Goal: Task Accomplishment & Management: Use online tool/utility

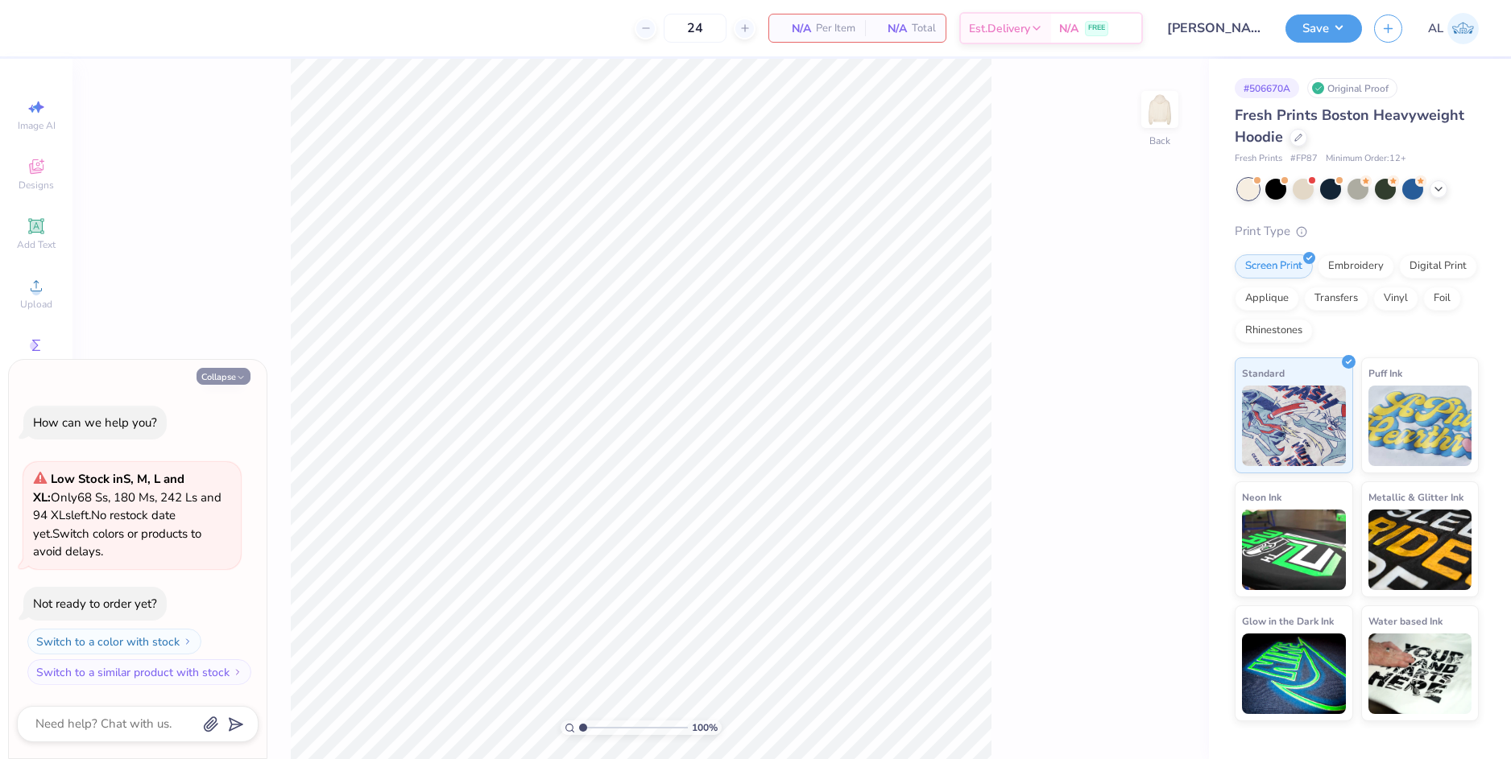
click at [236, 379] on icon "button" at bounding box center [241, 378] width 10 height 10
type textarea "x"
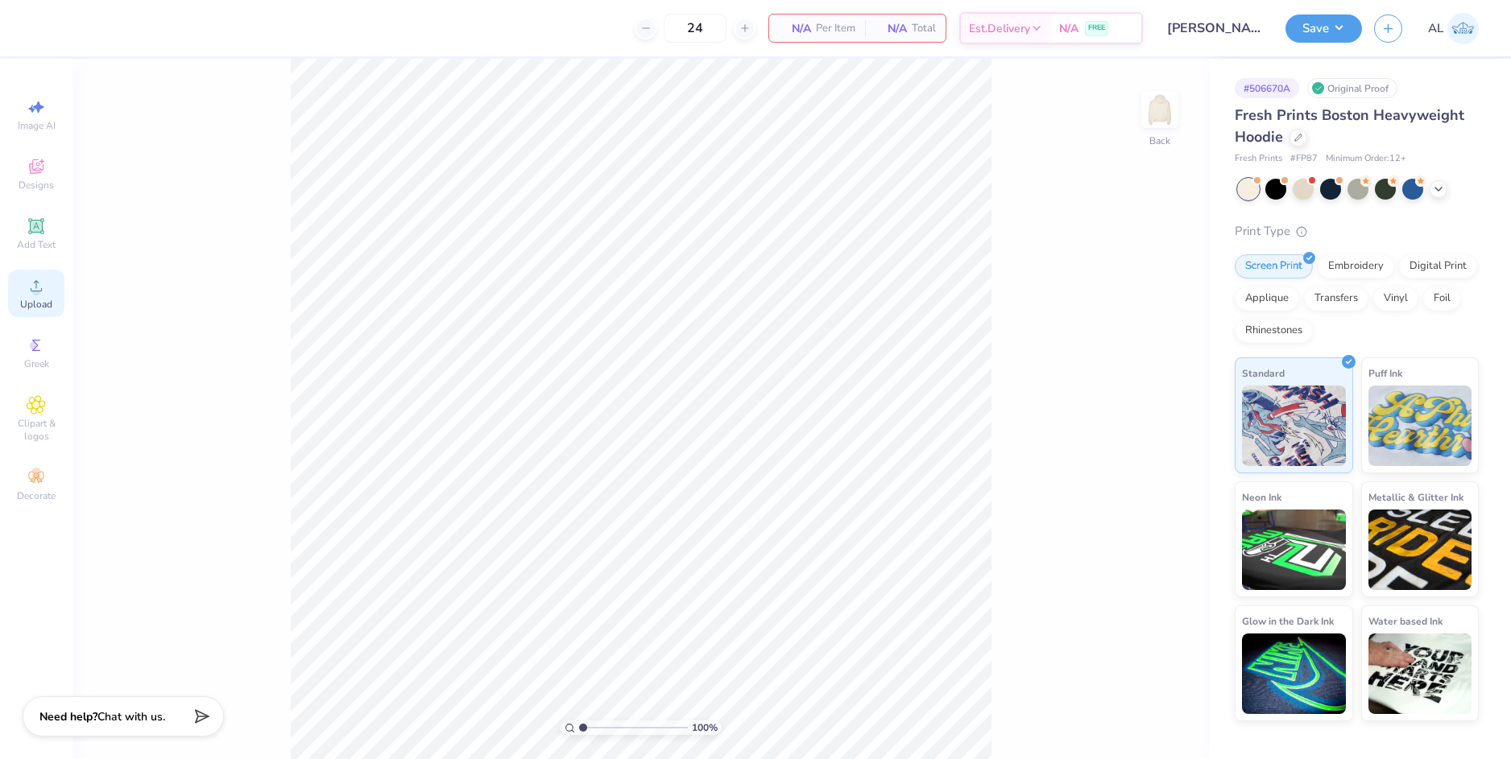
click at [41, 296] on div "Upload" at bounding box center [36, 294] width 56 height 48
click at [45, 178] on div "Designs" at bounding box center [36, 175] width 56 height 48
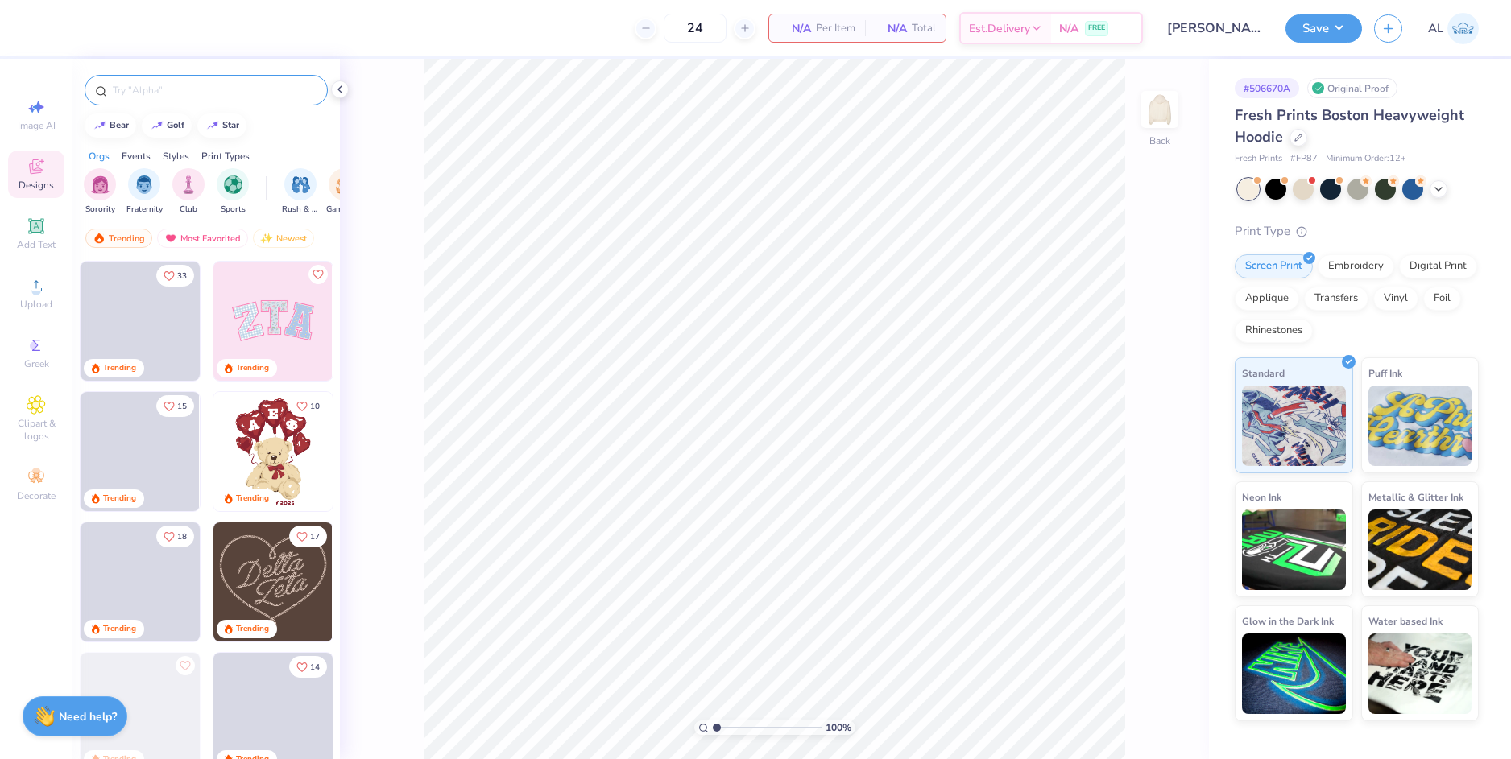
click at [194, 90] on input "text" at bounding box center [214, 90] width 206 height 16
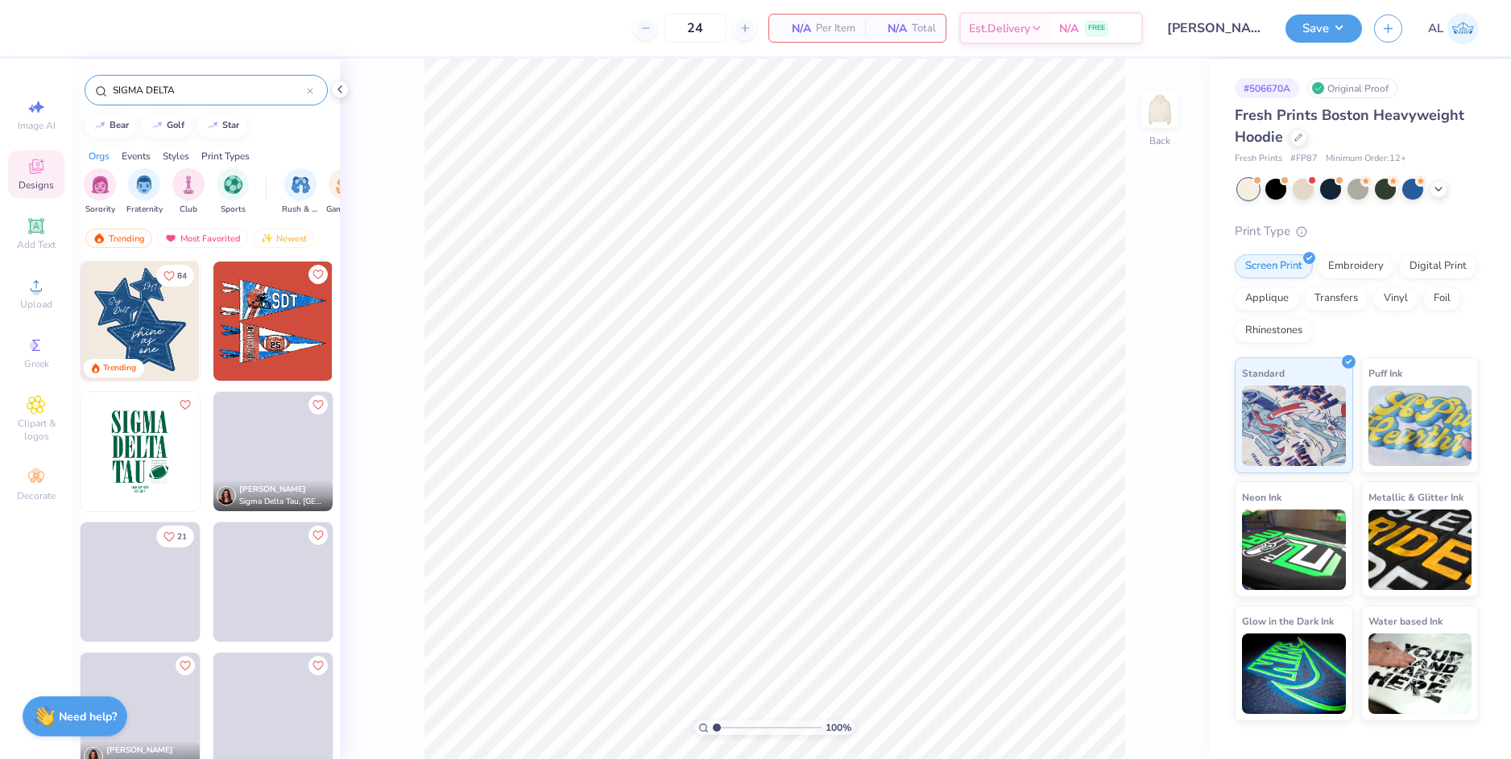
type input "SIGMA DELTA"
click at [155, 309] on img at bounding box center [140, 321] width 119 height 119
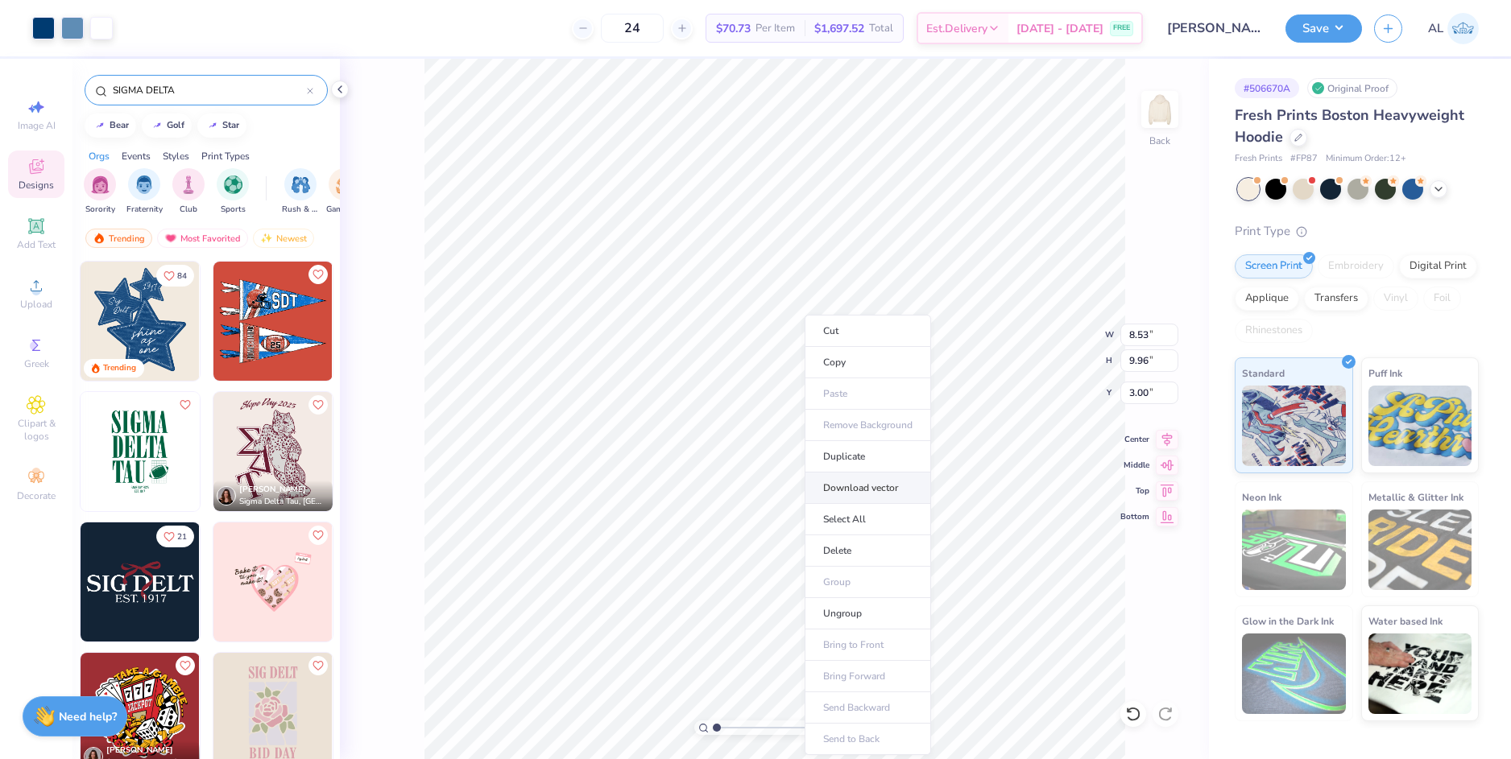
click at [887, 489] on li "Download vector" at bounding box center [867, 488] width 126 height 31
type input "3.2"
click at [740, 726] on input "range" at bounding box center [767, 728] width 109 height 14
click at [878, 605] on li "Ungroup" at bounding box center [874, 613] width 126 height 31
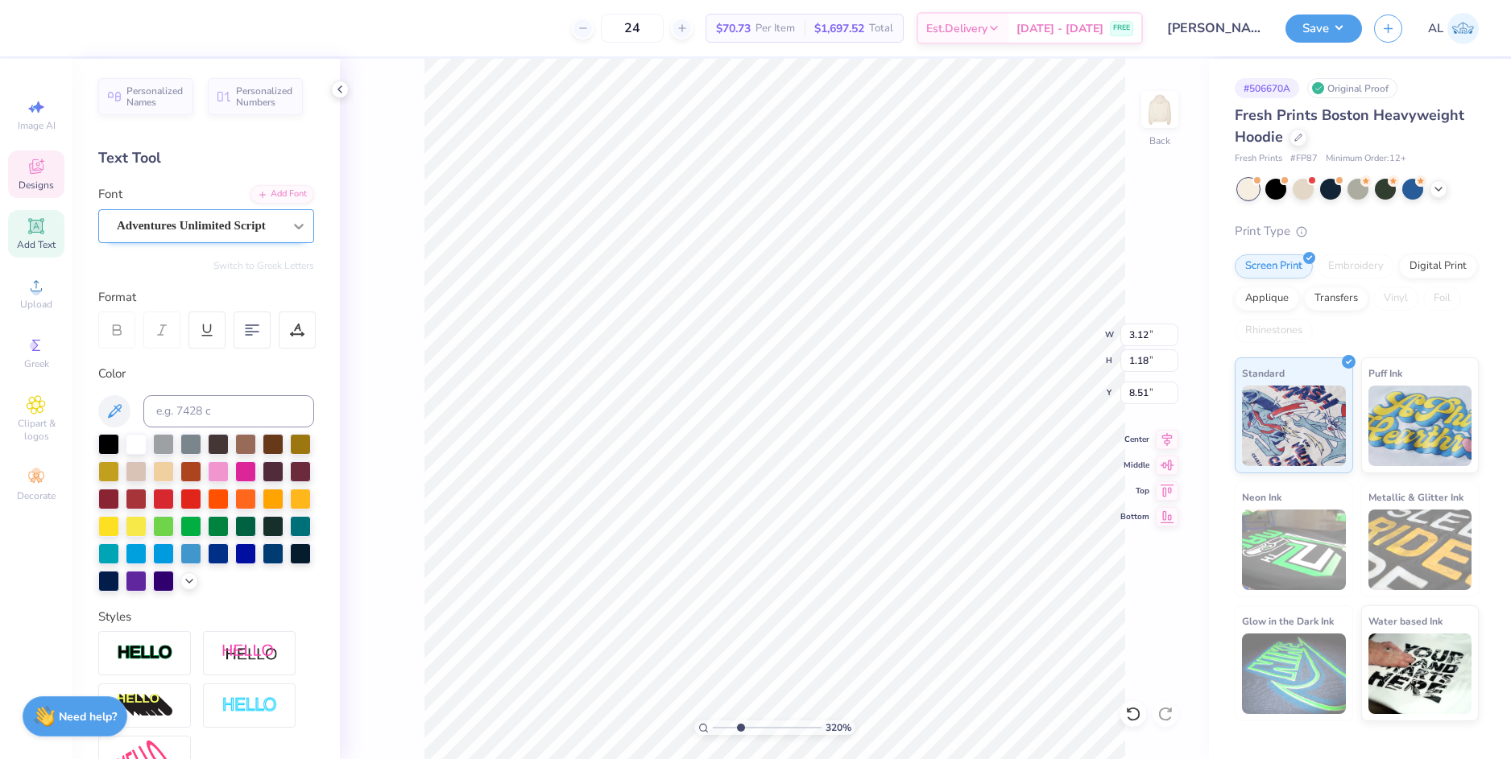
click at [291, 228] on icon at bounding box center [299, 226] width 16 height 16
type input "3.38"
type input "3.42"
type input "3.03"
type input "4.89"
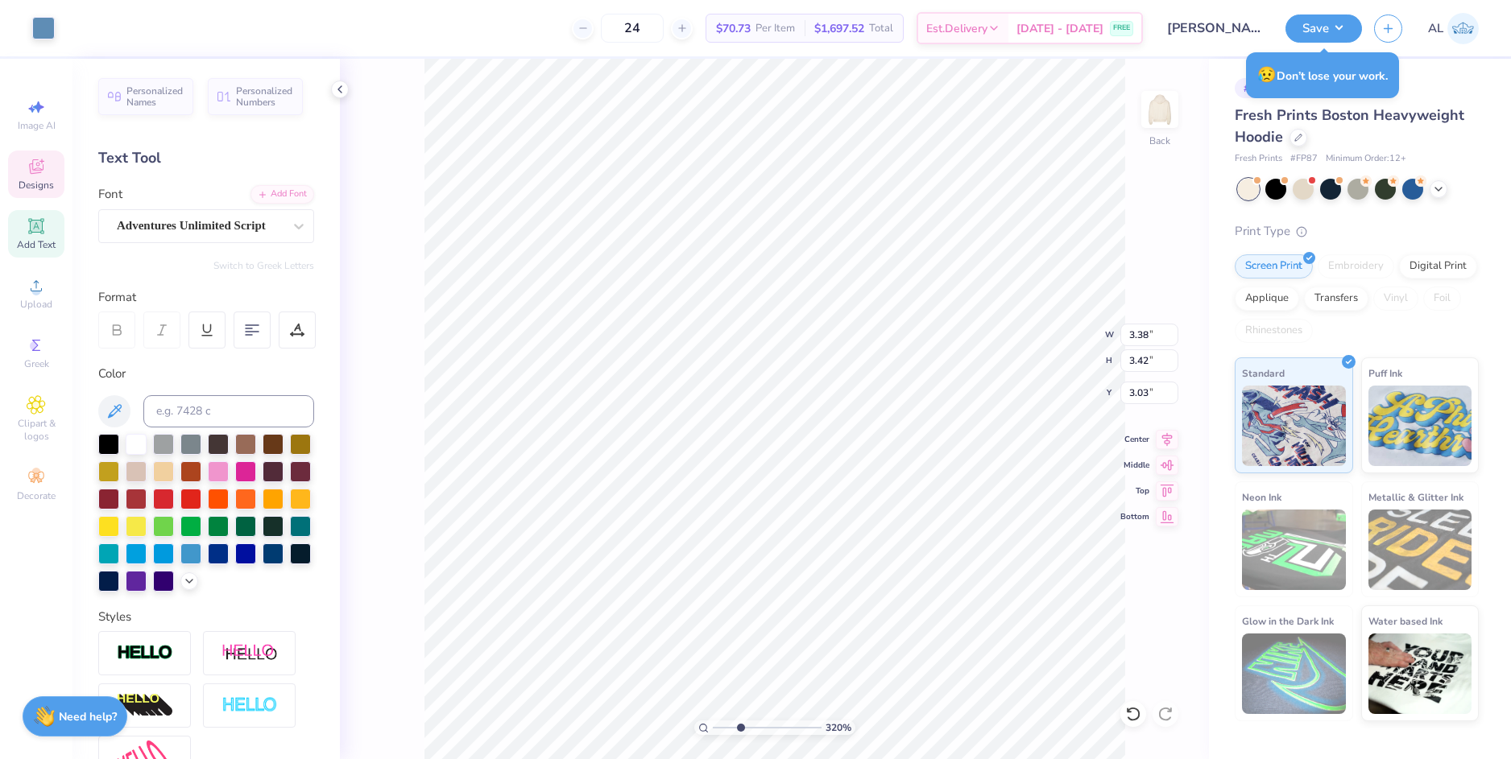
type input "4.96"
type input "3.98"
type input "1.27"
type input "0.80"
type input "5.74"
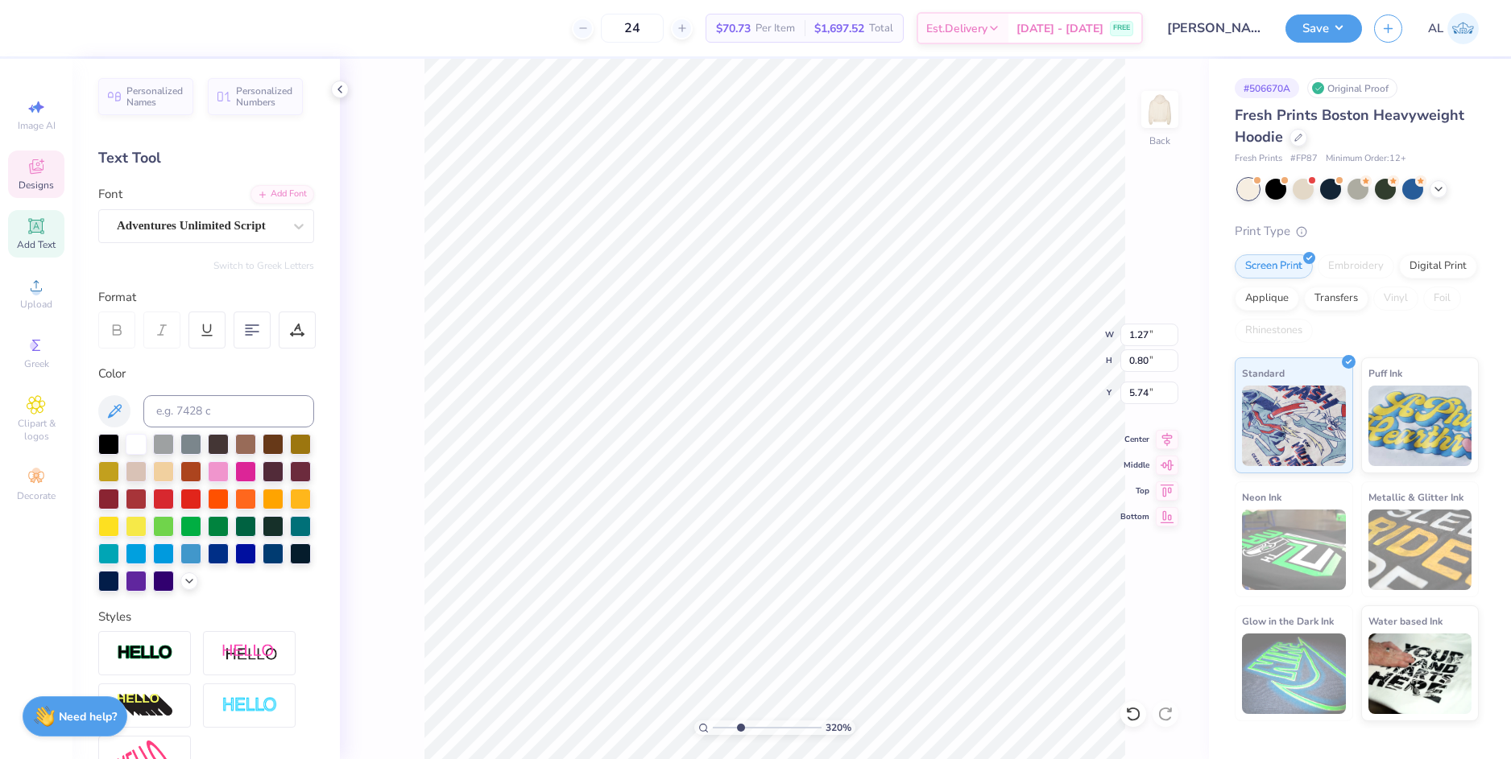
scroll to position [14, 2]
type input "3.77"
click at [1131, 710] on icon at bounding box center [1133, 714] width 16 height 16
type input "3.47"
click at [1135, 714] on icon at bounding box center [1133, 714] width 16 height 16
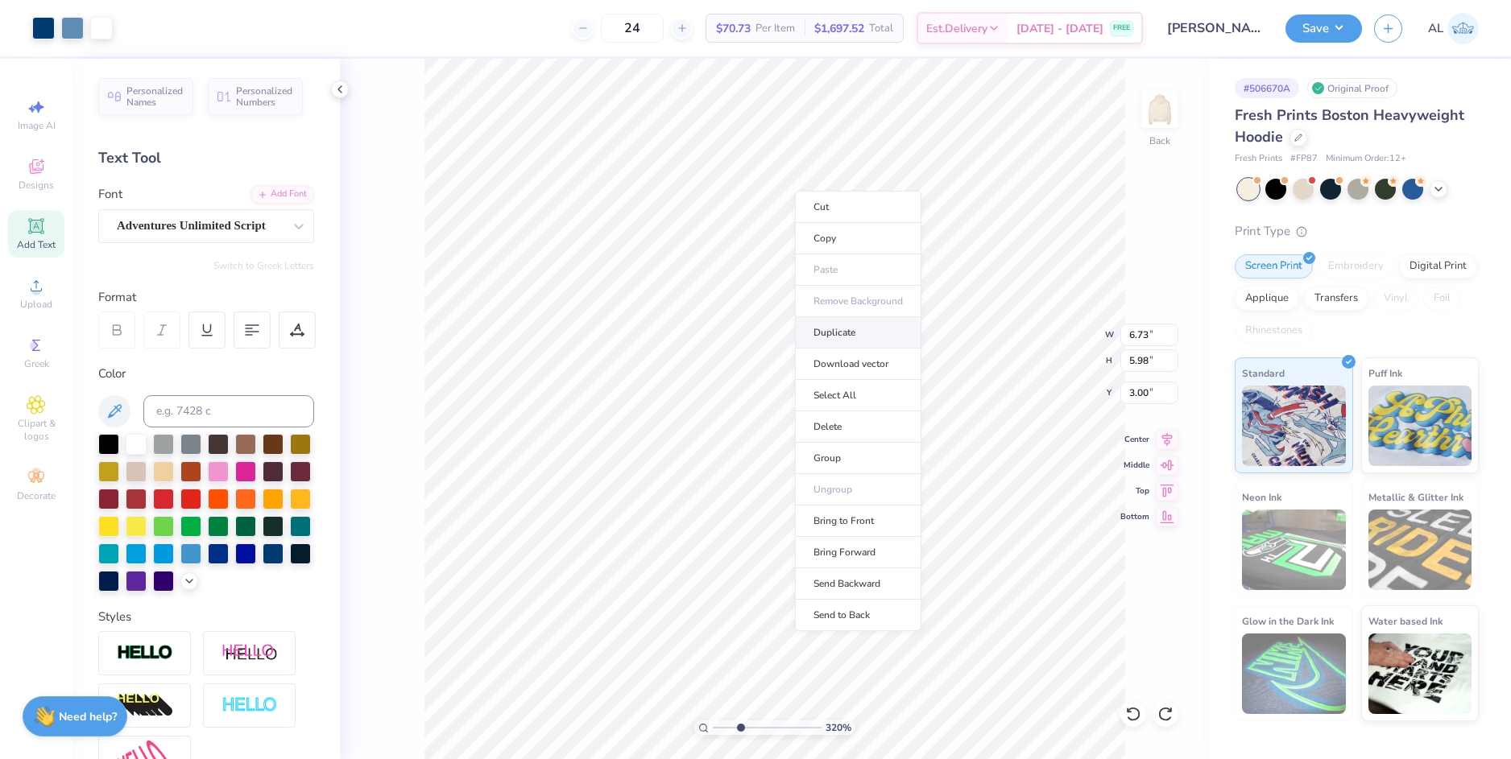
click at [861, 333] on li "Duplicate" at bounding box center [858, 332] width 126 height 31
type input "3.45"
type input "3.48"
type input "4.11"
type input "2.56"
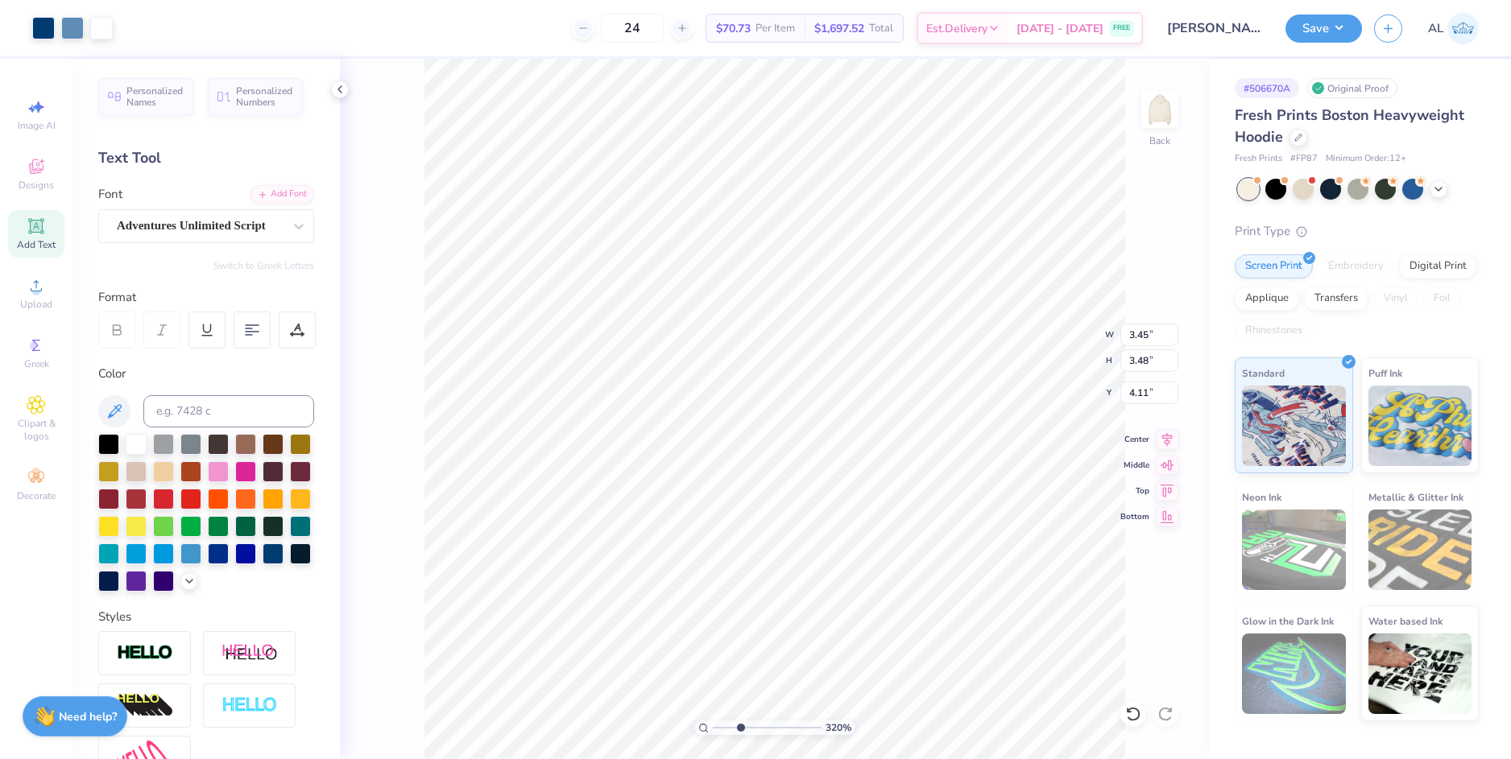
type input "2.58"
type input "5.01"
drag, startPoint x: 738, startPoint y: 729, endPoint x: 704, endPoint y: 727, distance: 34.7
type input "1"
click at [713, 727] on input "range" at bounding box center [767, 728] width 109 height 14
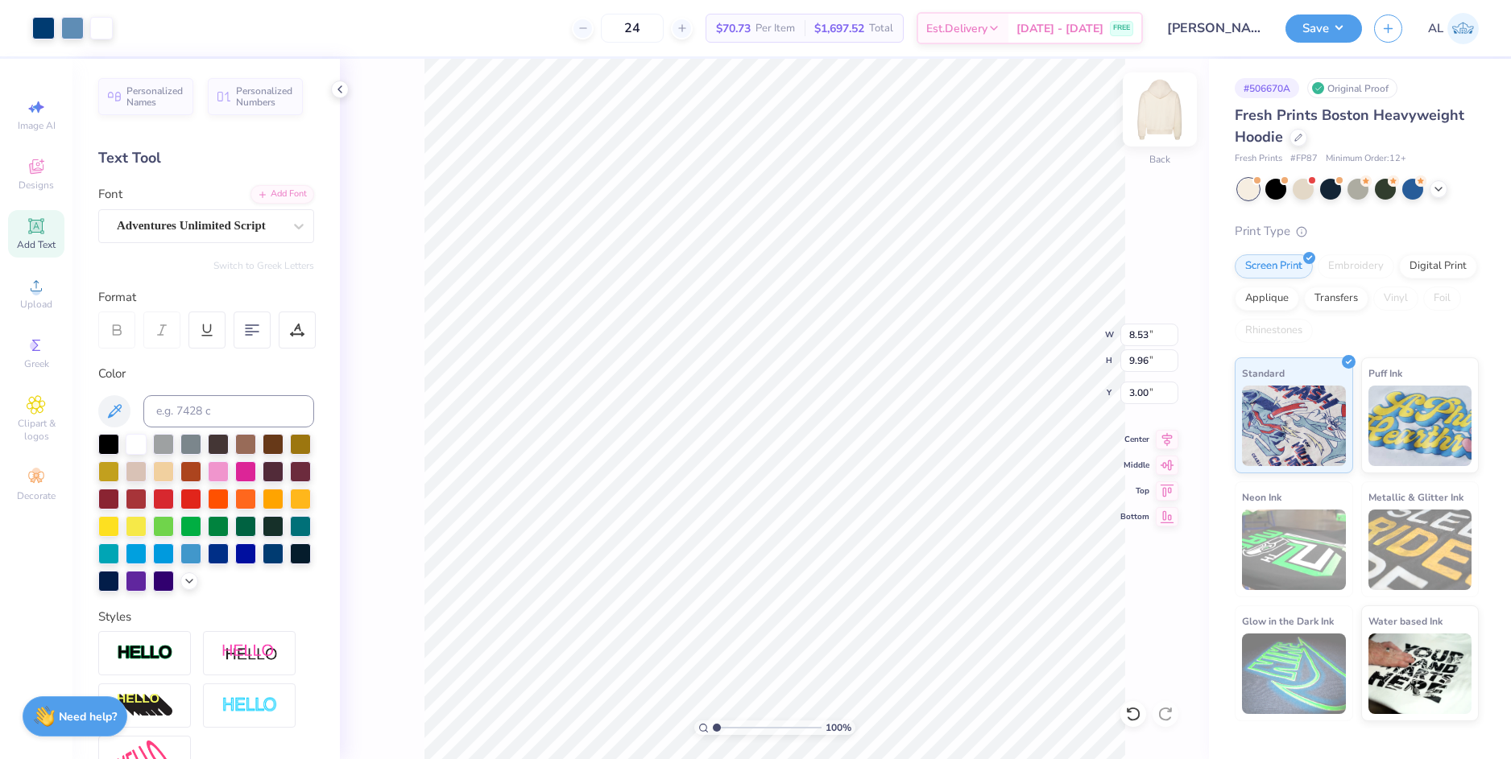
click at [1152, 119] on img at bounding box center [1159, 109] width 64 height 64
click at [37, 167] on icon at bounding box center [36, 166] width 19 height 19
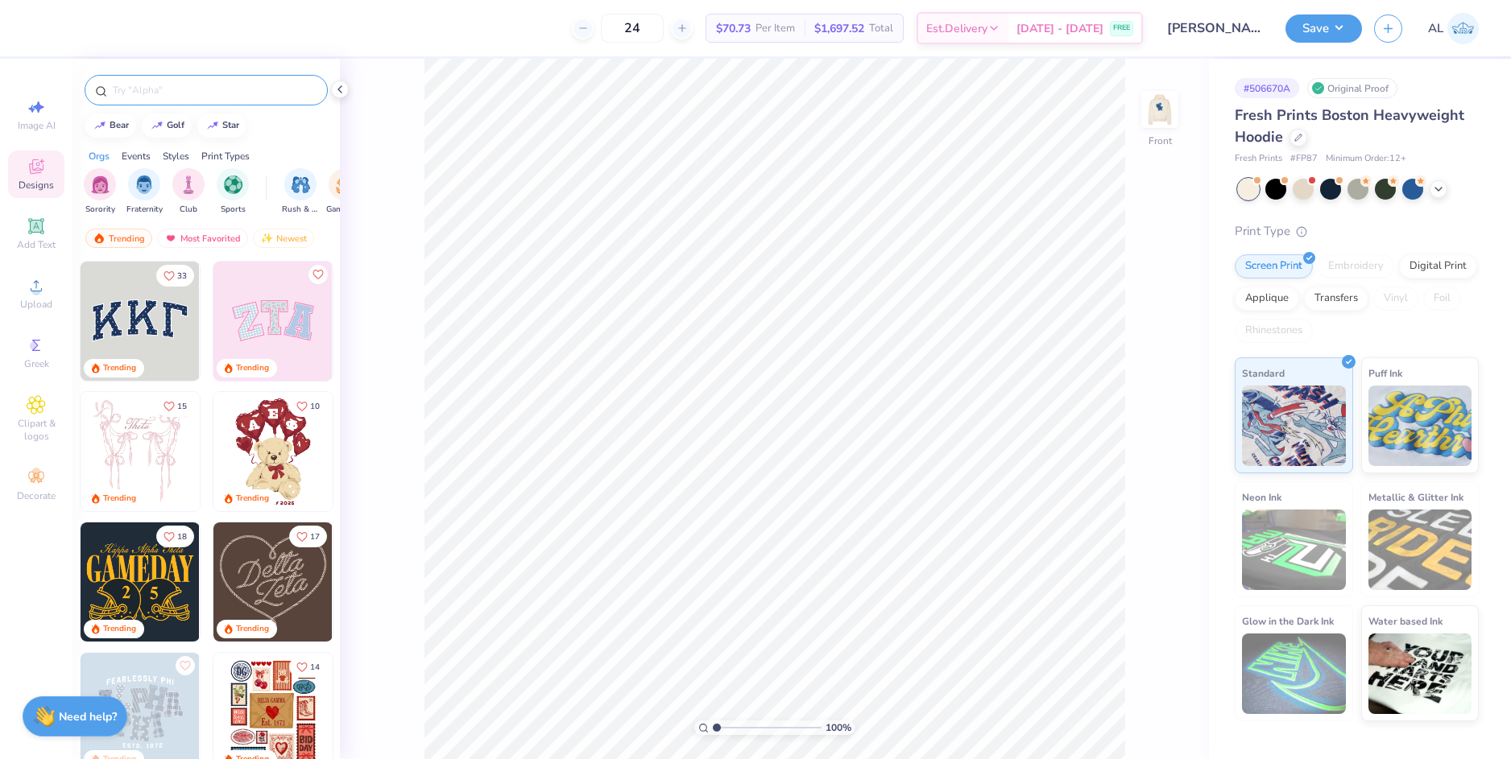
click at [175, 93] on input "text" at bounding box center [214, 90] width 206 height 16
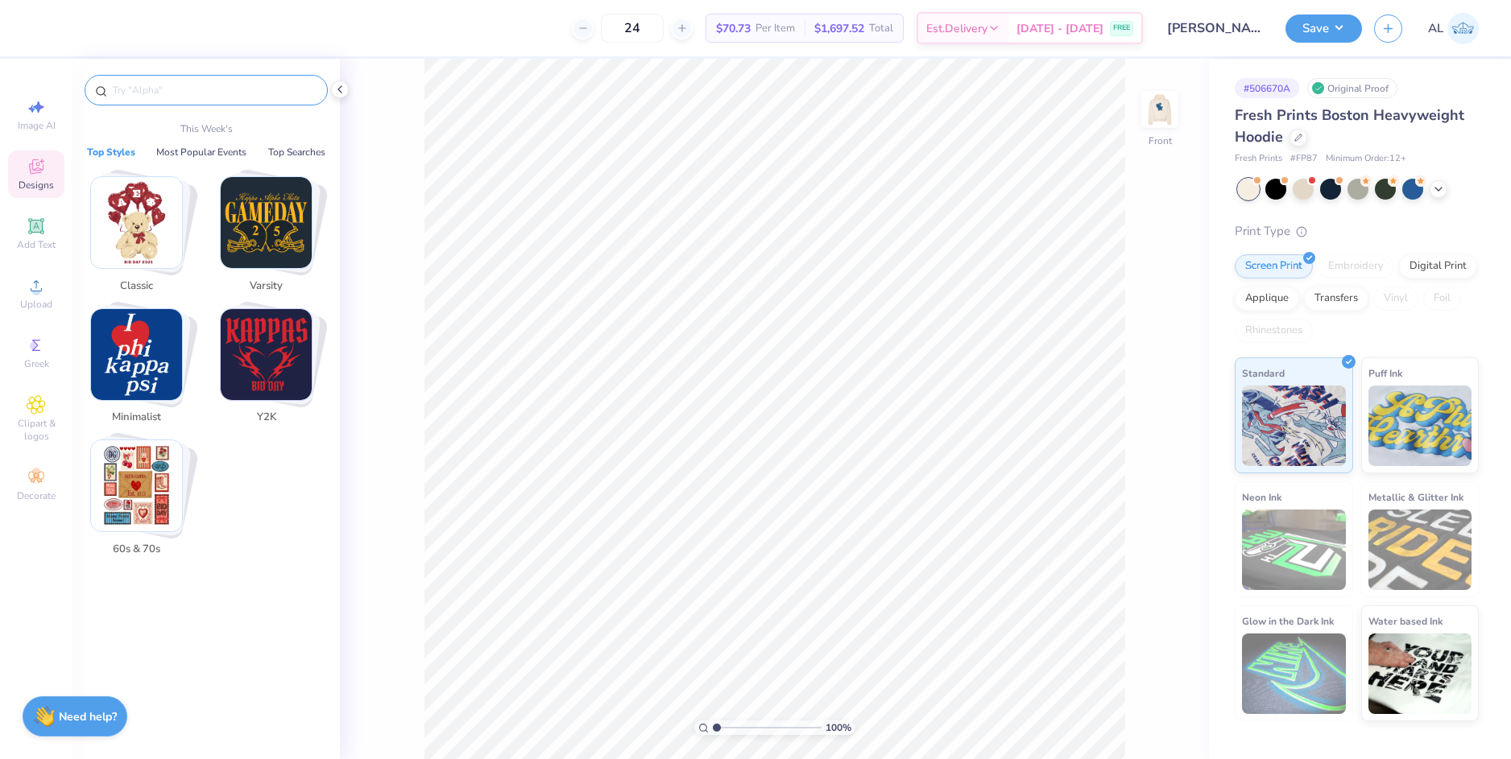
paste input "Sigma Delta Tau Denim Stars Stitched Patch PR Hoodie"
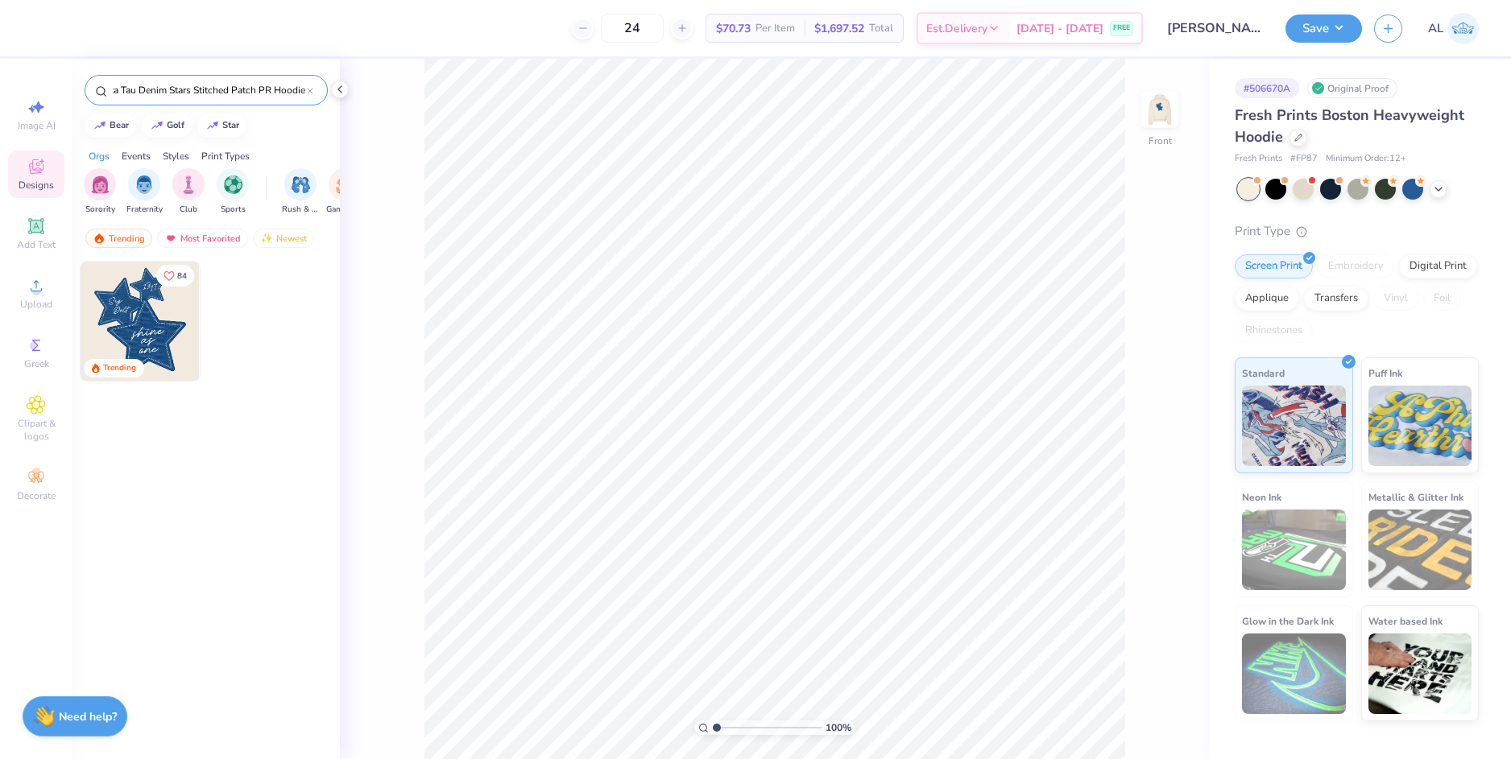
type input "Sigma Delta Tau Denim Stars Stitched Patch PR Hoodie"
click at [142, 316] on img at bounding box center [140, 321] width 119 height 119
click at [1139, 337] on input "12.50" at bounding box center [1149, 335] width 58 height 23
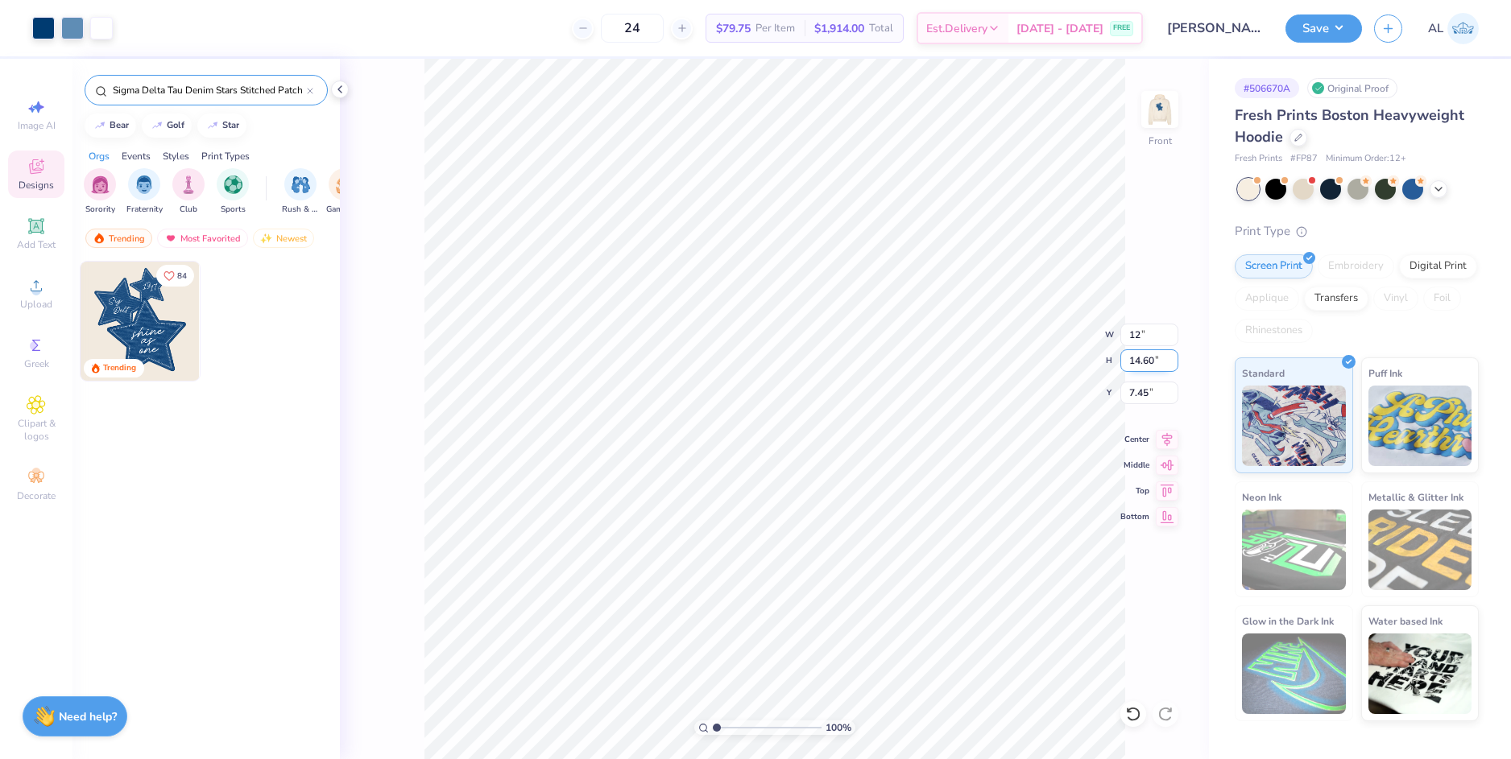
click at [1137, 365] on input "14.60" at bounding box center [1149, 360] width 58 height 23
type input "12.00"
type input "14.01"
click at [1138, 394] on input "7.74" at bounding box center [1149, 393] width 58 height 23
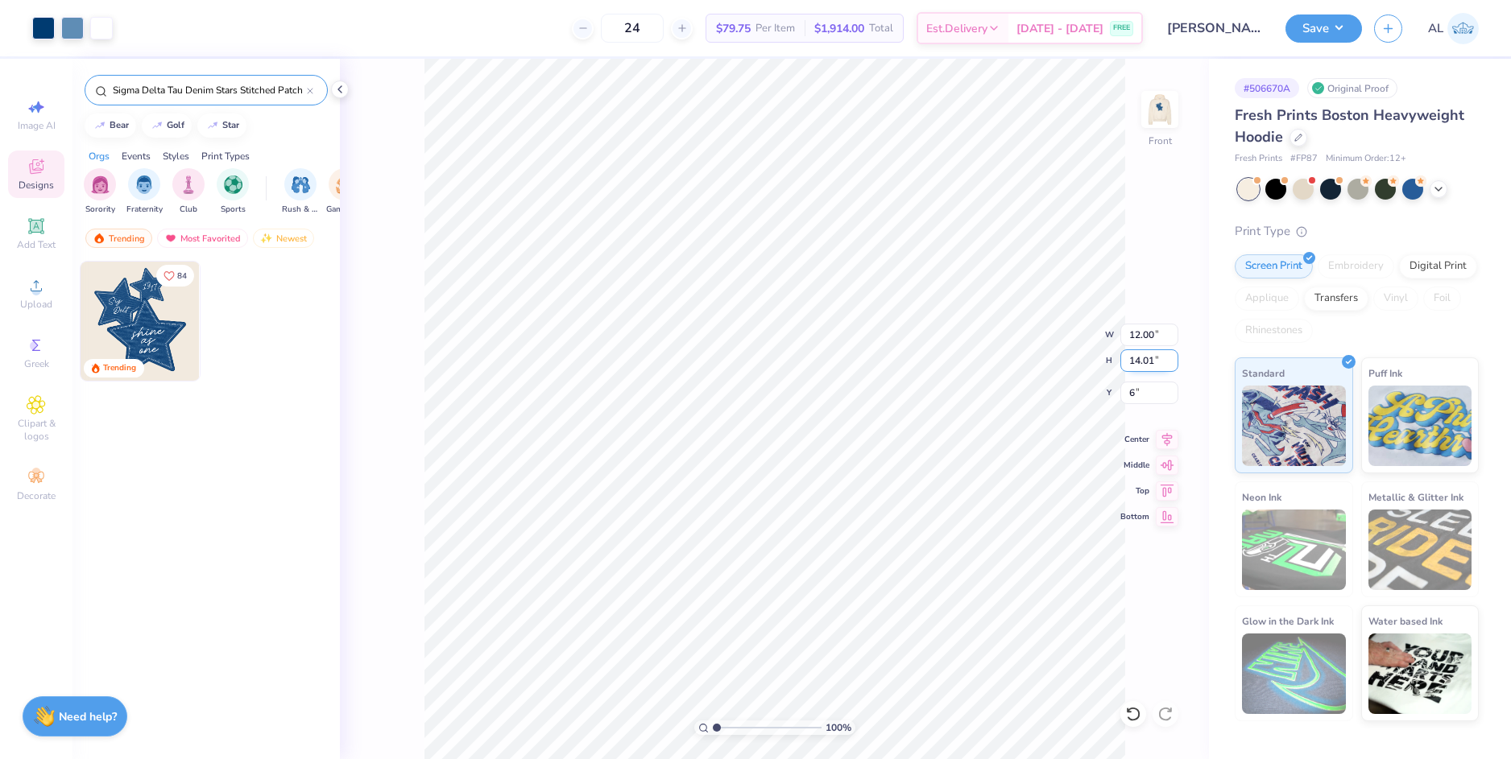
click at [1140, 361] on input "14.01" at bounding box center [1149, 360] width 58 height 23
type input "6.00"
drag, startPoint x: 718, startPoint y: 728, endPoint x: 735, endPoint y: 723, distance: 18.4
type input "2.75"
click at [735, 723] on input "range" at bounding box center [767, 728] width 109 height 14
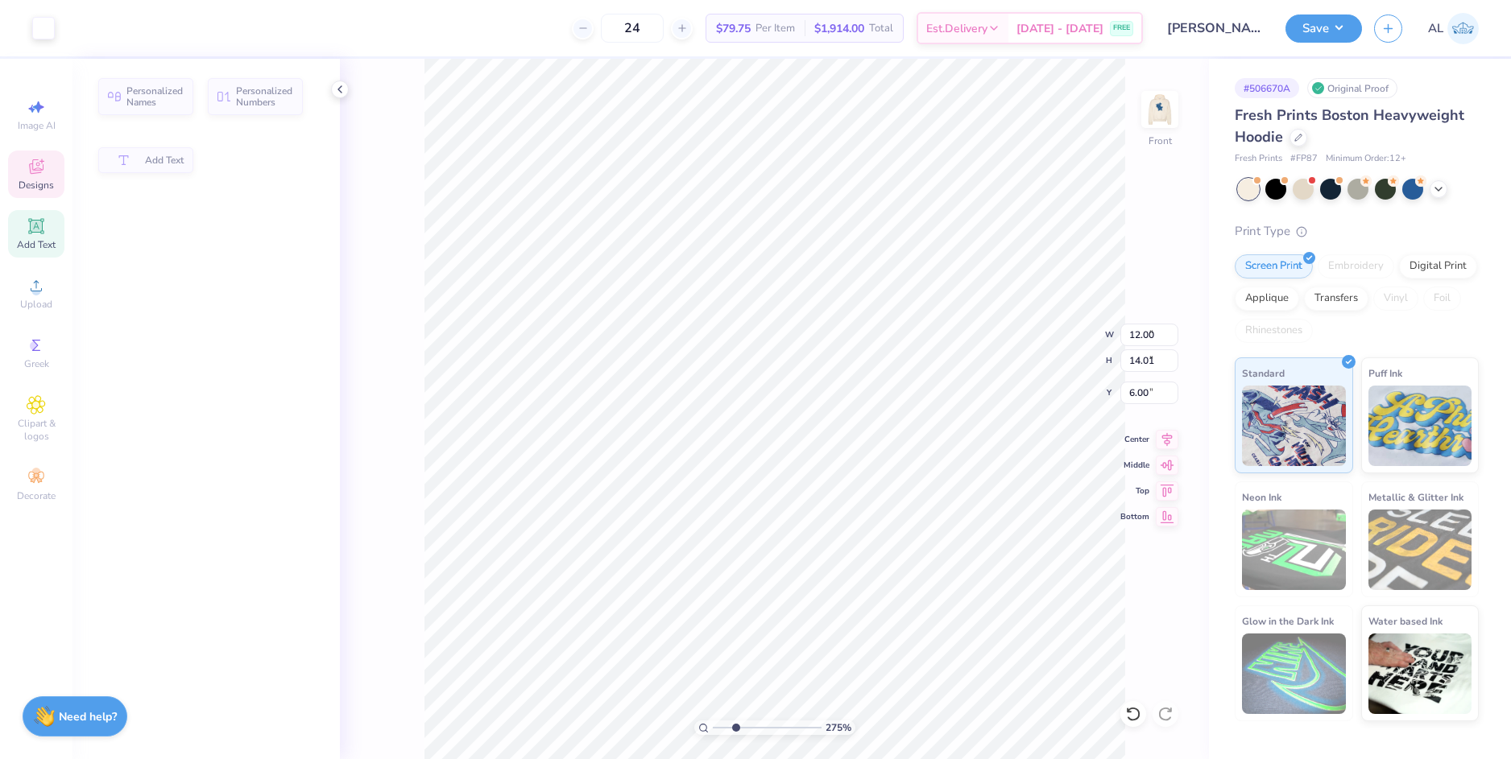
type input "1.78"
type input "1.12"
type input "9.86"
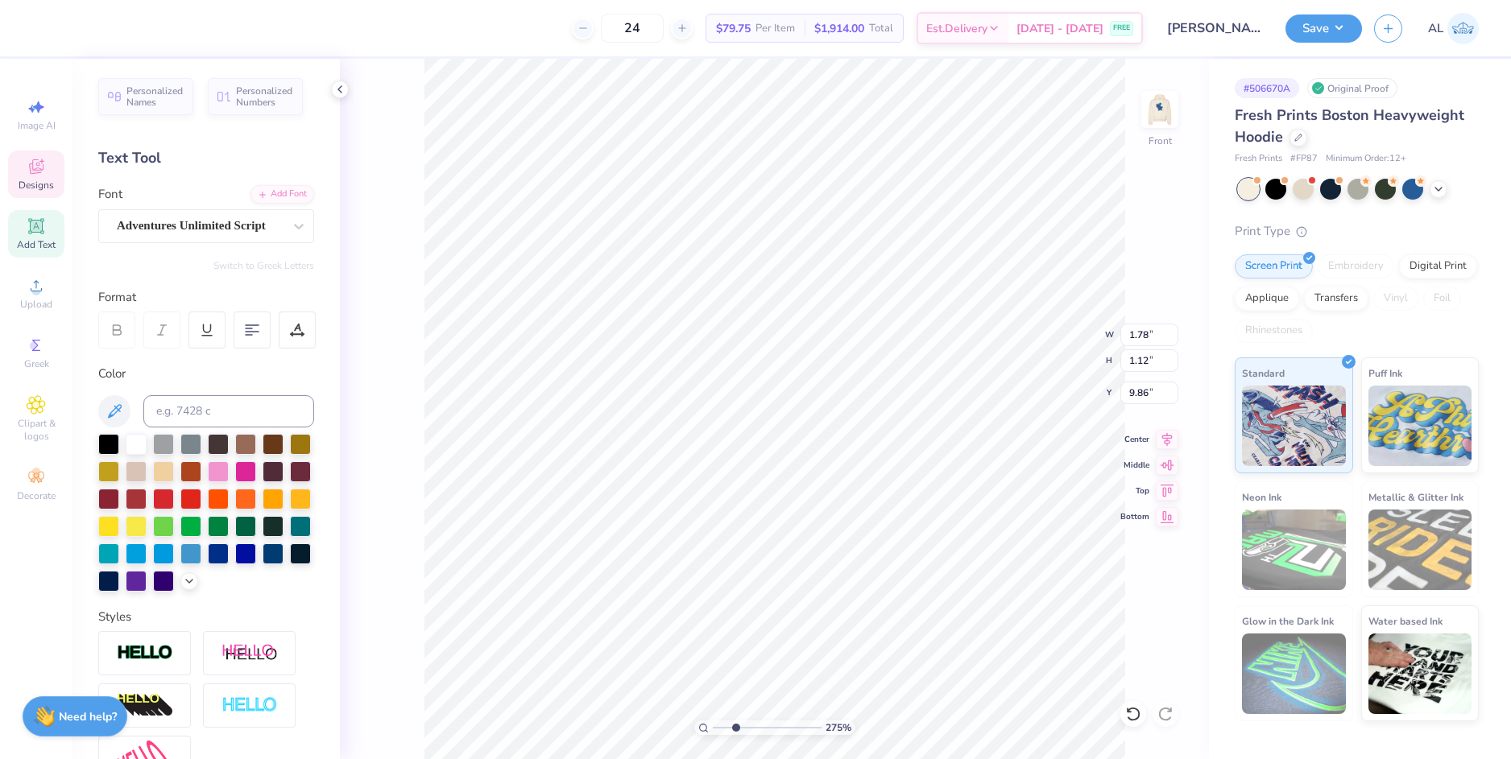
scroll to position [14, 2]
type textarea "c"
type textarea "Chi"
click at [689, 452] on li "Duplicate" at bounding box center [702, 456] width 126 height 31
type input "10.39"
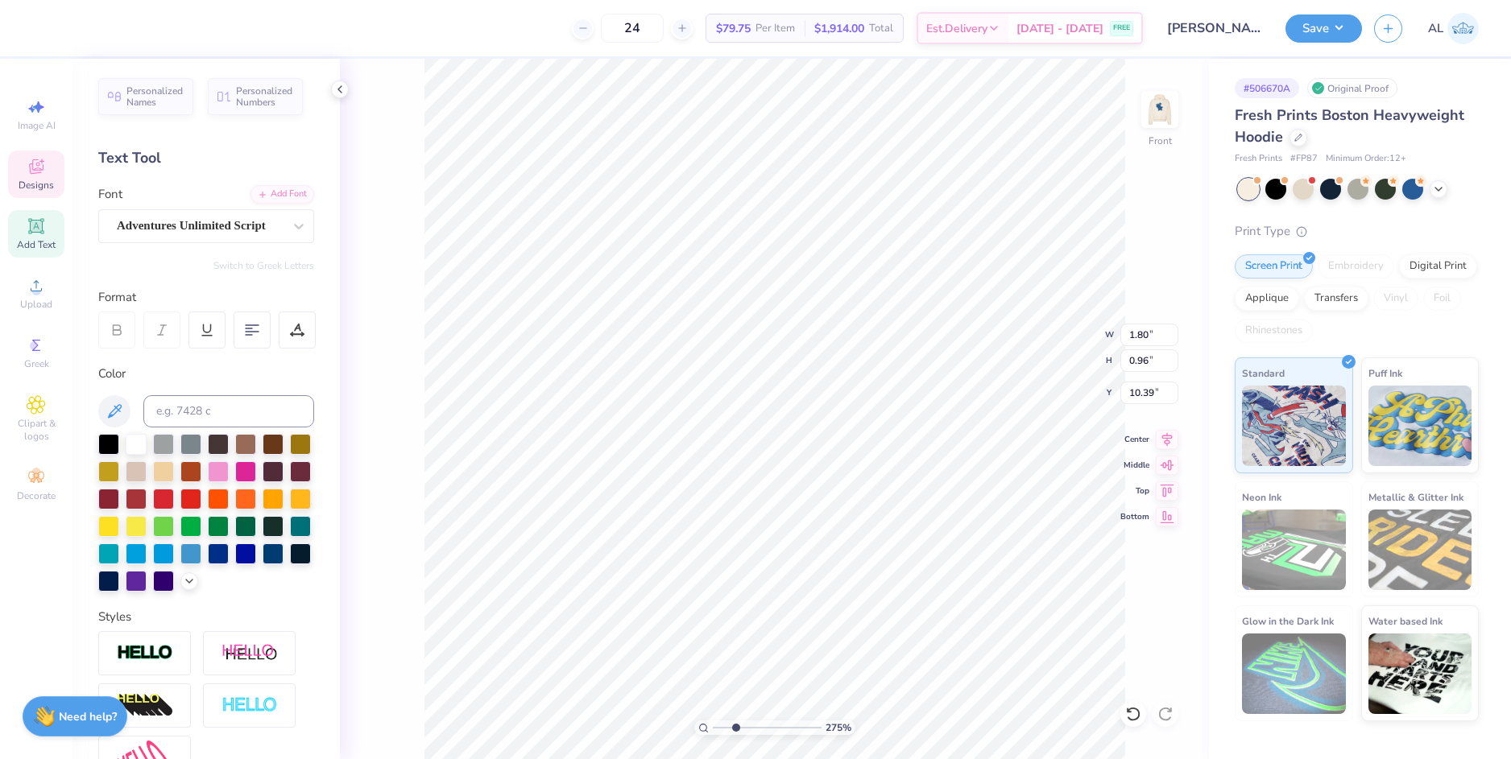
scroll to position [14, 2]
type textarea "x"
type input "10.55"
type input "2.27"
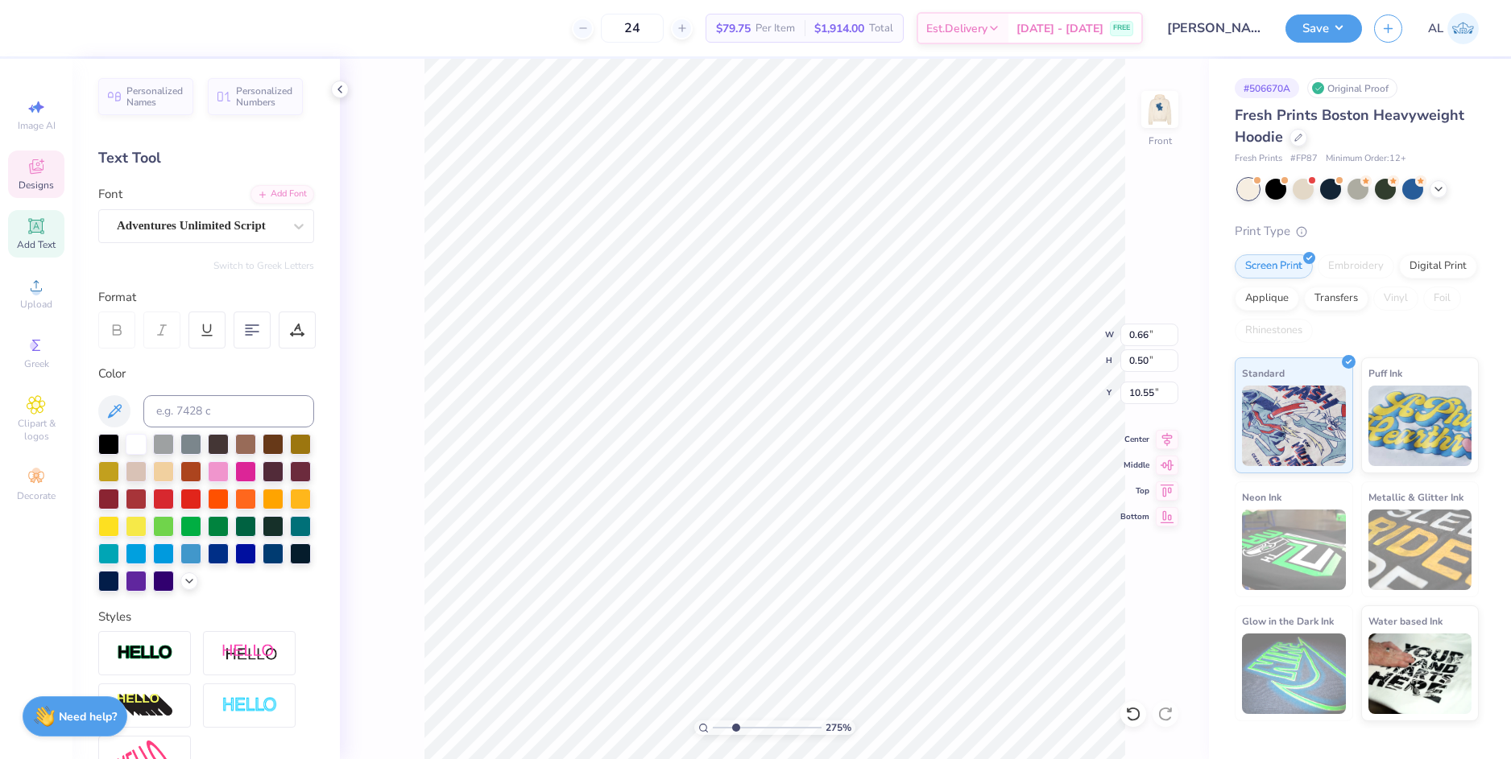
type input "0.99"
type input "11.38"
type textarea "Delta Phi Epsilon"
type input "7.00"
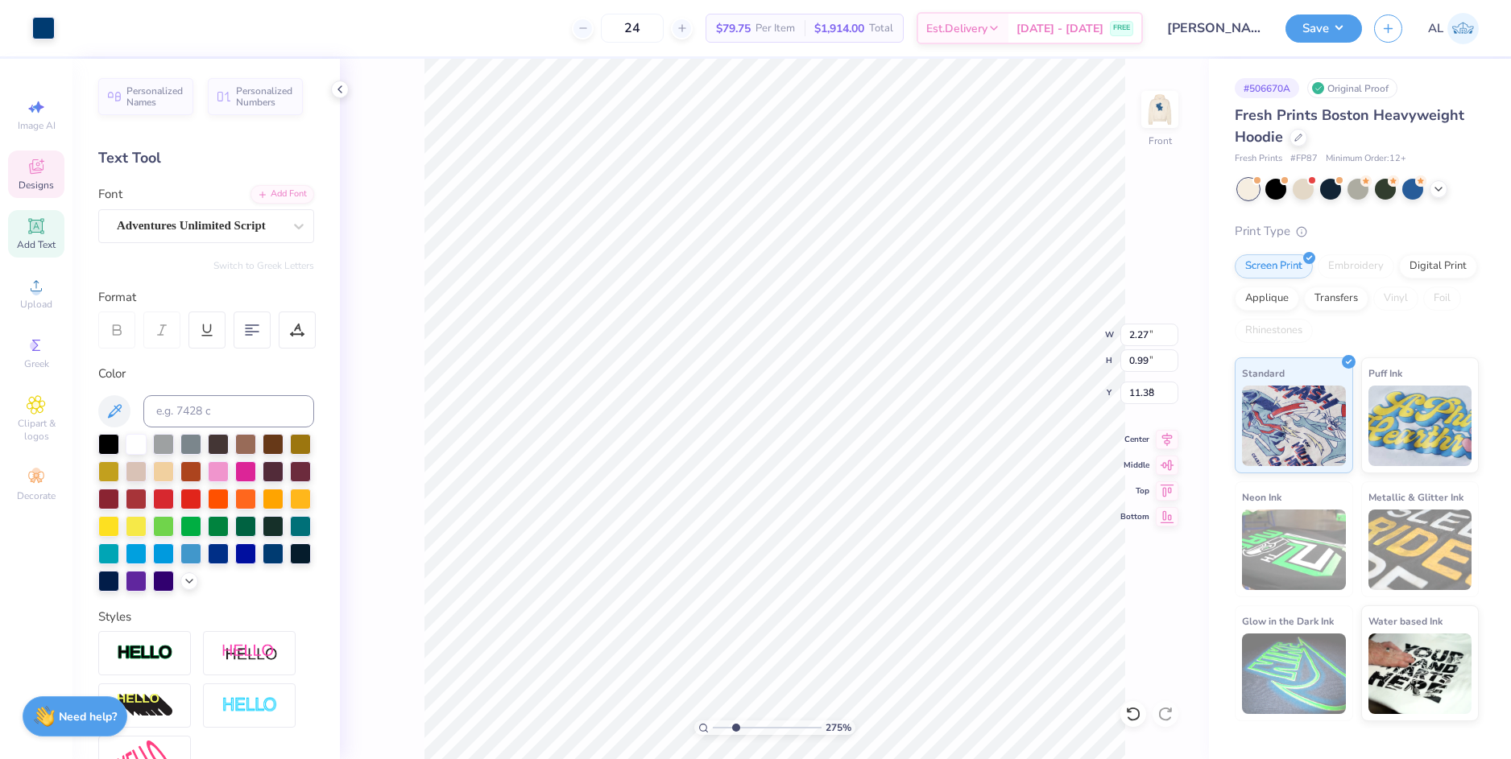
type input "7.09"
type input "7.31"
type input "1.80"
type input "0.96"
type input "9.72"
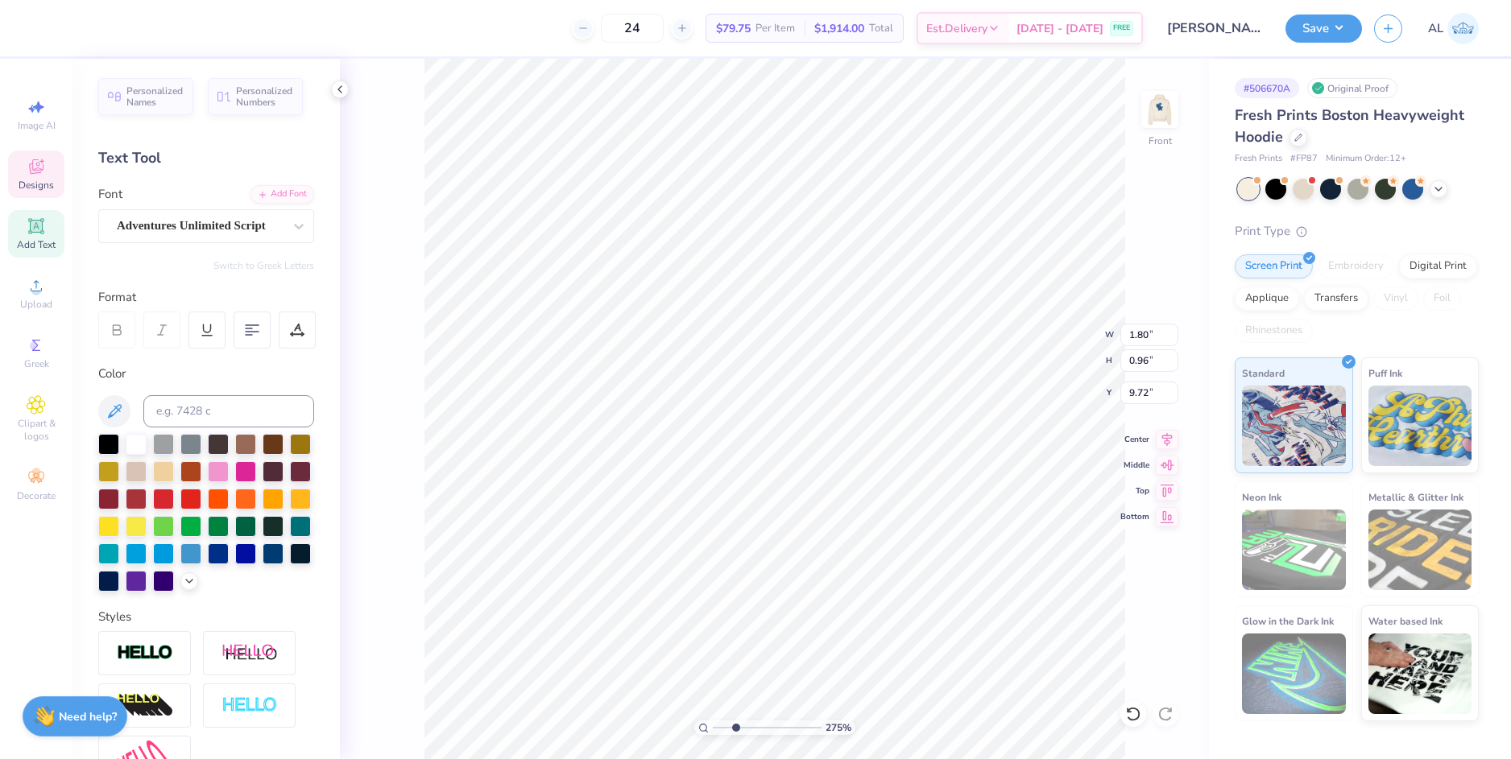
type input "1.45"
type input "0.77"
type input "9.91"
type input "1.80"
type input "0.96"
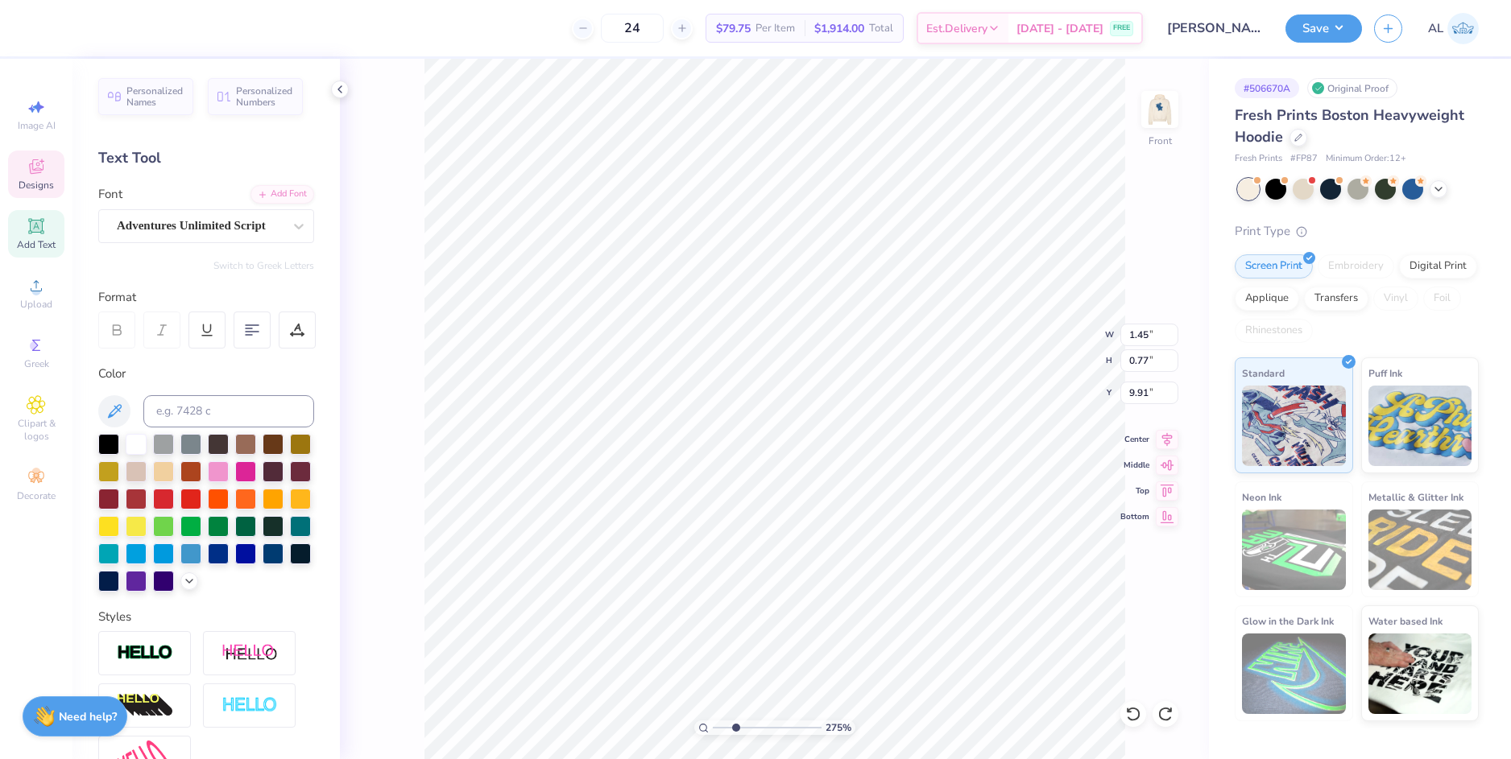
type input "9.72"
type input "1.56"
type input "0.84"
type input "9.84"
type input "6.88"
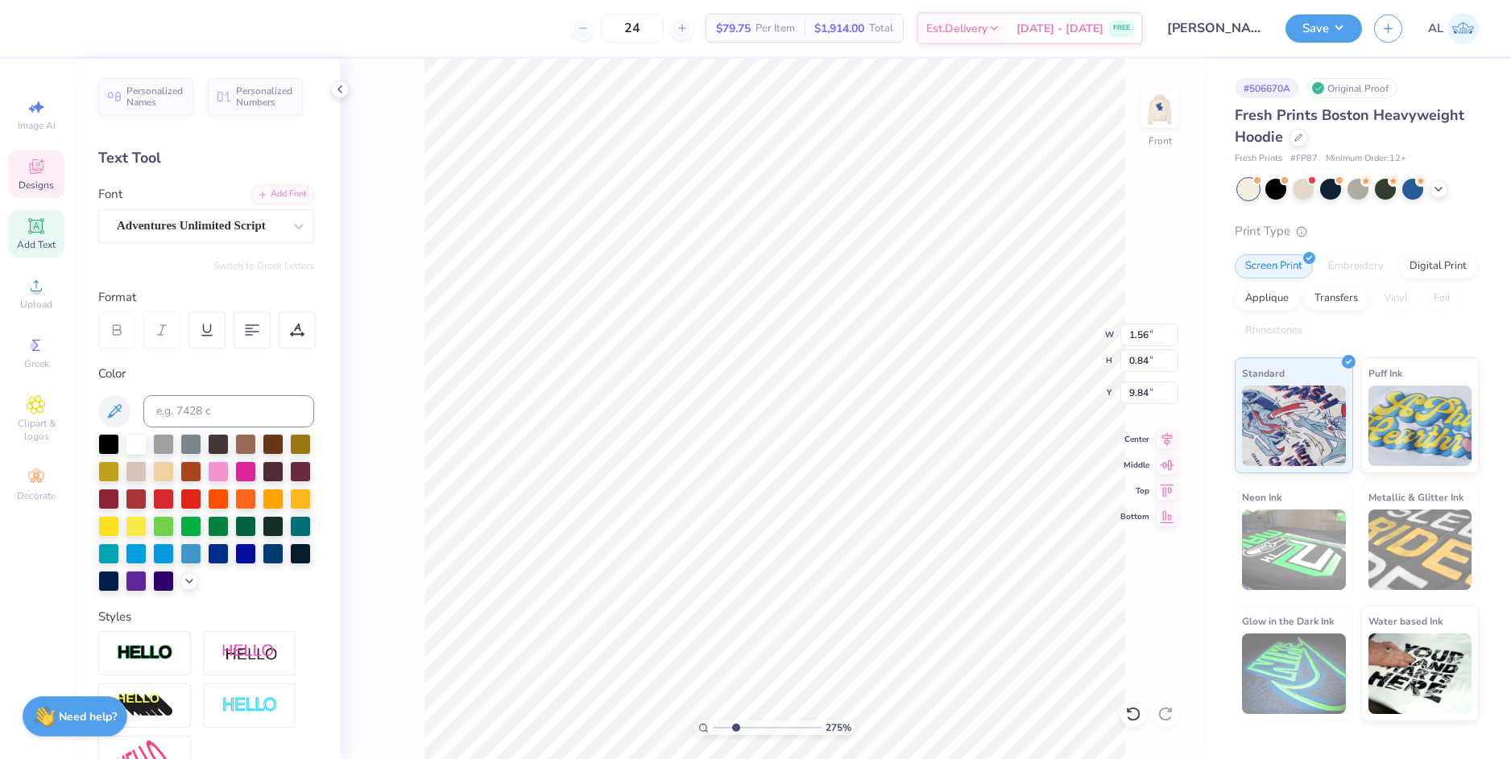
type input "6.97"
click at [1139, 715] on icon at bounding box center [1133, 714] width 14 height 14
type input "7.37"
type input "1.56"
type input "0.84"
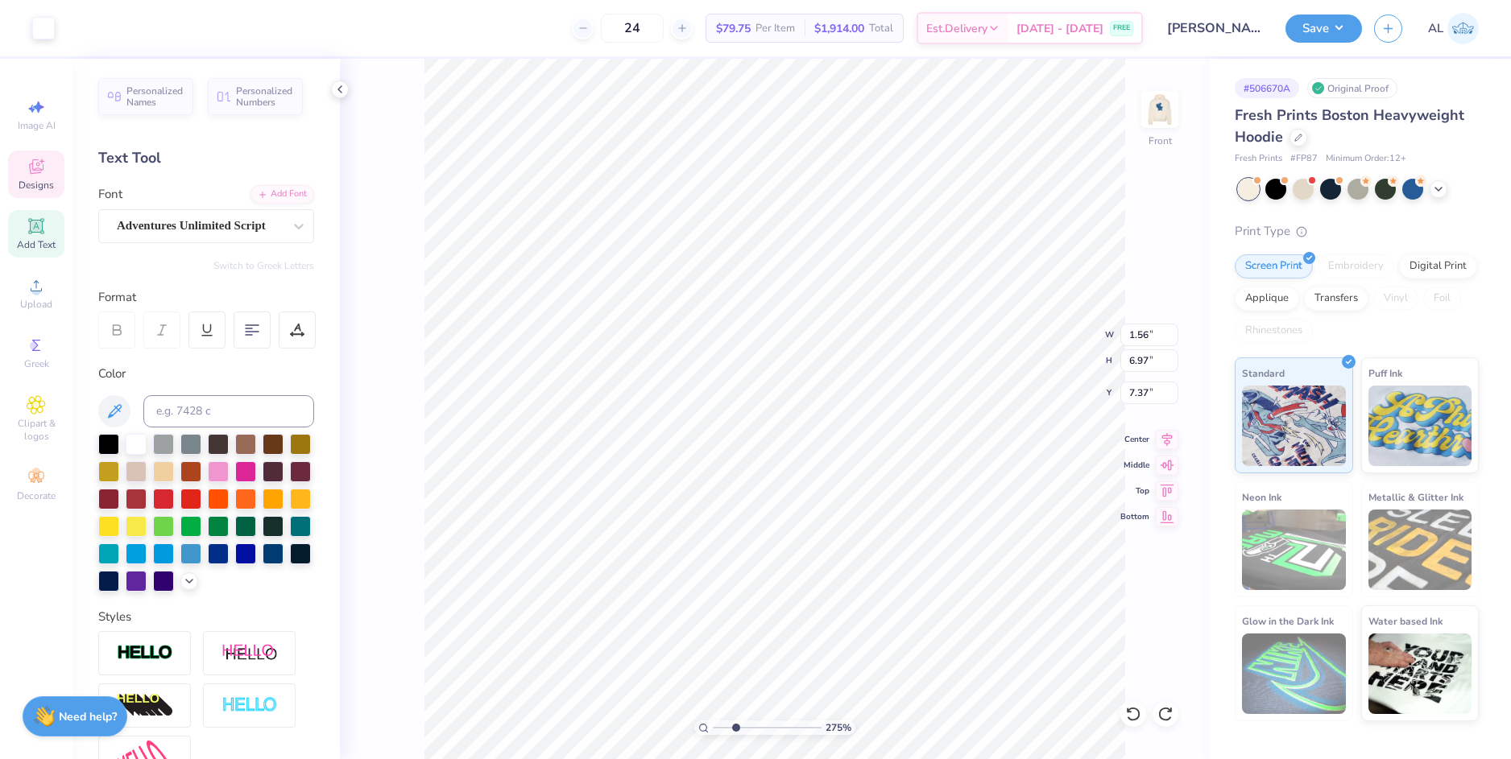
type input "9.84"
type input "1.39"
type input "1.07"
type input "9.80"
type input "0.66"
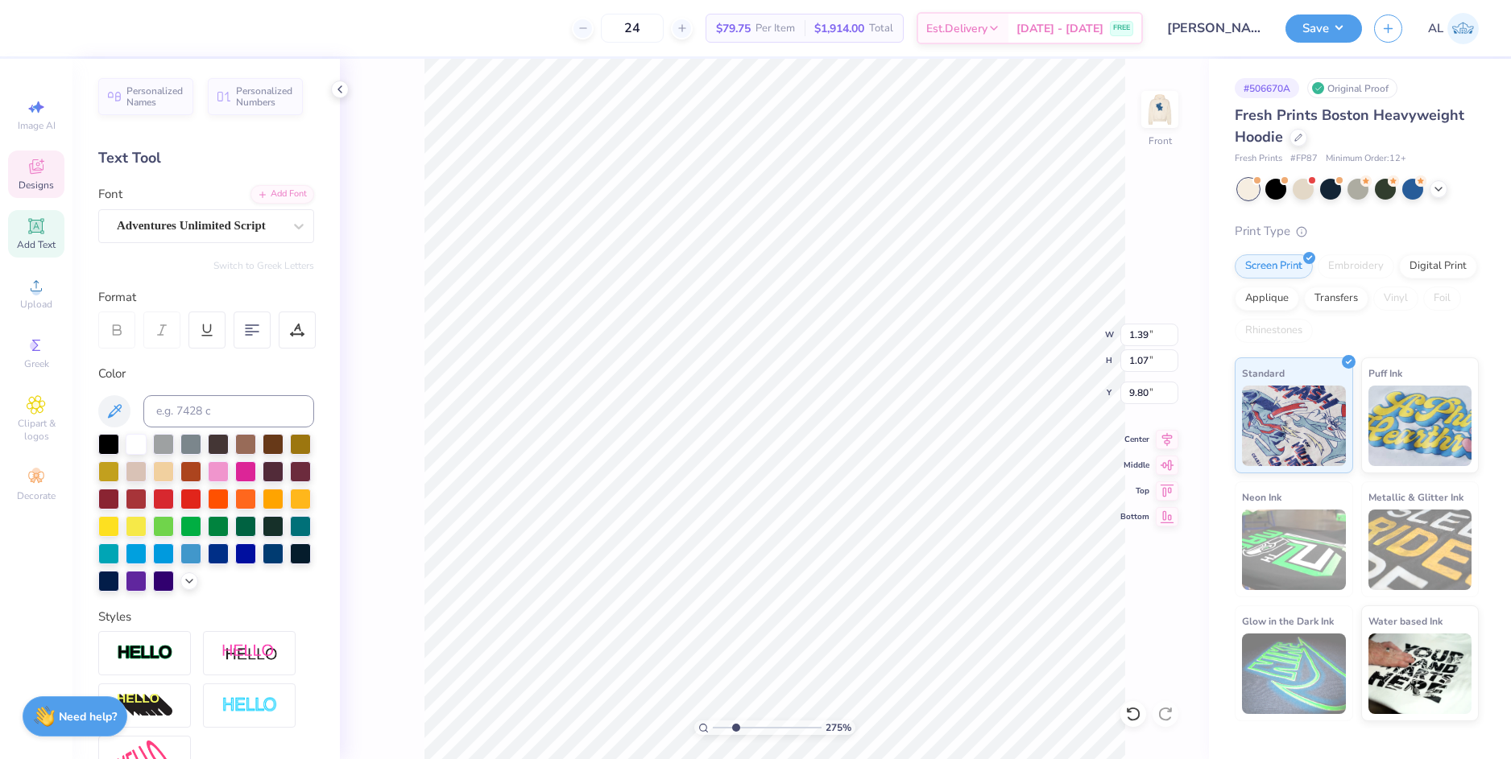
type input "0.50"
type input "10.55"
type input "0.56"
type input "0.65"
type input "10.50"
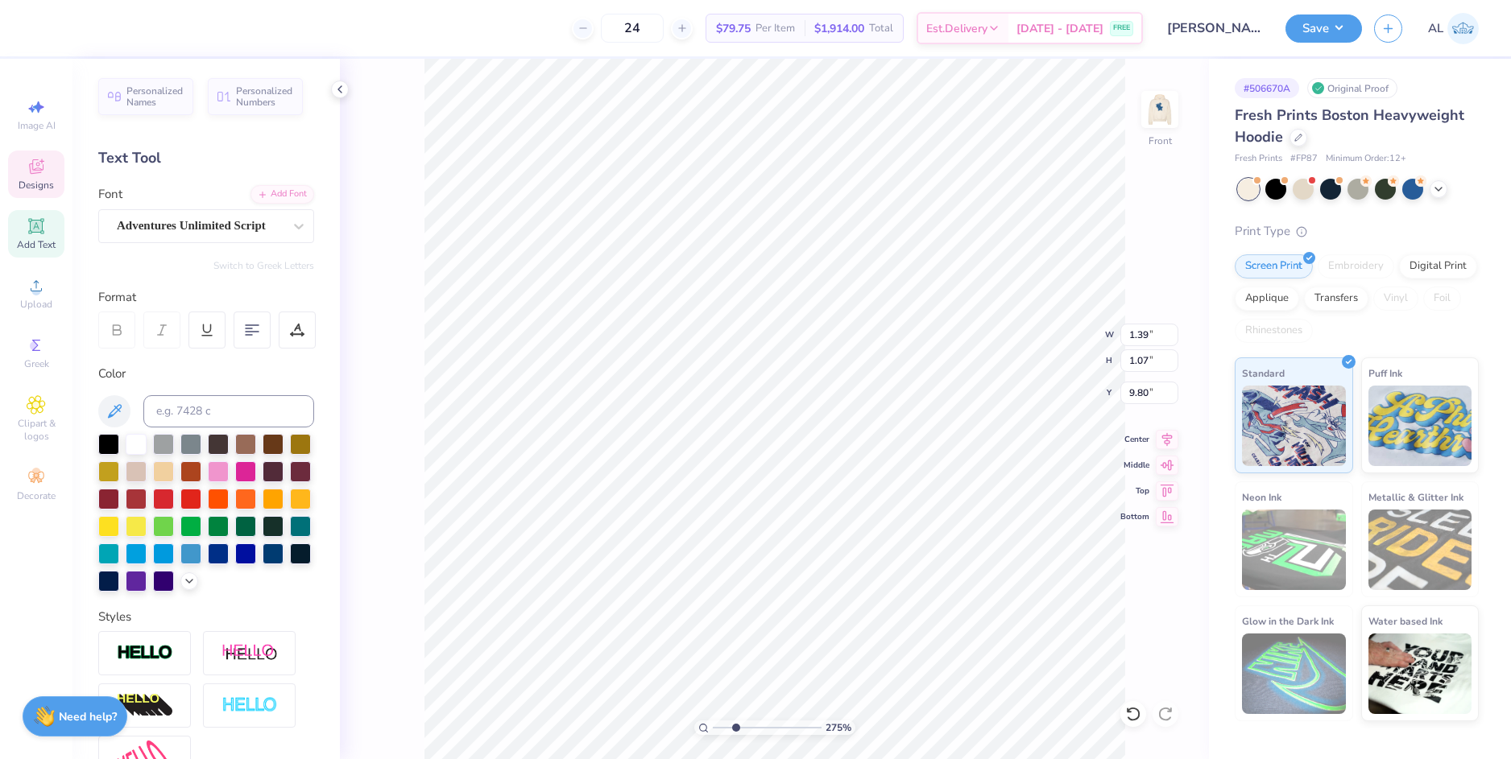
type input "1.39"
type input "1.07"
type input "9.59"
type textarea "Chi Phi"
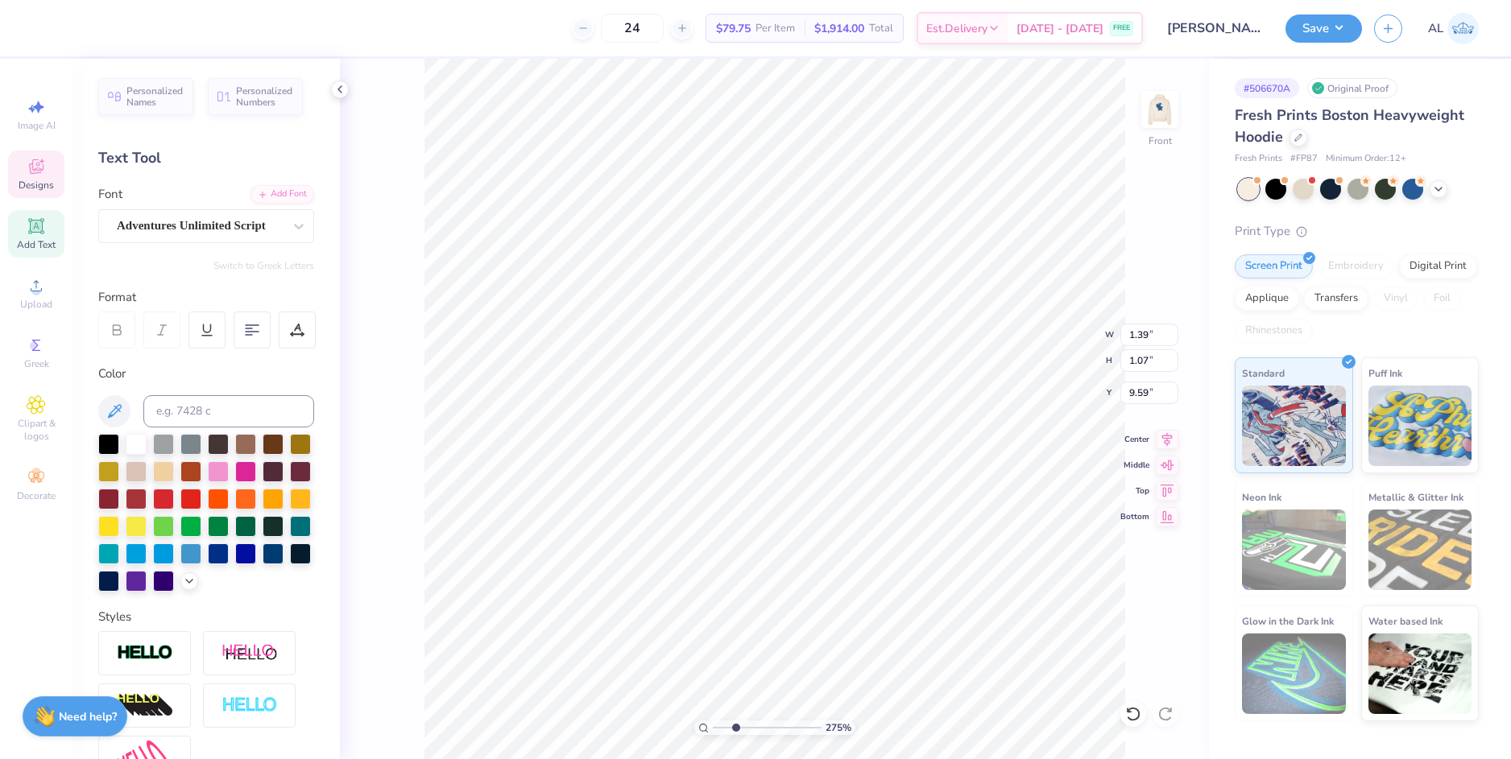
scroll to position [14, 3]
type input "2.50"
type input "1.48"
type input "9.57"
type input "6.88"
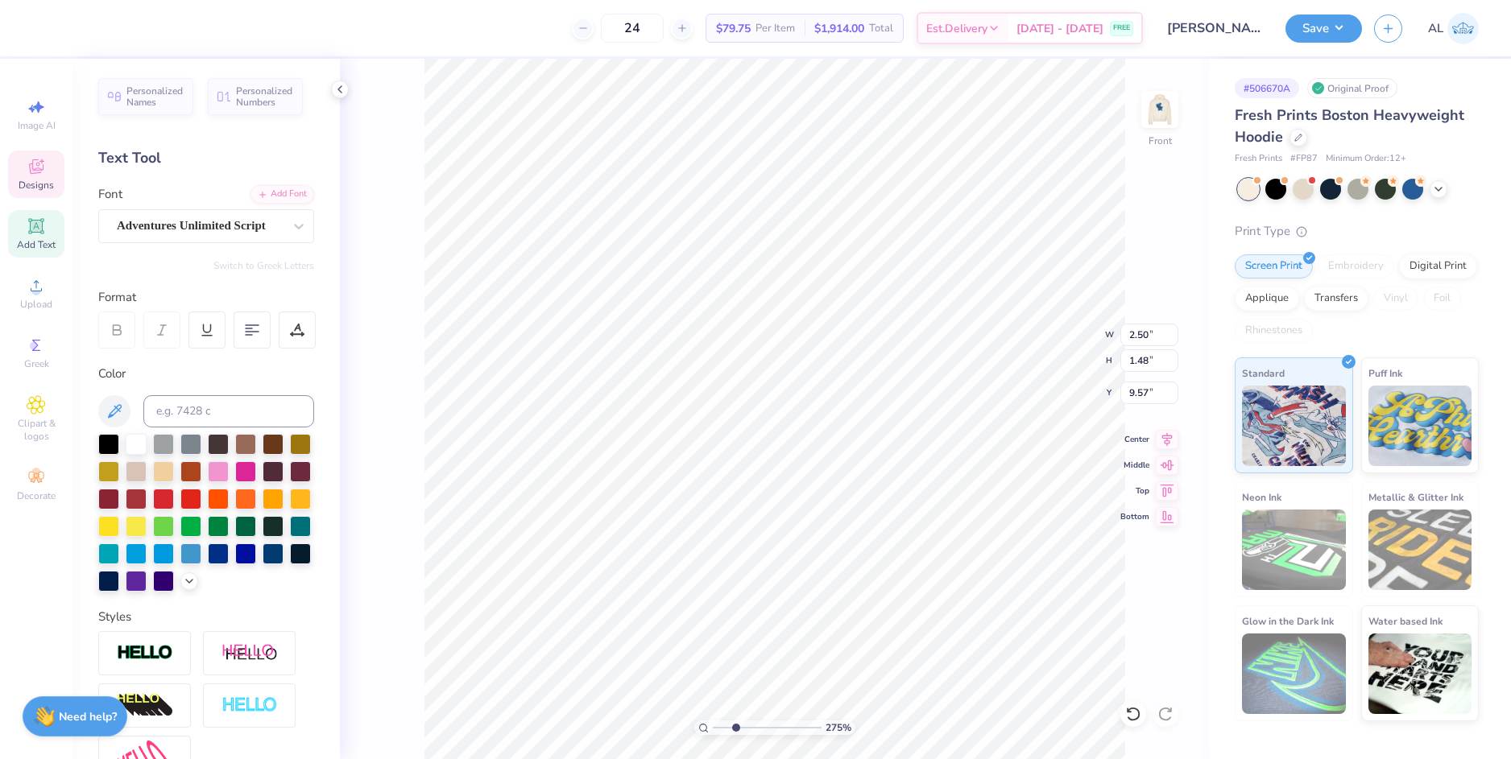
type input "6.97"
click at [1134, 714] on icon at bounding box center [1133, 714] width 16 height 16
type input "7.37"
type input "2.50"
type input "1.48"
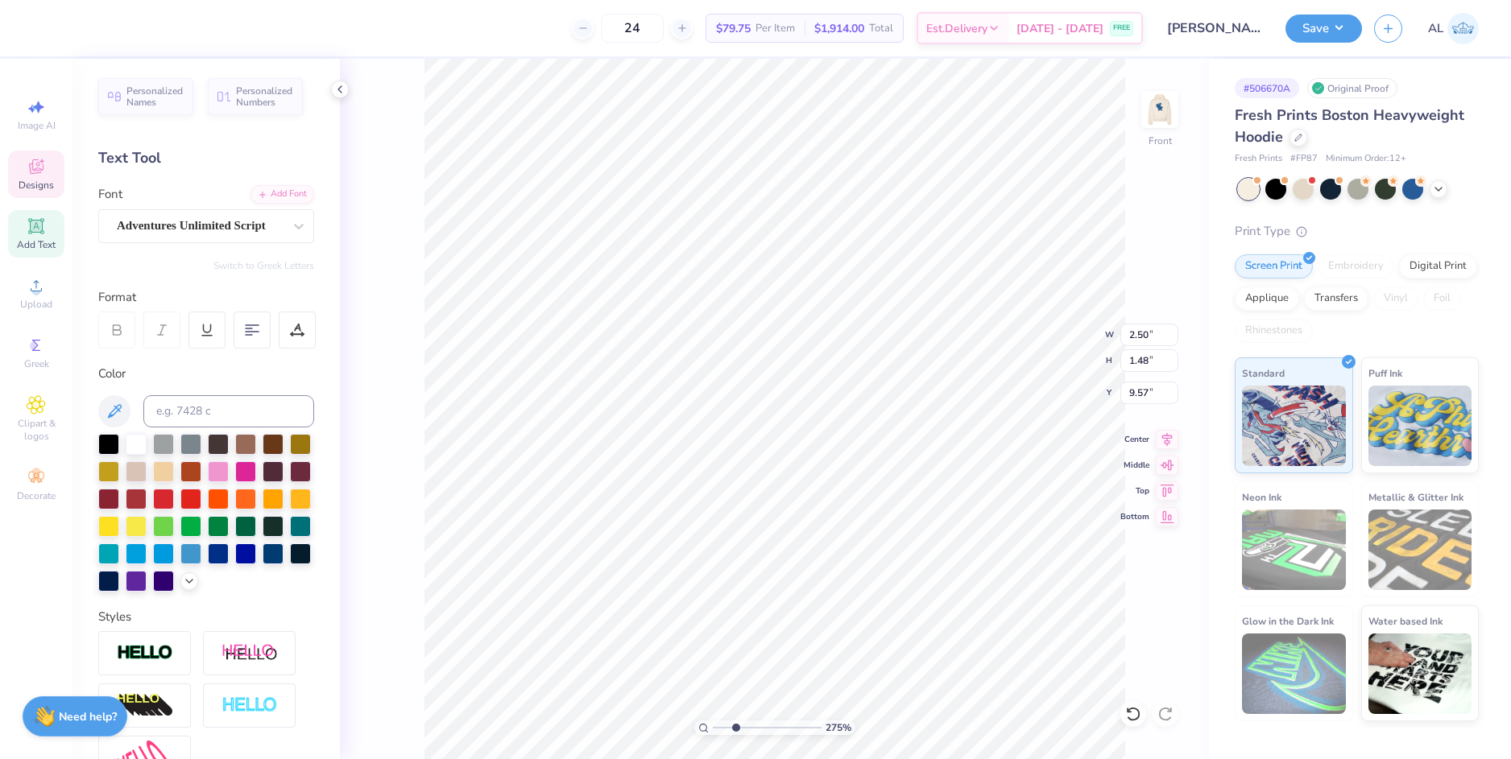
type input "9.50"
type input "0.56"
type input "0.65"
type input "10.34"
type input "0.41"
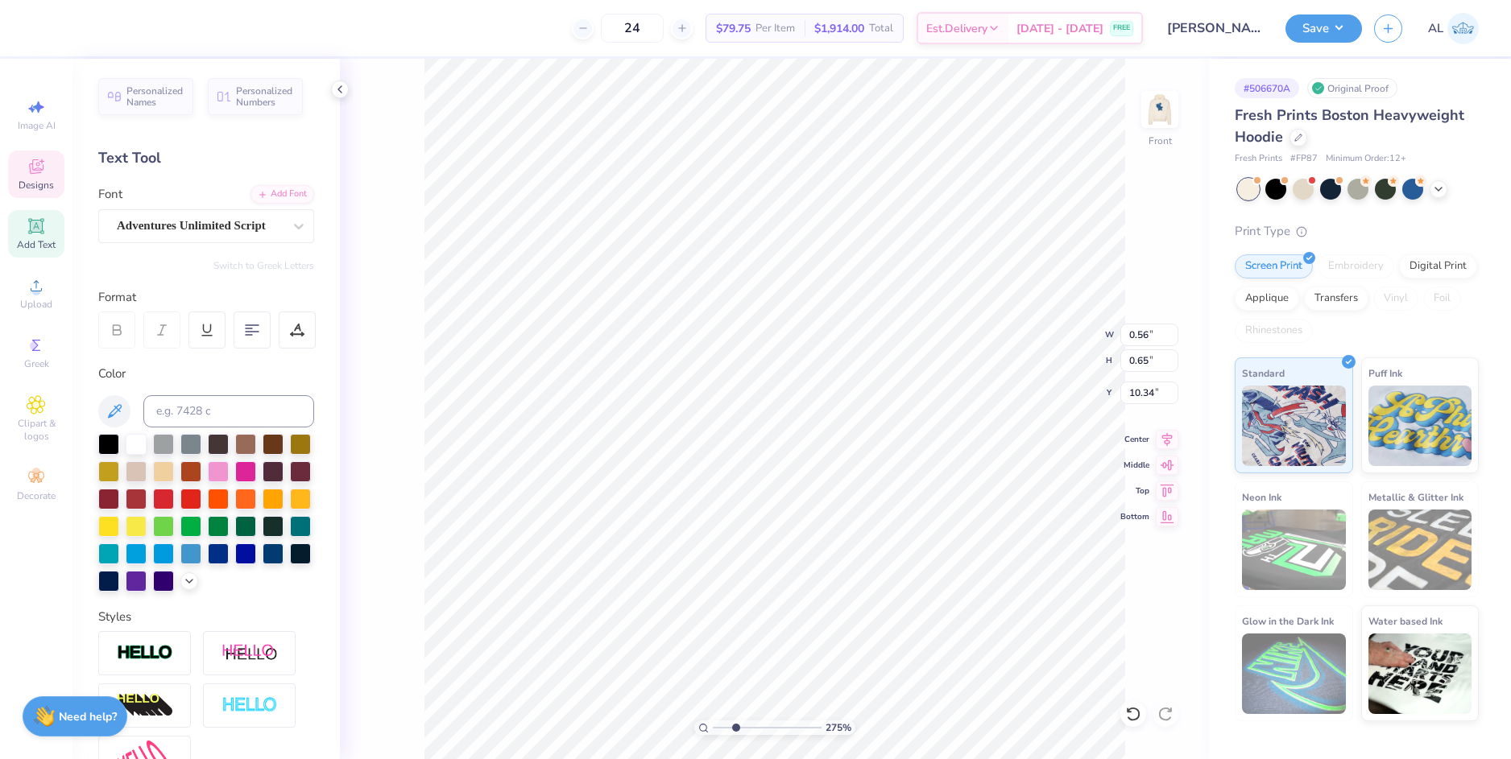
type input "0.48"
type input "10.51"
type input "8.63"
type input "1.43"
type input "11.14"
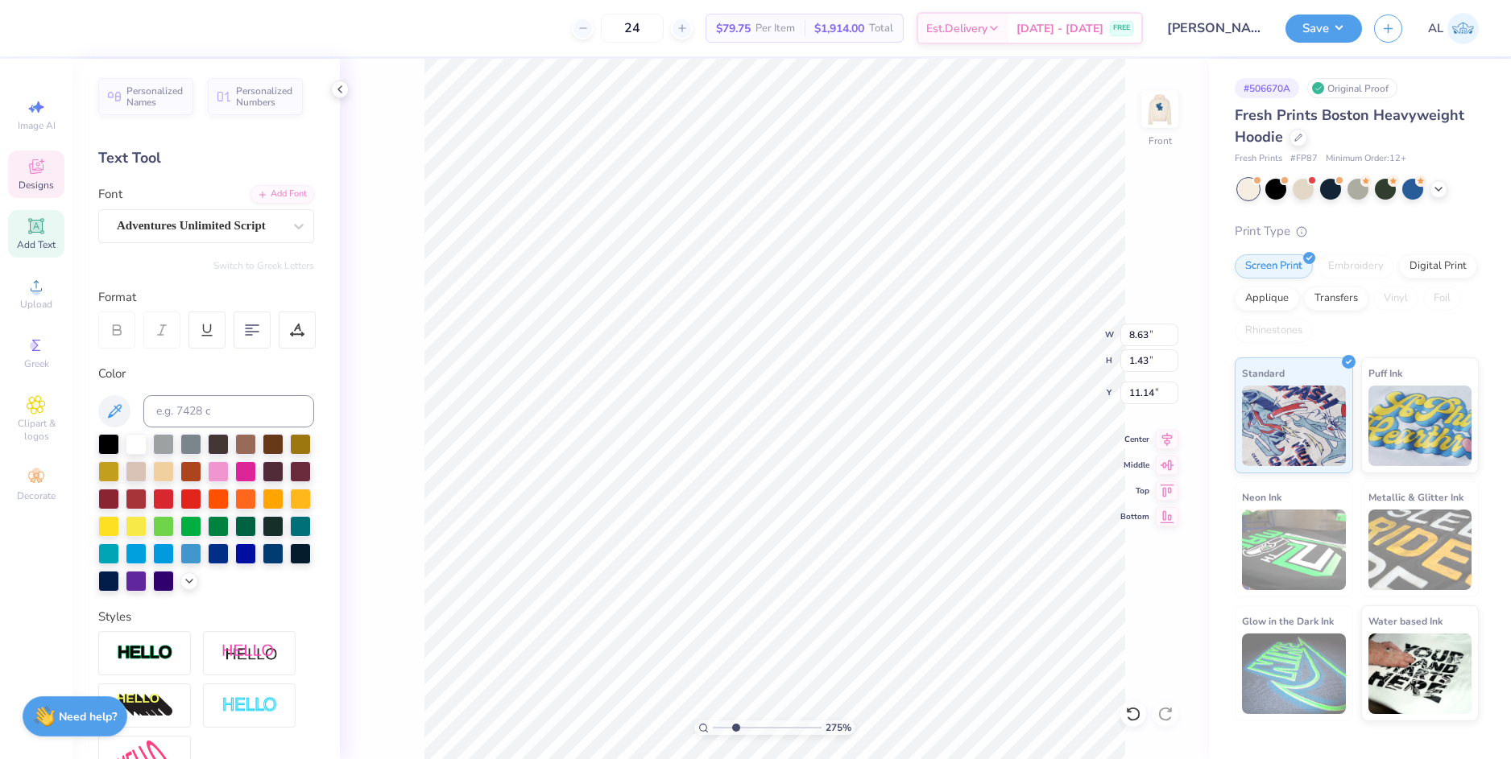
type input "5.88"
type input "0.97"
type input "11.63"
type input "5.13"
type input "3.18"
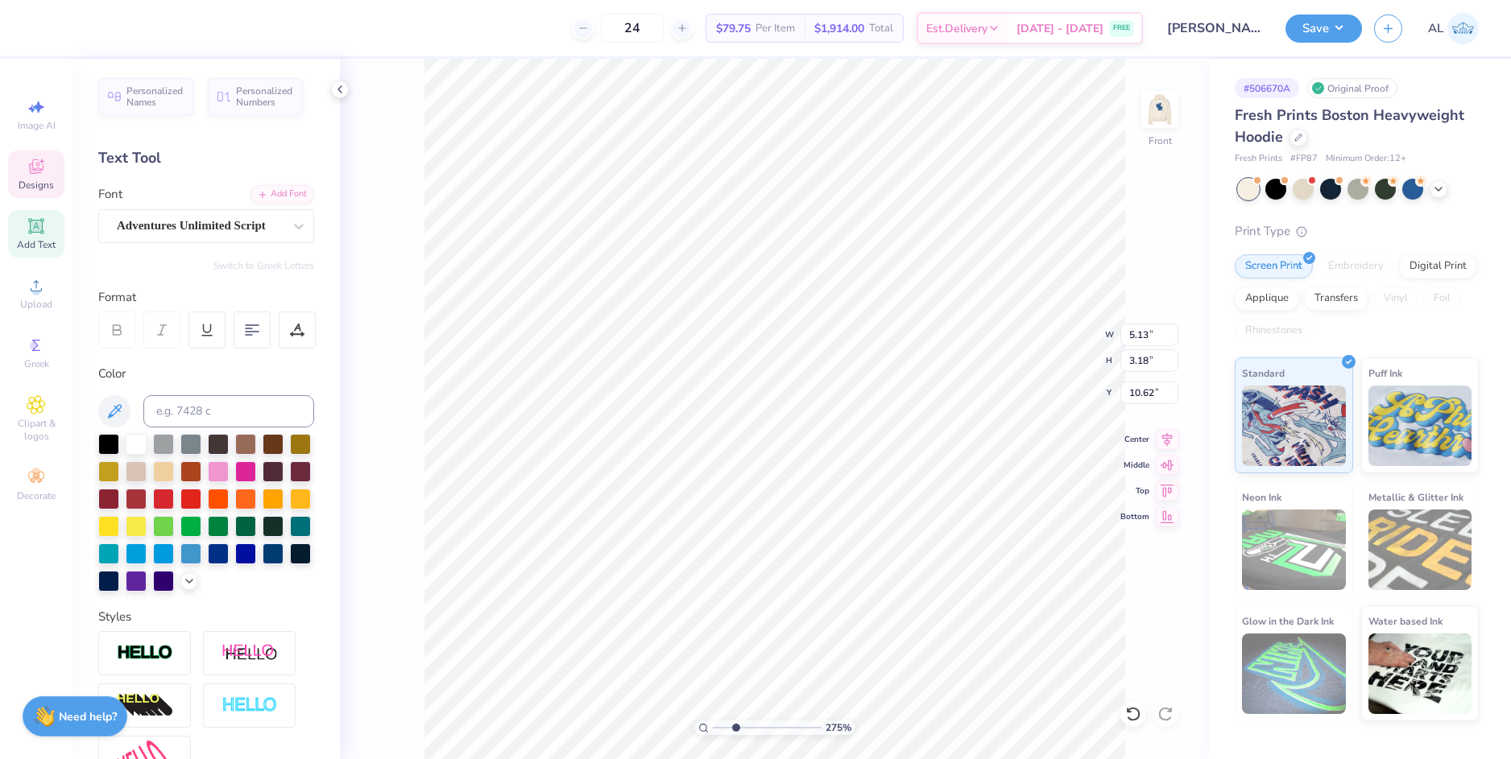
type input "10.01"
type input "4.18"
type input "2.59"
type input "10.25"
type input "4.06"
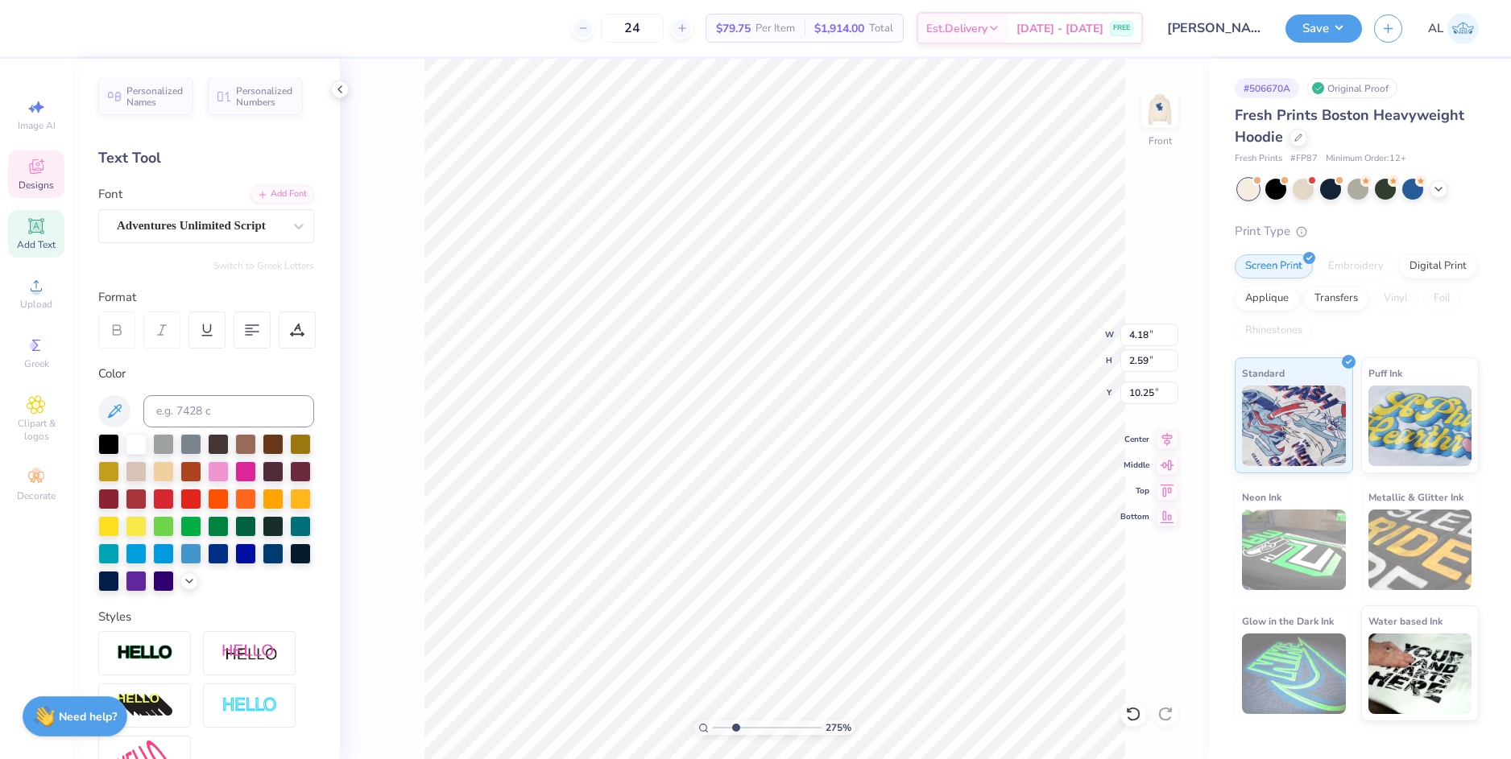
type input "2.52"
type input "10.42"
type input "0.41"
type input "0.48"
type input "10.68"
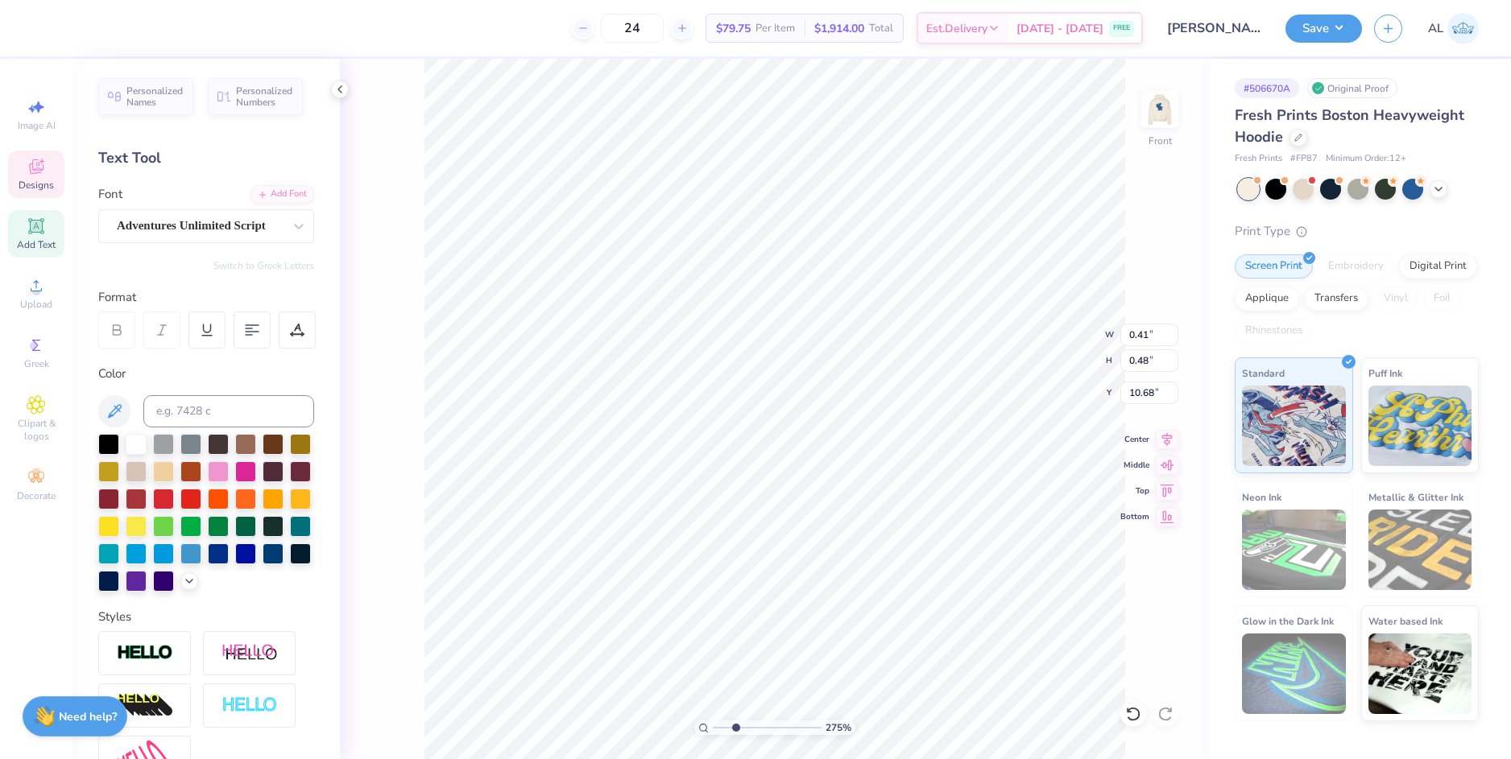
type input "2.50"
type input "1.48"
type input "9.67"
type input "2.33"
type input "1.75"
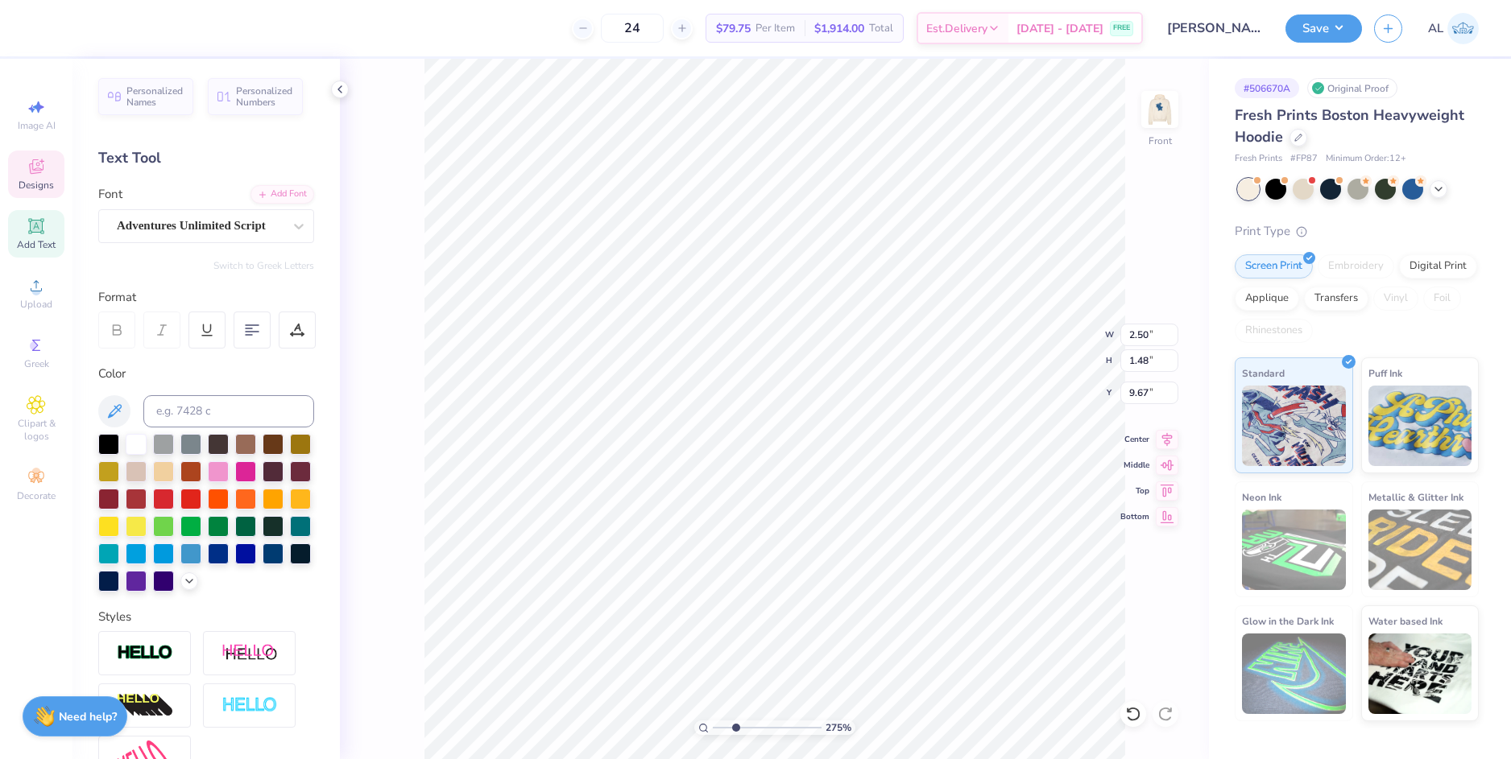
type input "9.55"
type input "0.96"
type input "1.03"
type input "7.86"
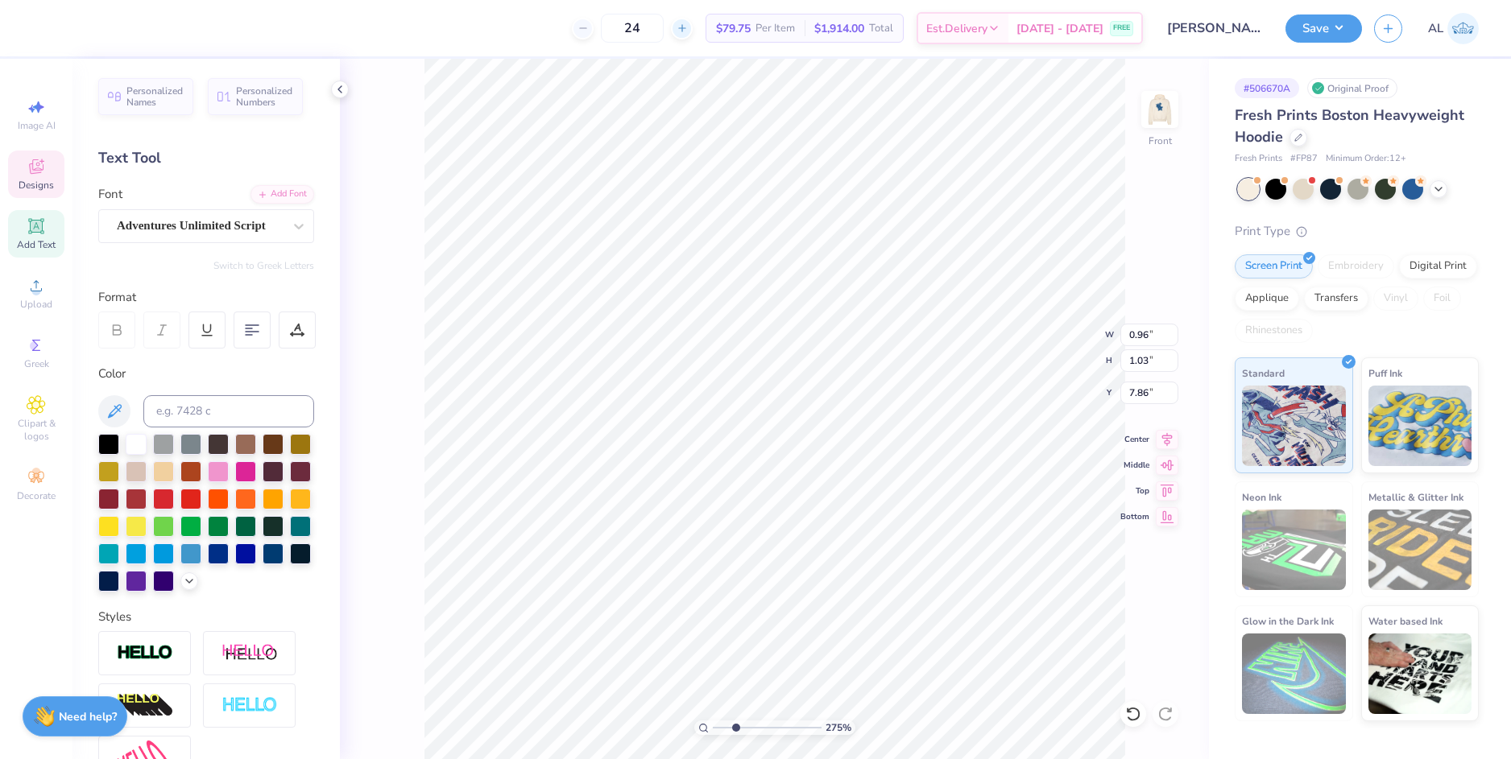
type input "0.95"
type input "1.04"
type input "8.05"
type input "0.96"
type input "1.03"
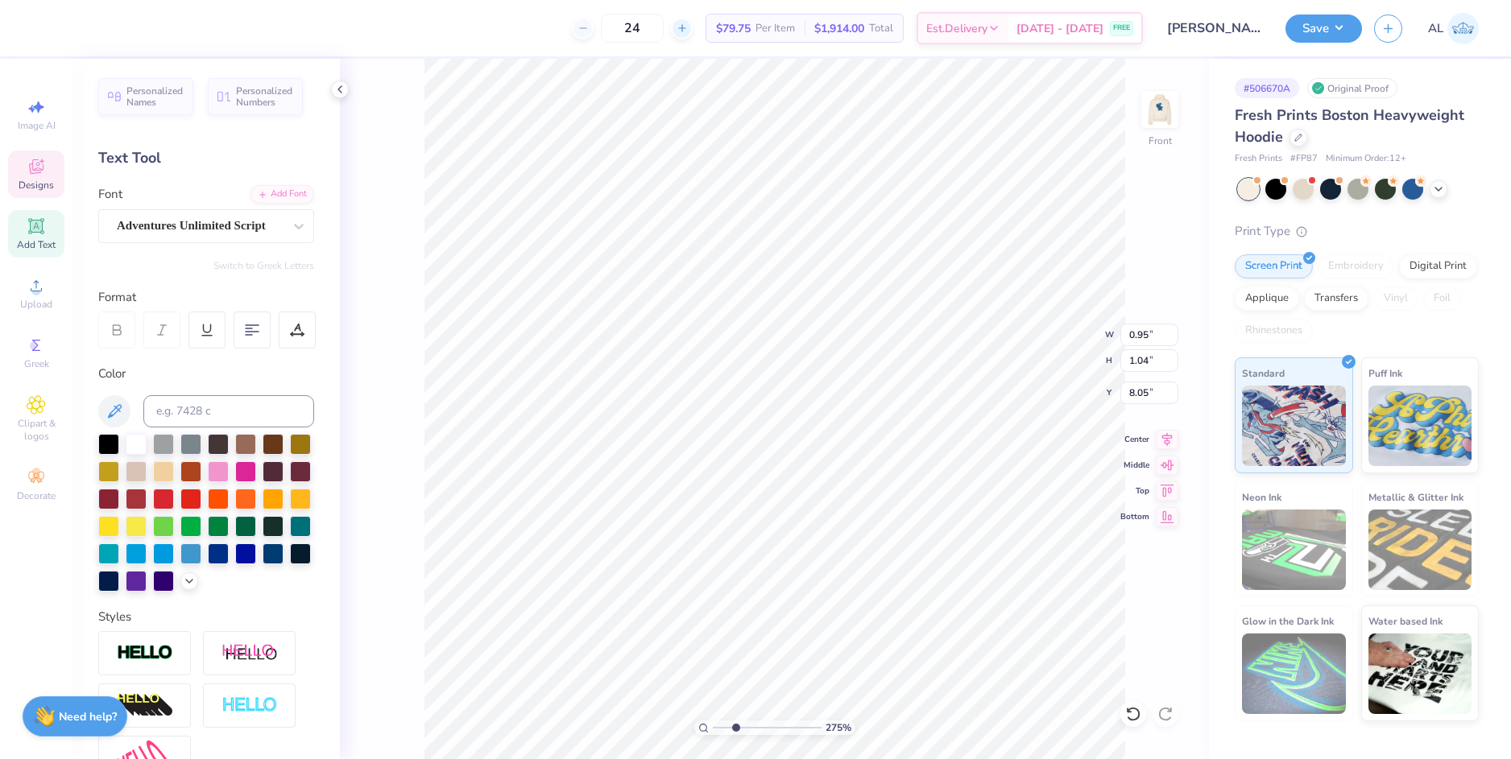
type input "7.86"
type textarea "1824"
type input "1.25"
type input "0.87"
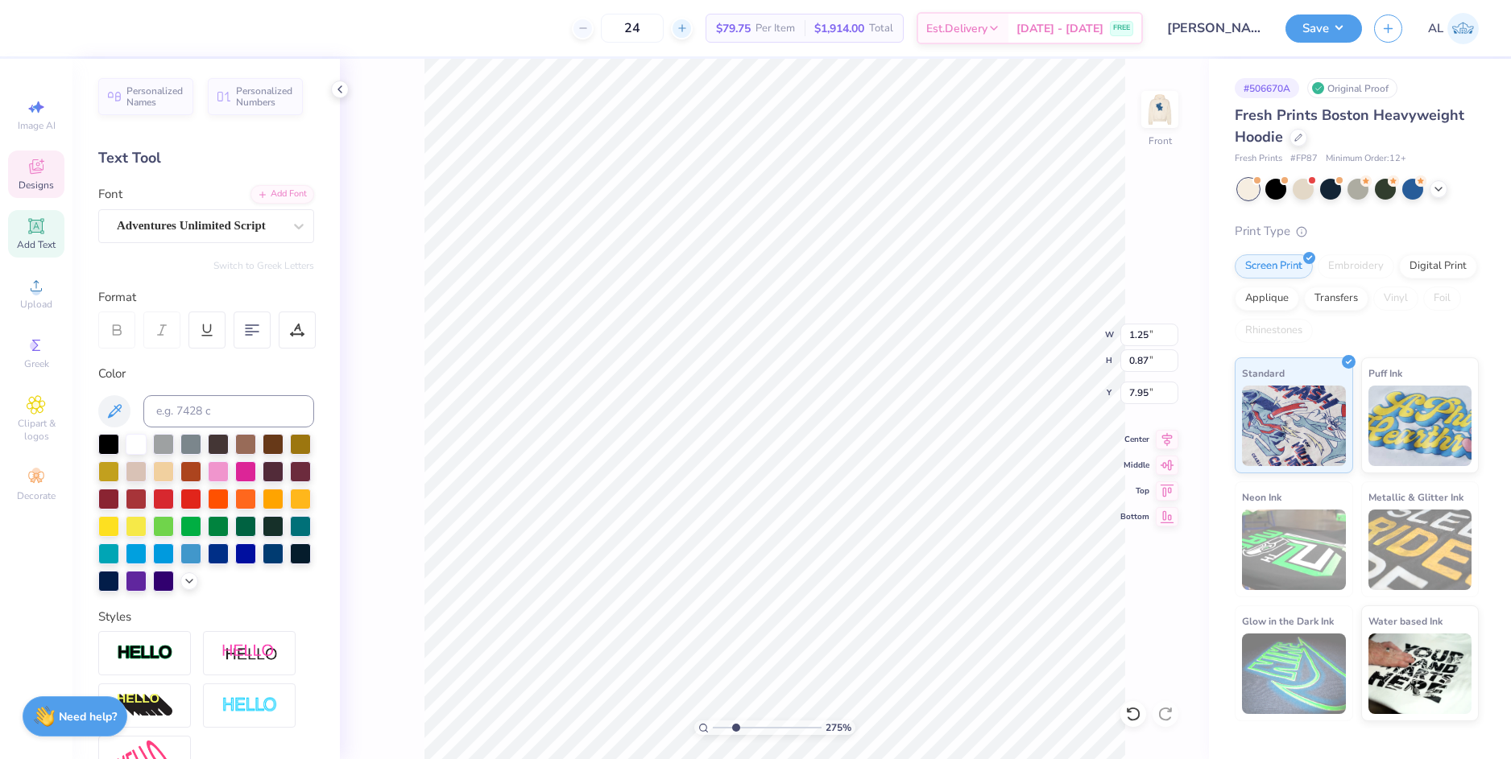
type input "7.58"
type input "0.95"
type input "1.04"
type input "8.05"
click at [908, 365] on li "Duplicate" at bounding box center [913, 365] width 126 height 31
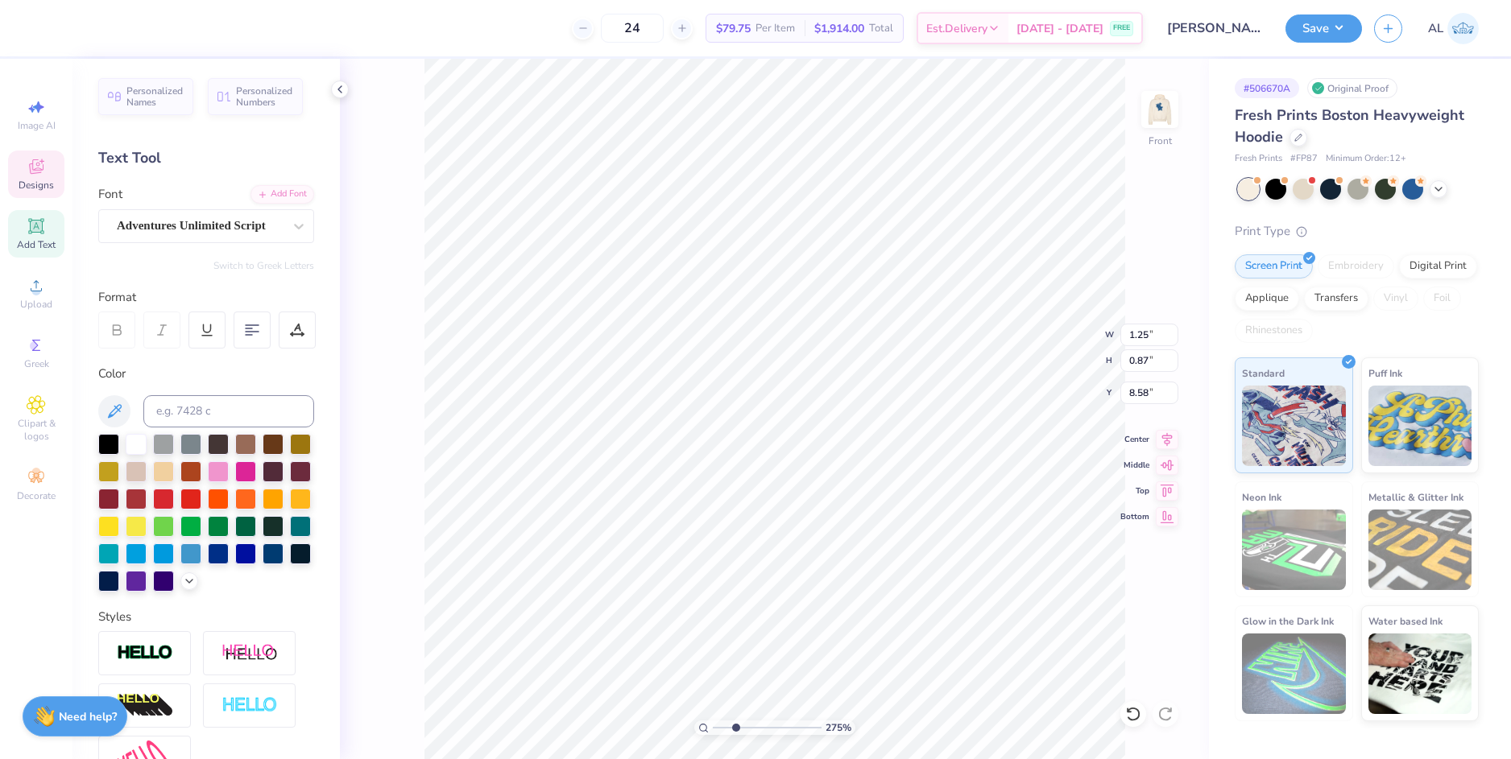
type input "8.55"
type textarea "1917"
type input "1.25"
type input "0.87"
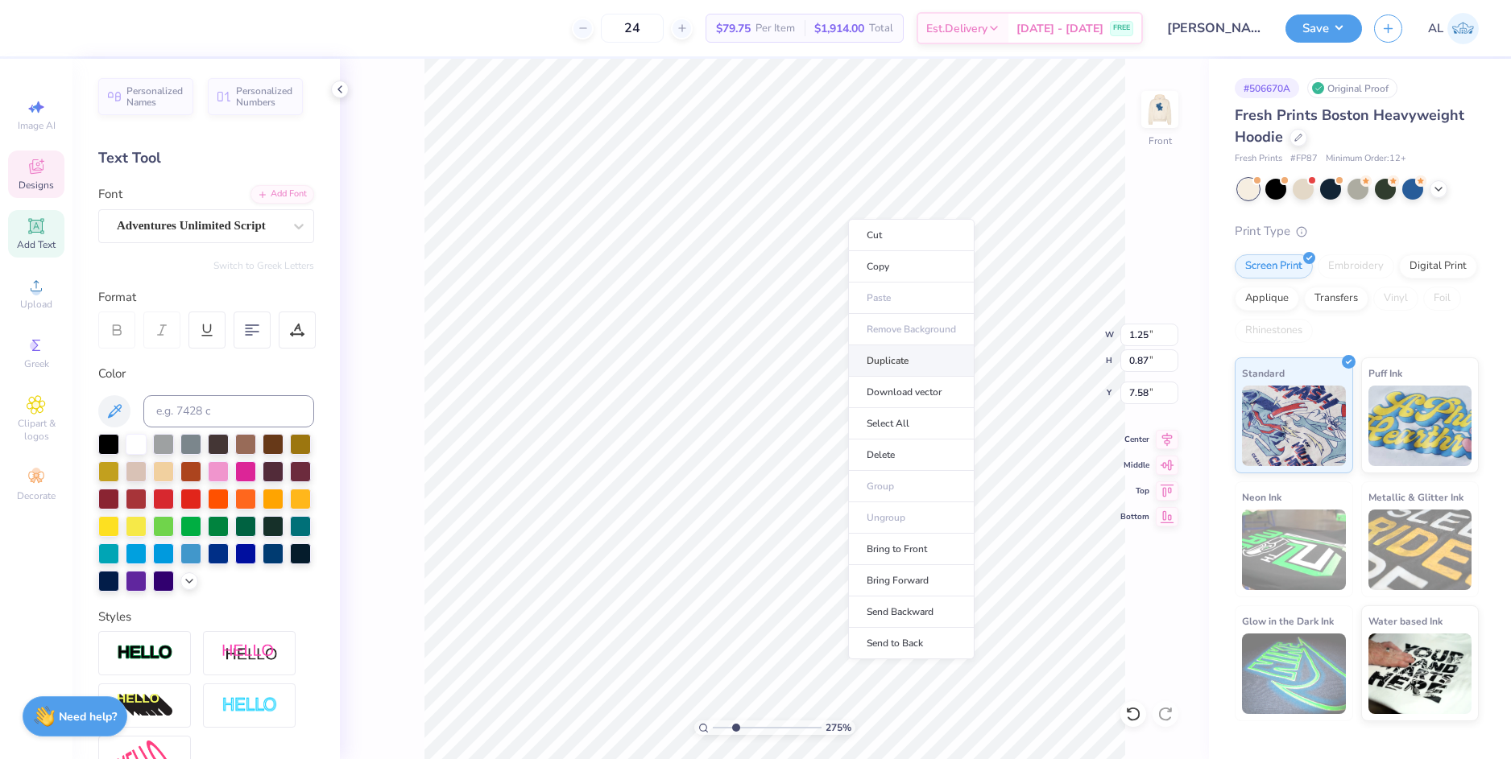
click at [917, 351] on li "Duplicate" at bounding box center [911, 360] width 126 height 31
type input "8.58"
type textarea "a"
type textarea "A"
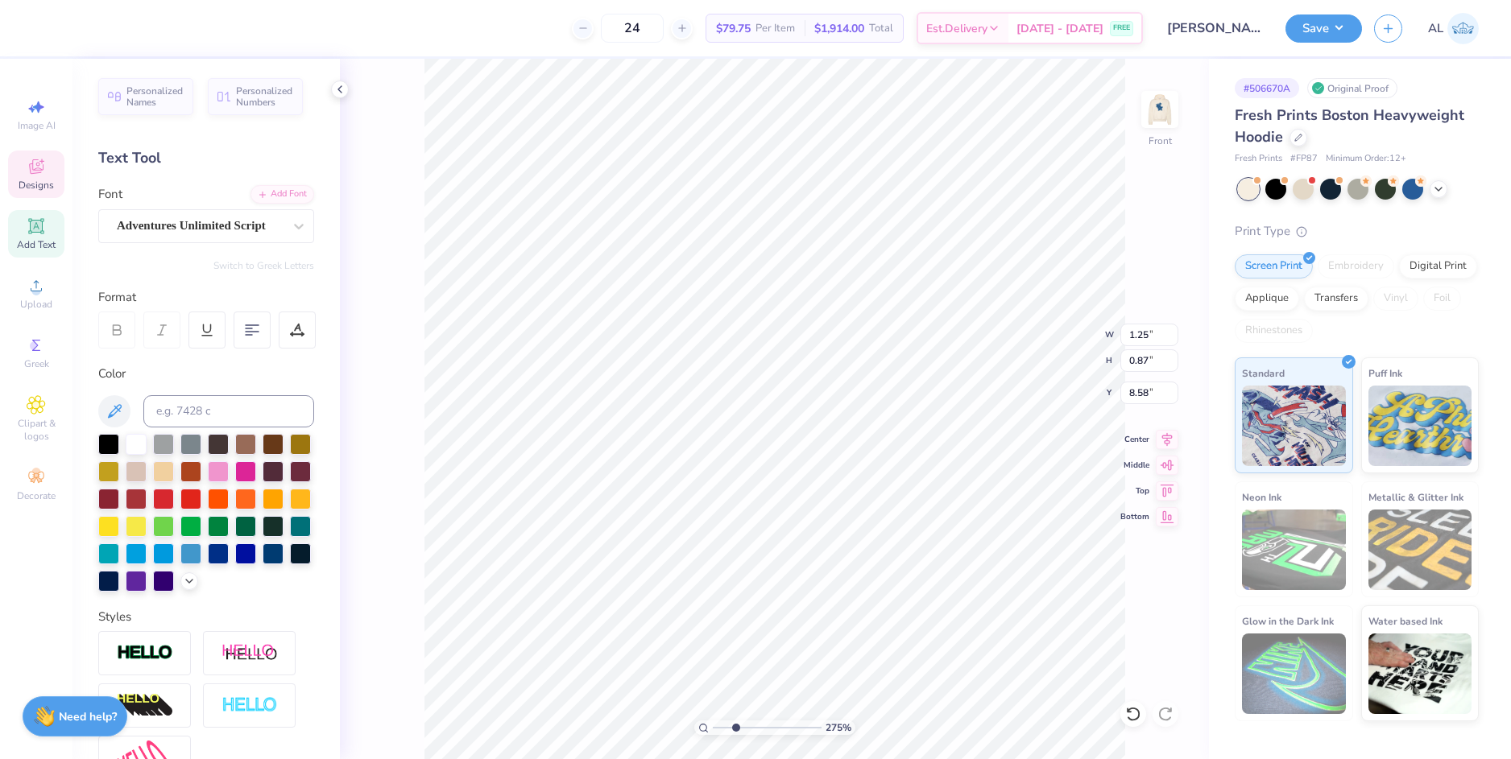
type textarea "and"
type input "1.09"
type input "0.73"
type input "8.68"
type input "1.25"
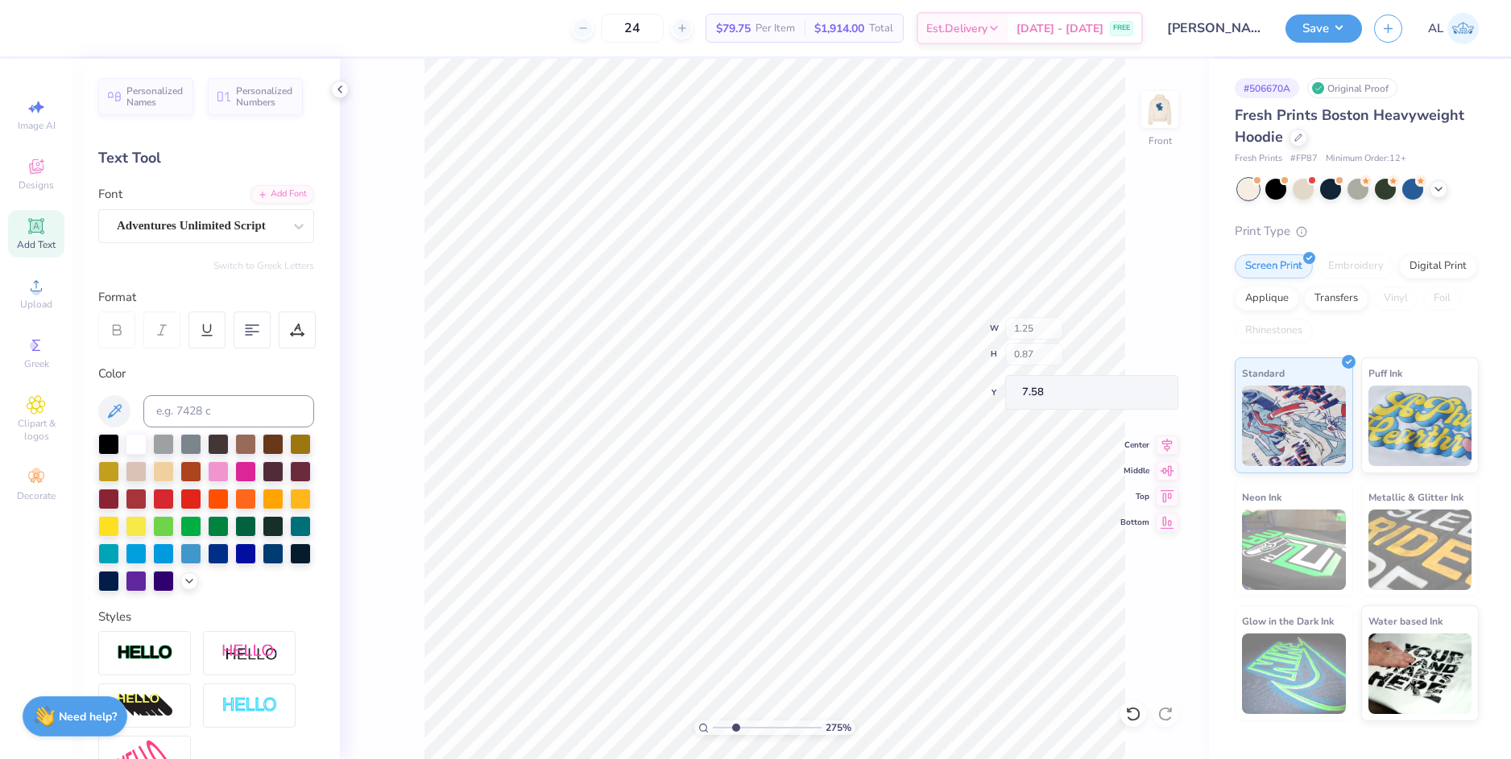
type input "0.87"
type input "7.58"
type input "1.23"
type input "0.86"
type input "8.82"
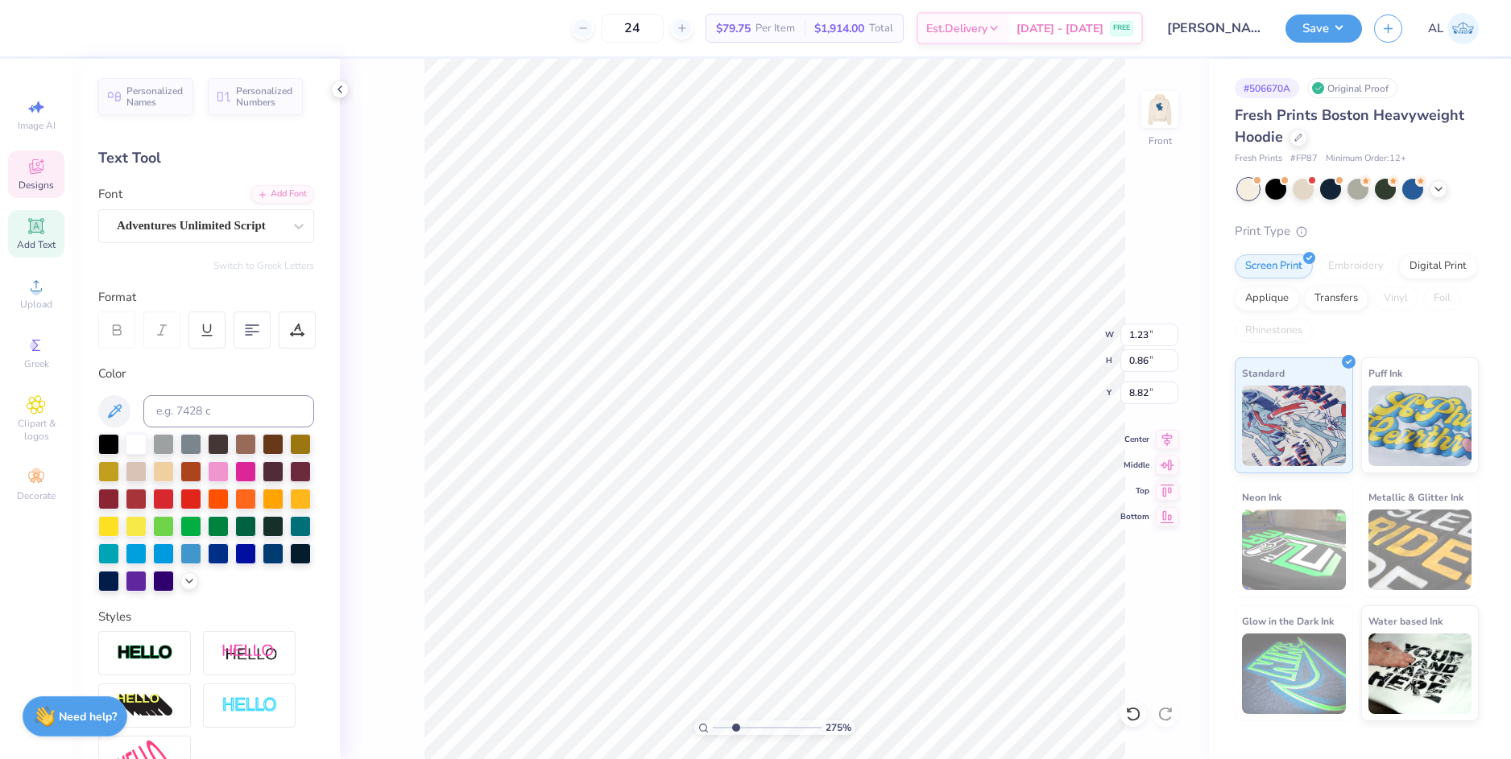
type input "0.79"
type input "0.53"
type input "8.45"
type input "1.25"
type input "0.87"
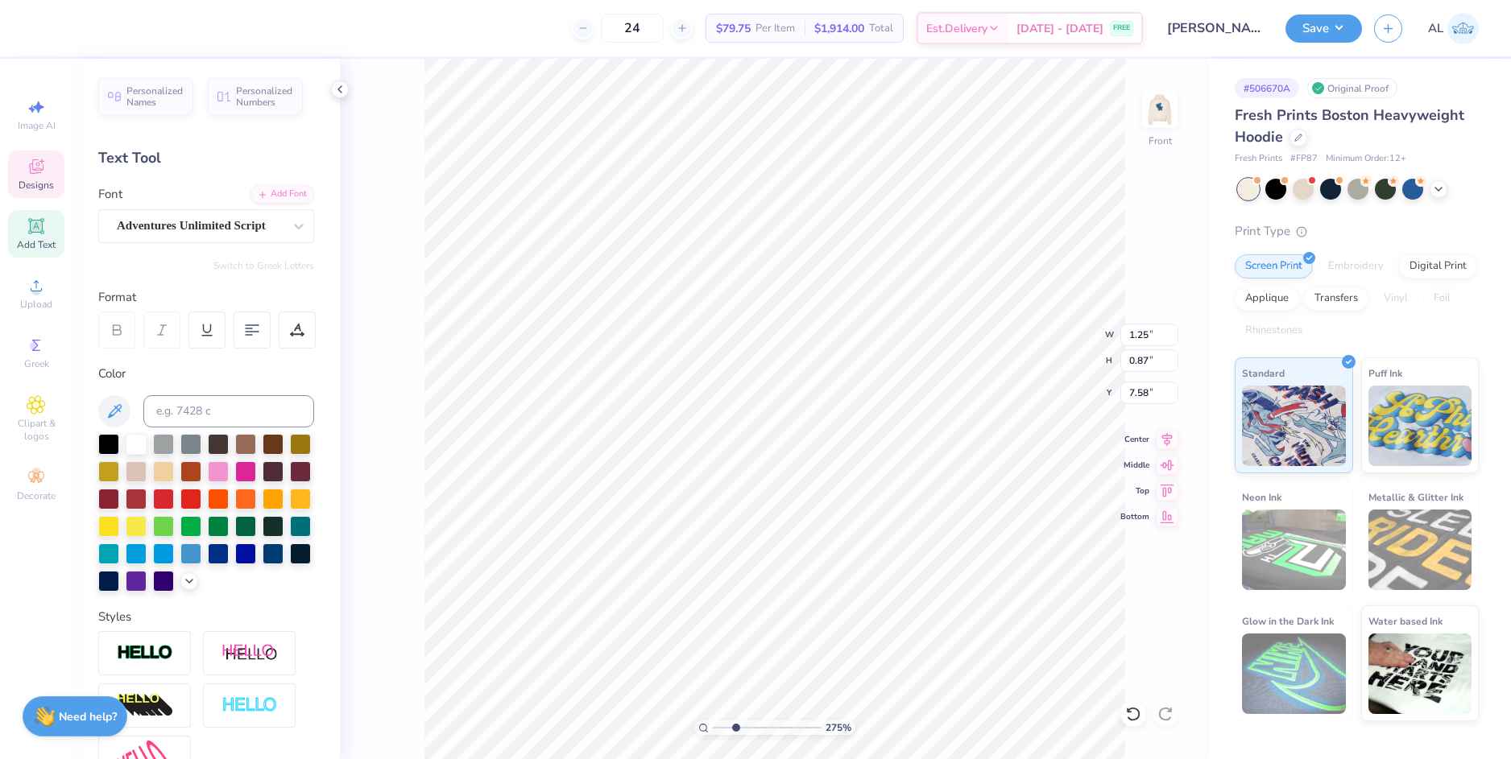
type input "7.74"
type input "1.13"
type textarea "Alumni"
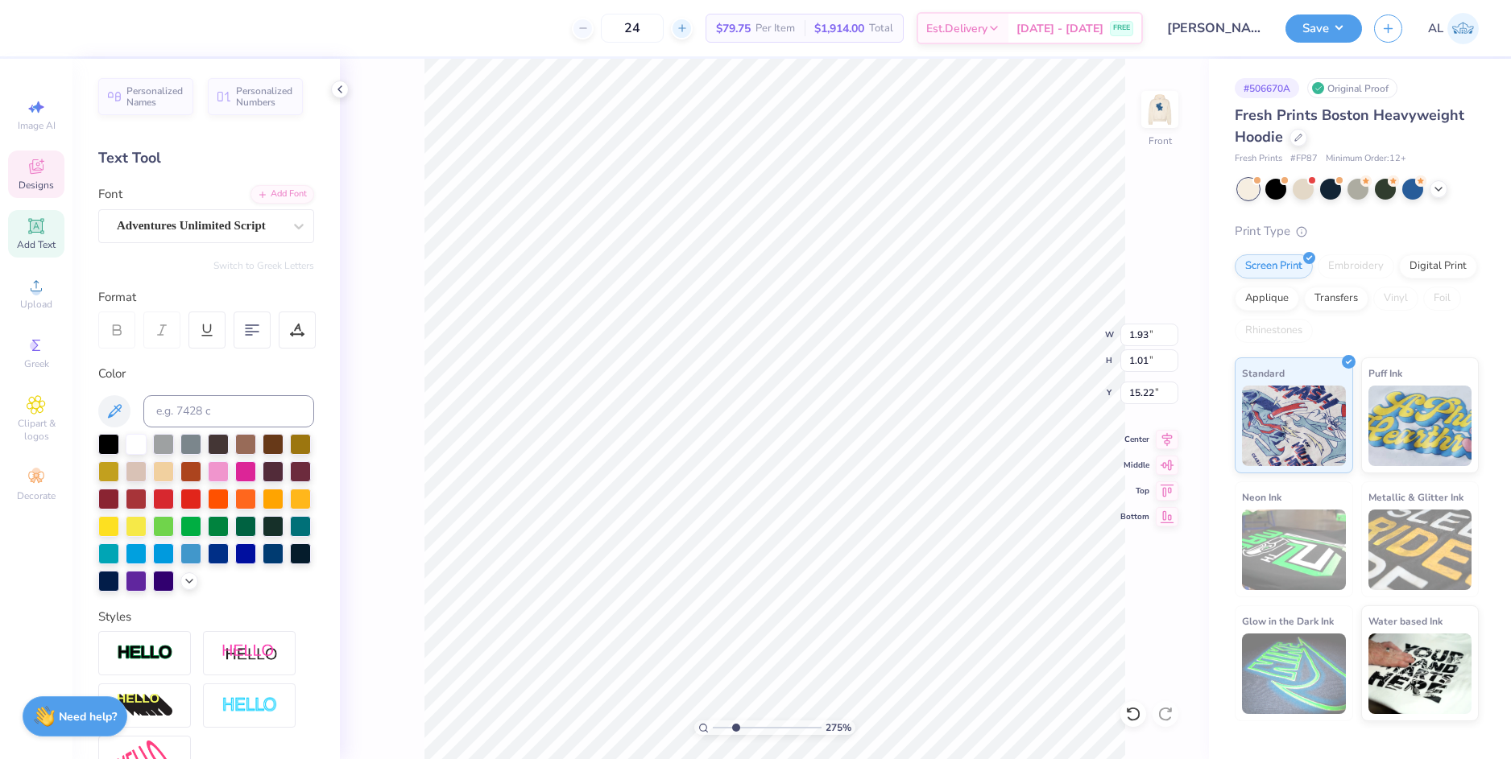
type input "1.93"
type input "1.01"
type input "15.22"
type textarea "Weekend"
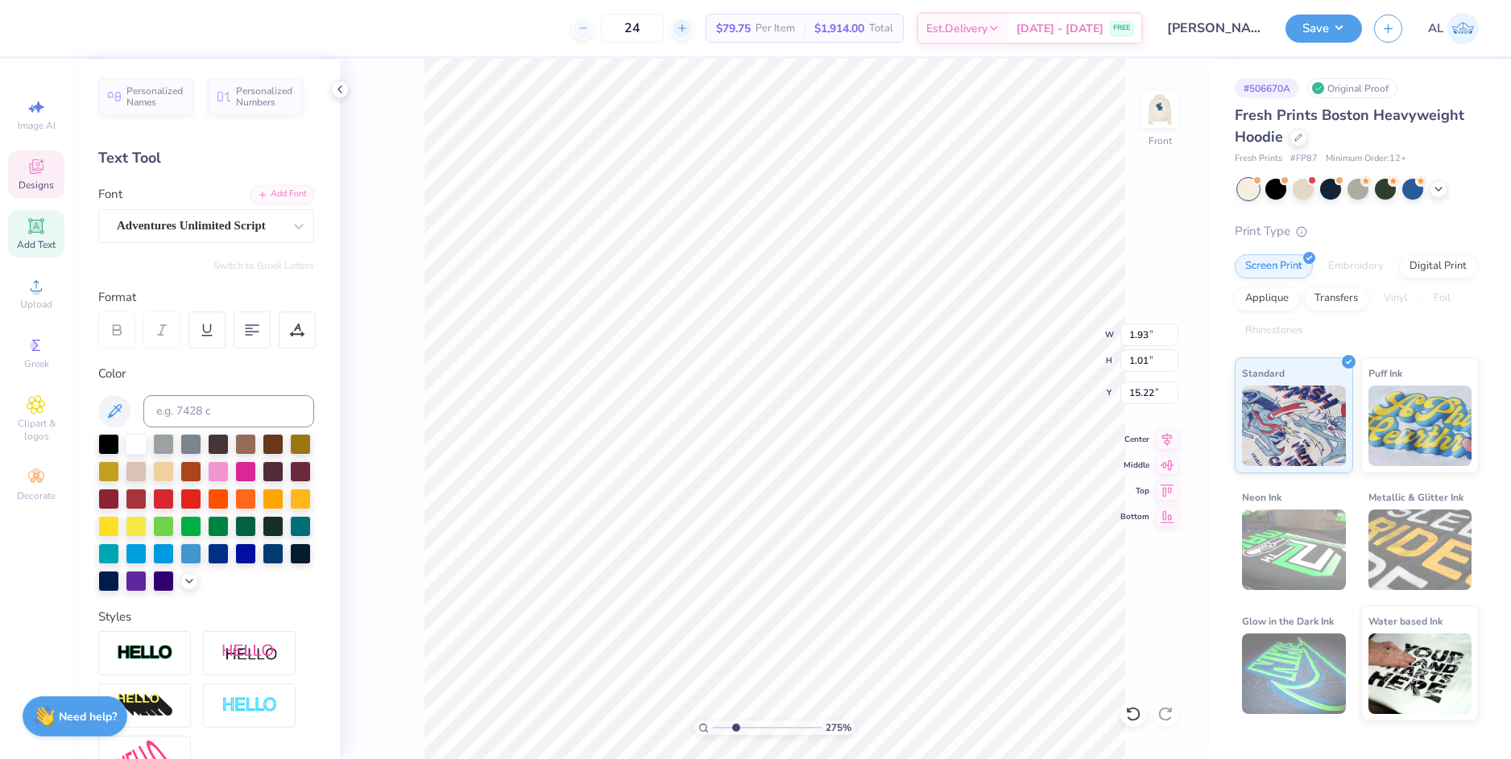
scroll to position [14, 4]
type input "6.85"
type input "1.70"
type input "13.76"
type input "7.13"
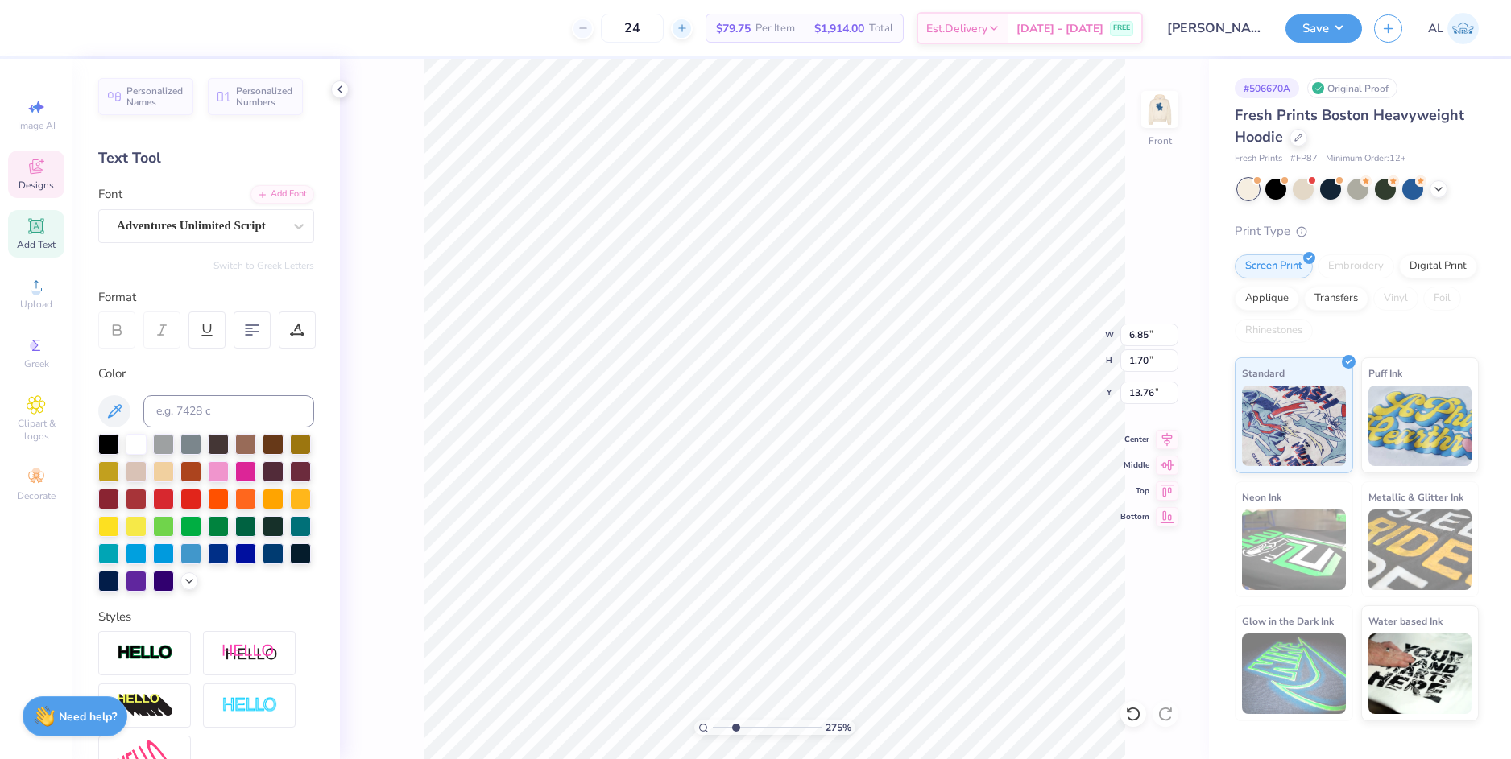
type input "3.05"
type input "4.57"
type input "1.95"
type input "13.77"
type input "2.57"
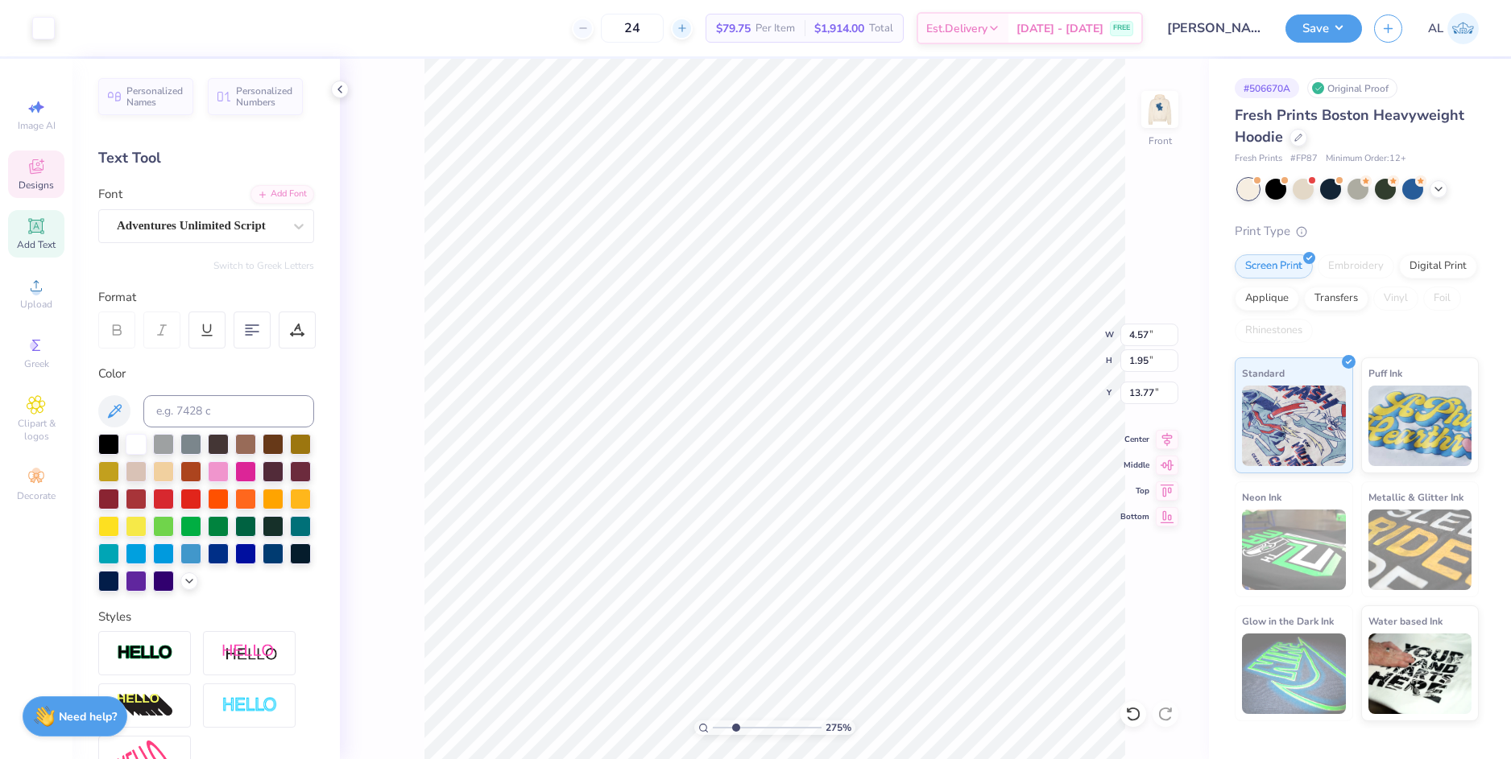
type input "0.76"
type input "16.48"
type textarea "2025"
type input "15.46"
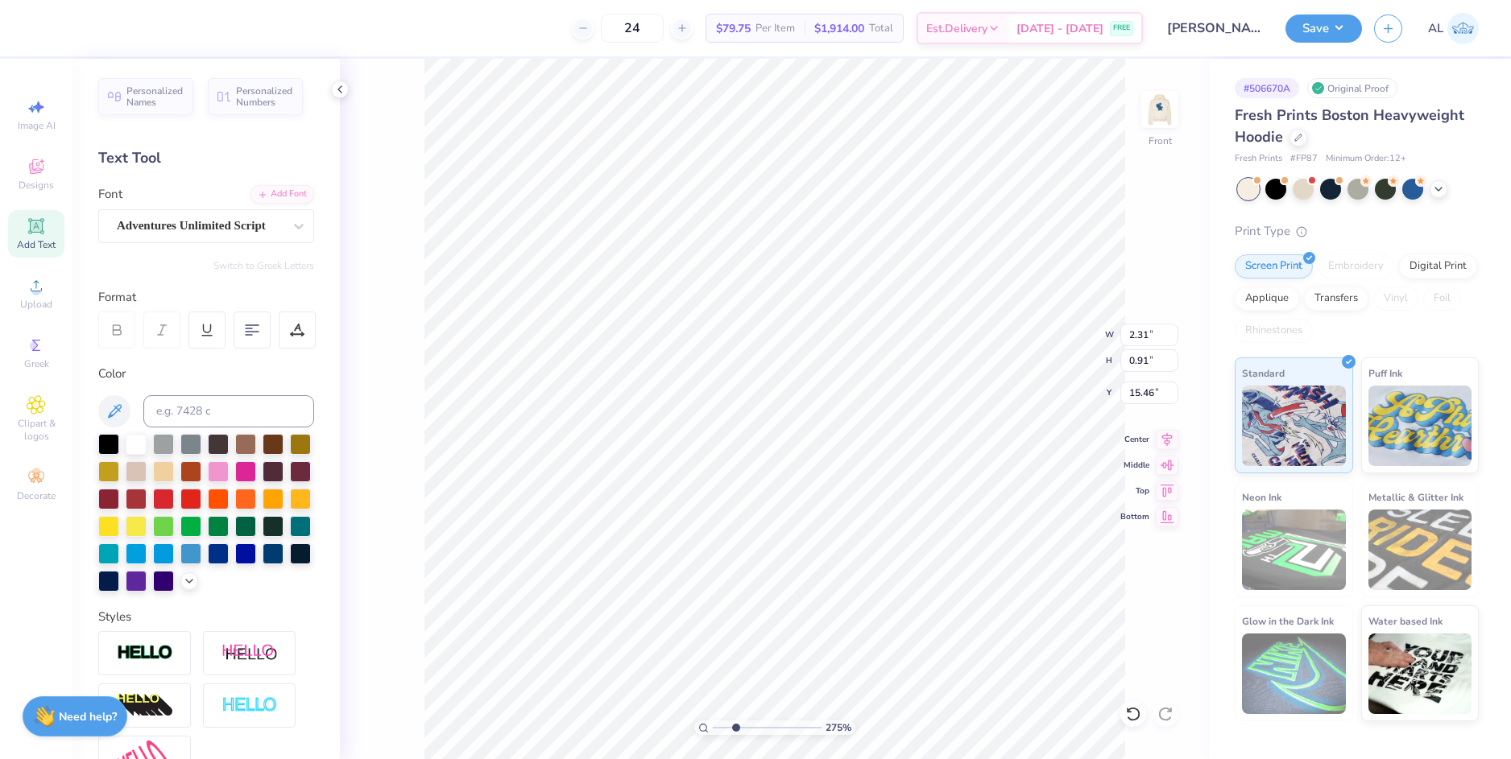
type input "4.44"
type input "1.96"
type input "14.41"
type input "4.57"
type input "2.59"
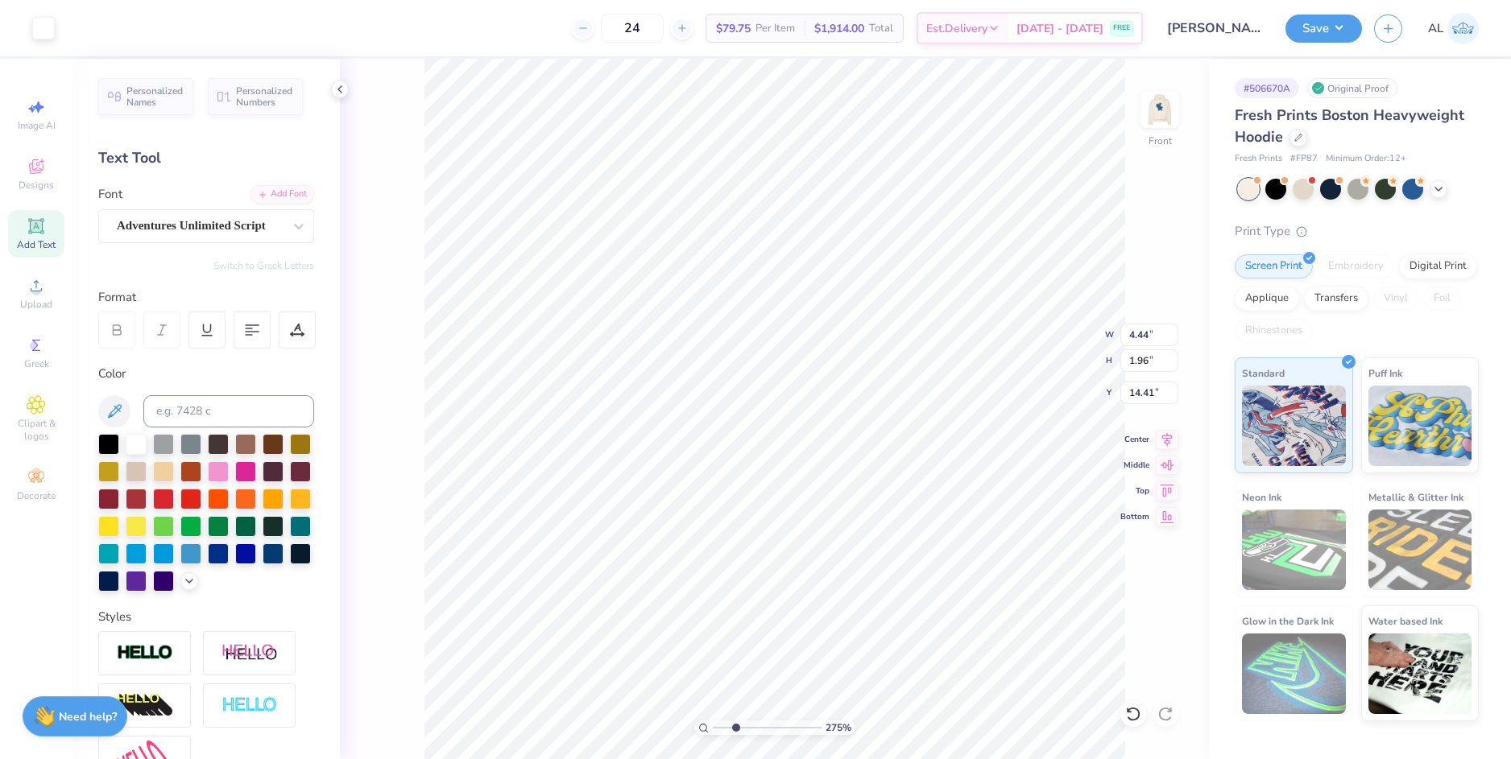
type input "14.10"
type input "4.78"
type input "2.72"
type input "13.97"
type input "4.58"
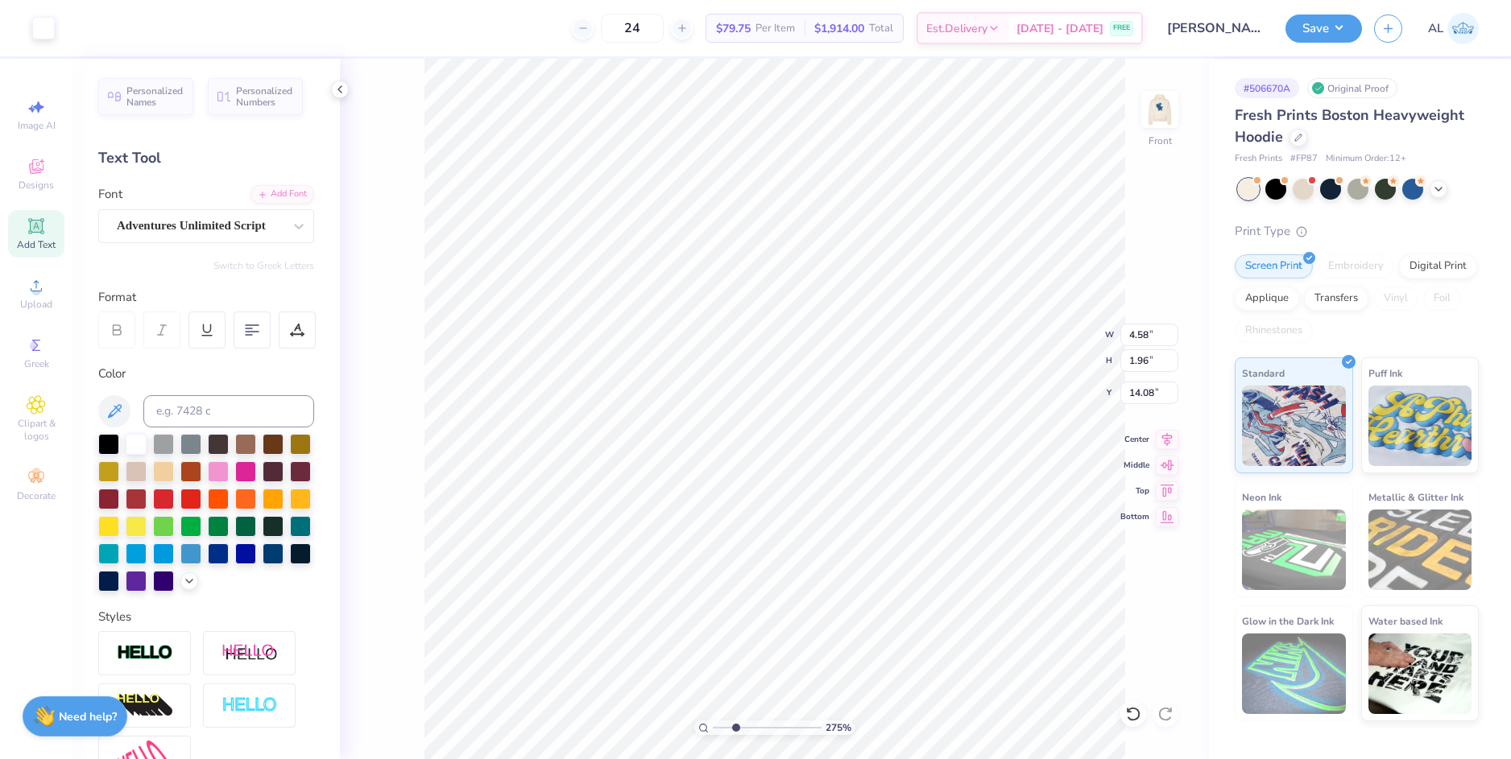
type input "1.96"
drag, startPoint x: 735, startPoint y: 726, endPoint x: 714, endPoint y: 730, distance: 21.5
click at [714, 730] on input "range" at bounding box center [767, 728] width 109 height 14
click at [863, 578] on li "Group" at bounding box center [882, 582] width 126 height 31
click at [1149, 117] on img at bounding box center [1159, 109] width 64 height 64
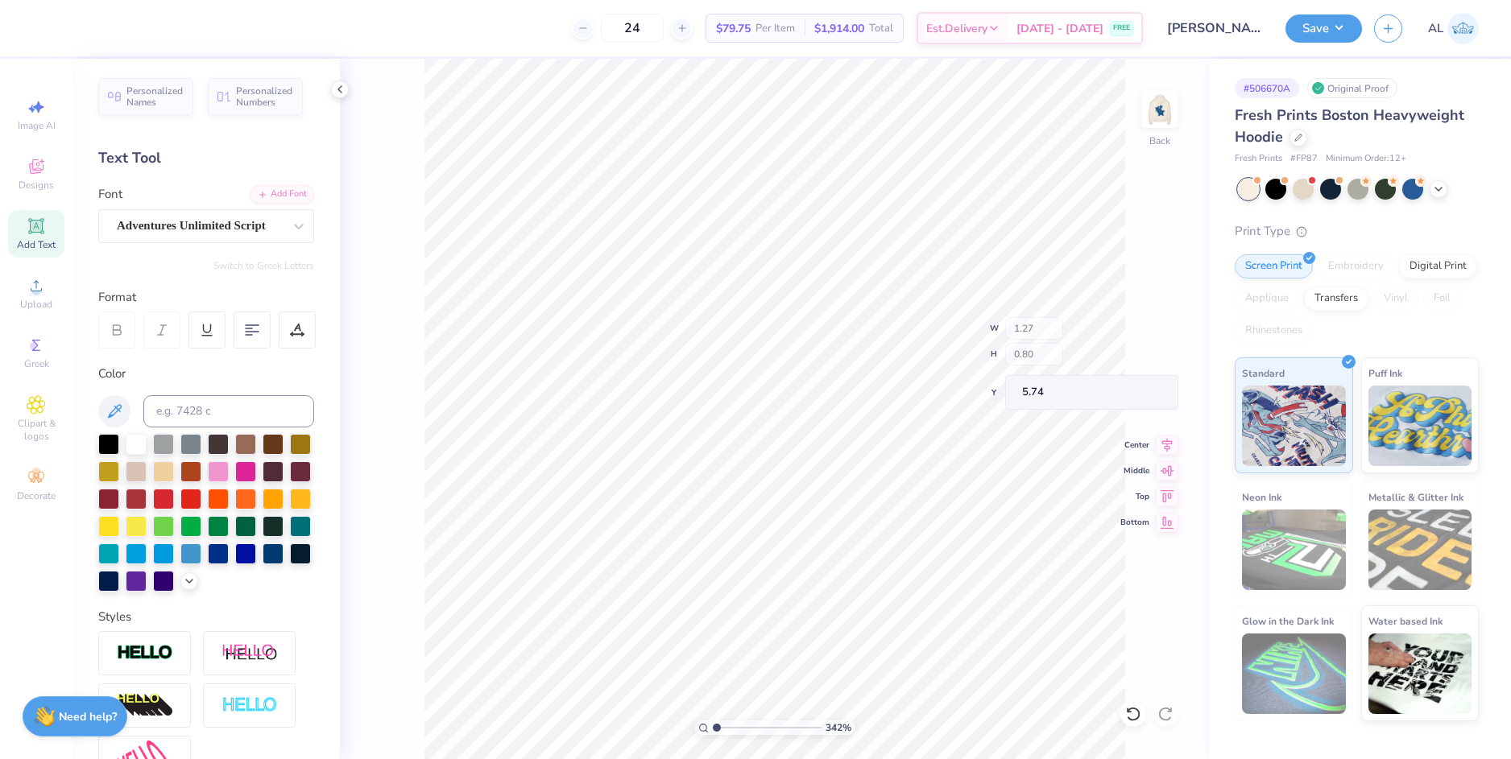
click at [742, 728] on input "range" at bounding box center [767, 728] width 109 height 14
drag, startPoint x: 740, startPoint y: 726, endPoint x: 723, endPoint y: 729, distance: 17.2
type input "1.63"
click at [723, 729] on input "range" at bounding box center [767, 728] width 109 height 14
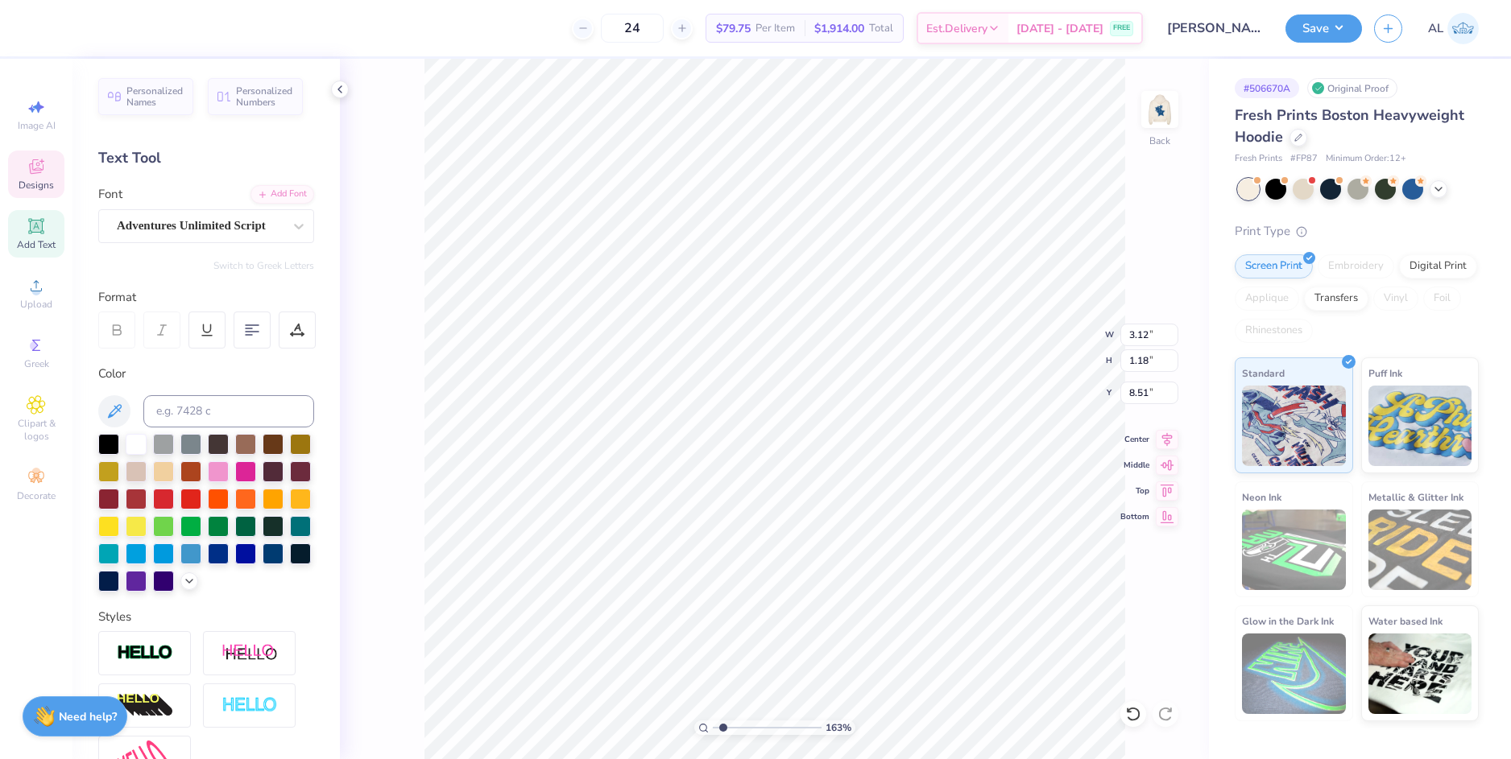
type textarea "dphie"
type input "1.37"
type input "0.72"
type input "9.55"
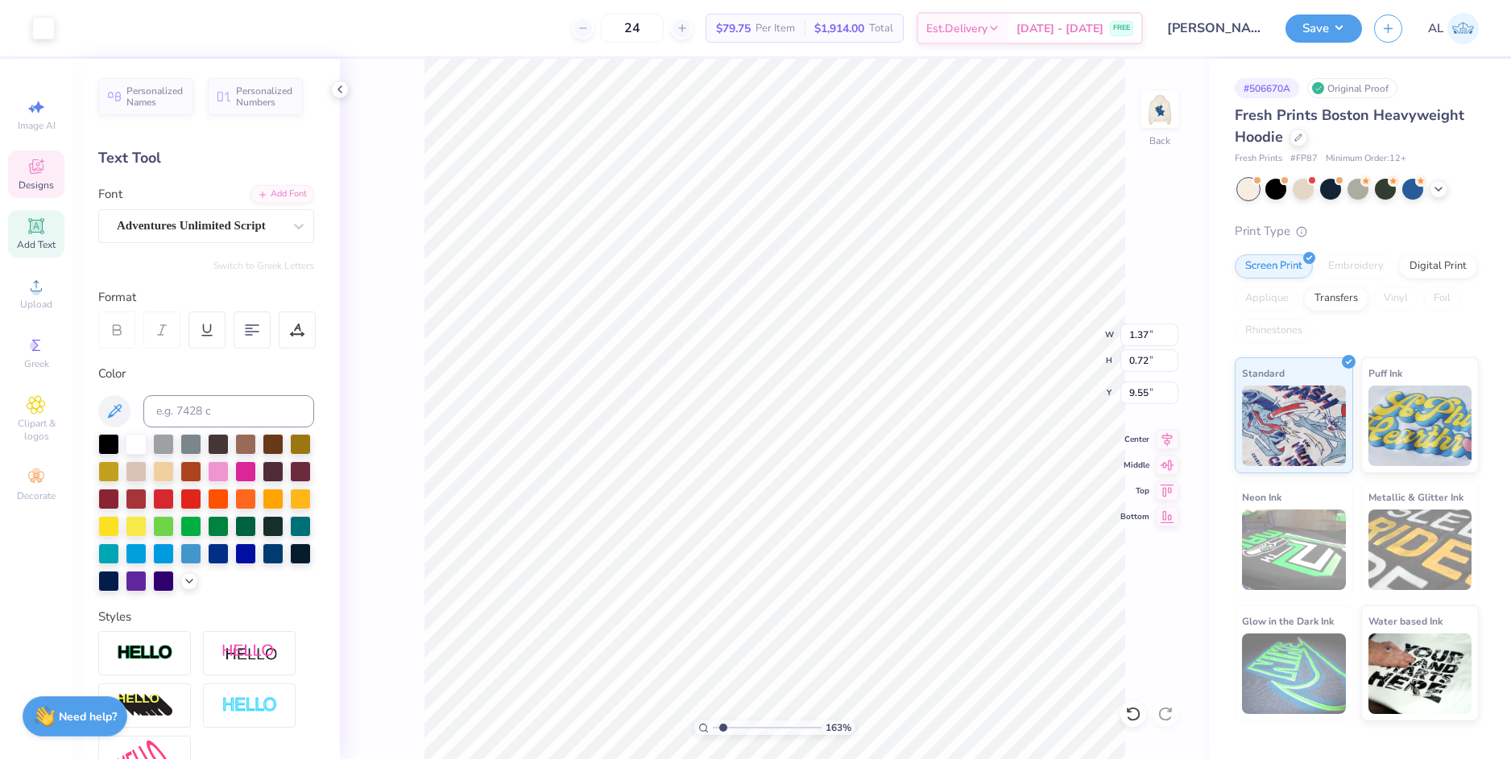
type input "7.22"
type input "7.04"
type input "5.85"
type input "1.37"
type input "0.72"
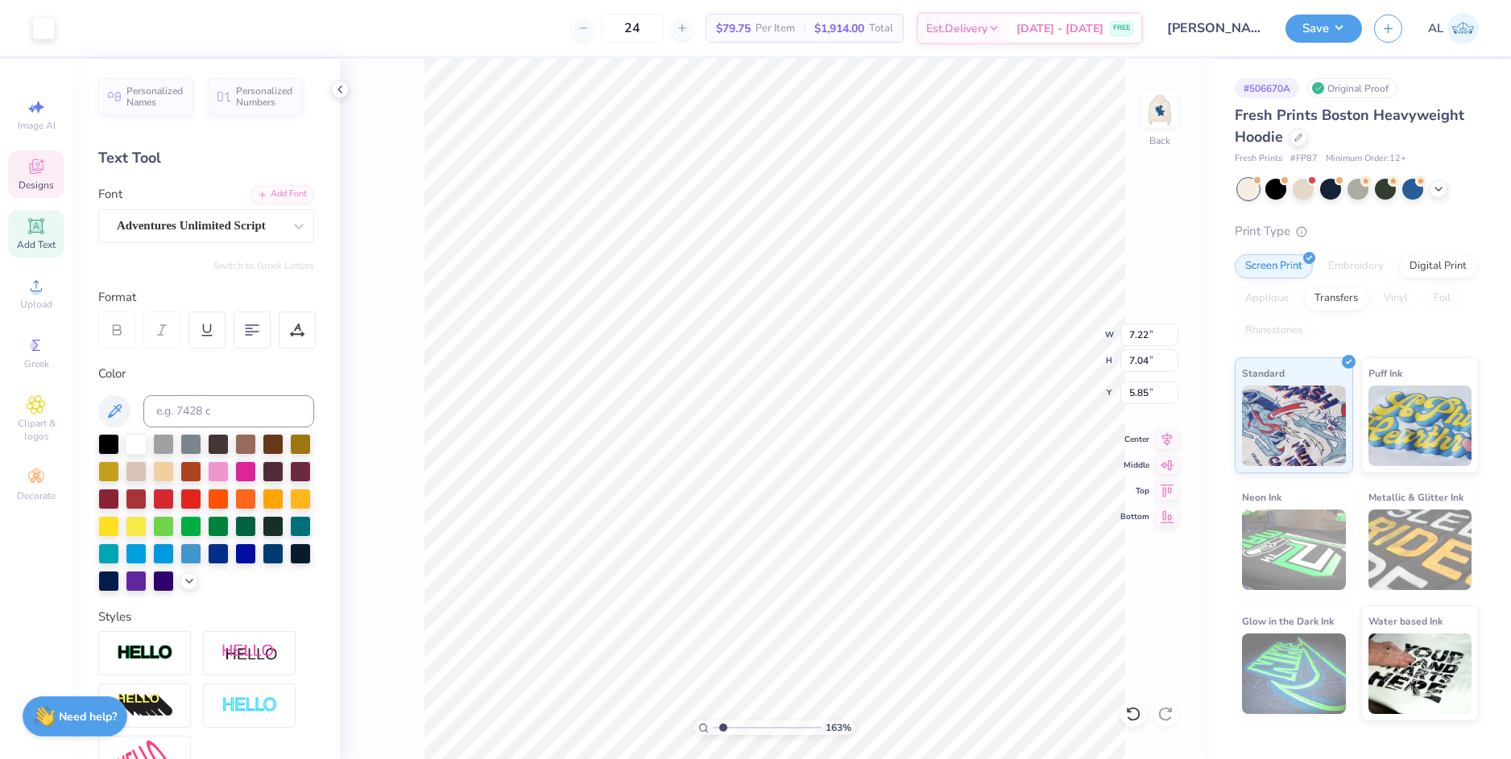
type input "9.55"
type textarea "x"
type input "1.83"
type input "0.54"
type input "10.45"
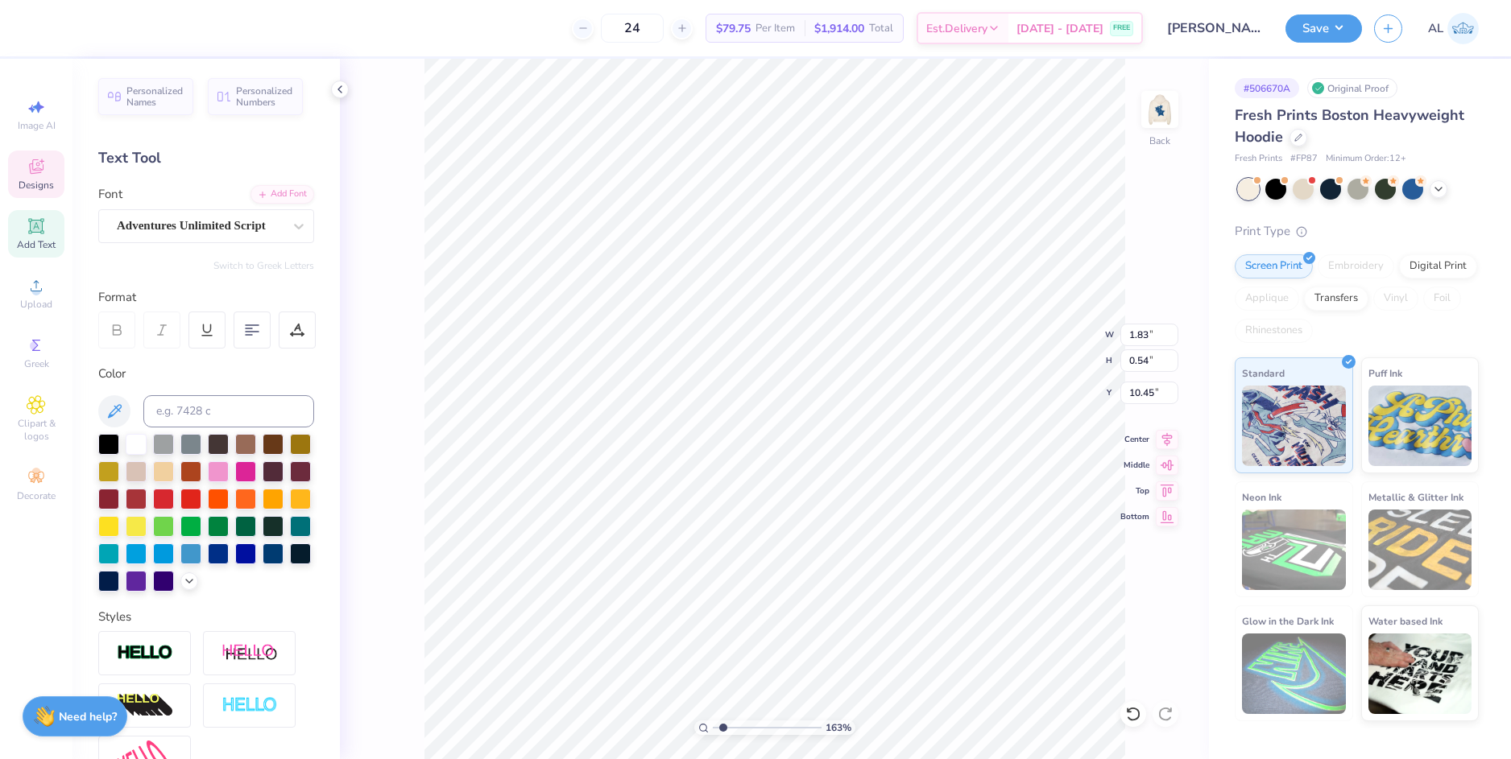
scroll to position [14, 2]
paste textarea "chi phi"
type textarea "chi phi"
type input "1.75"
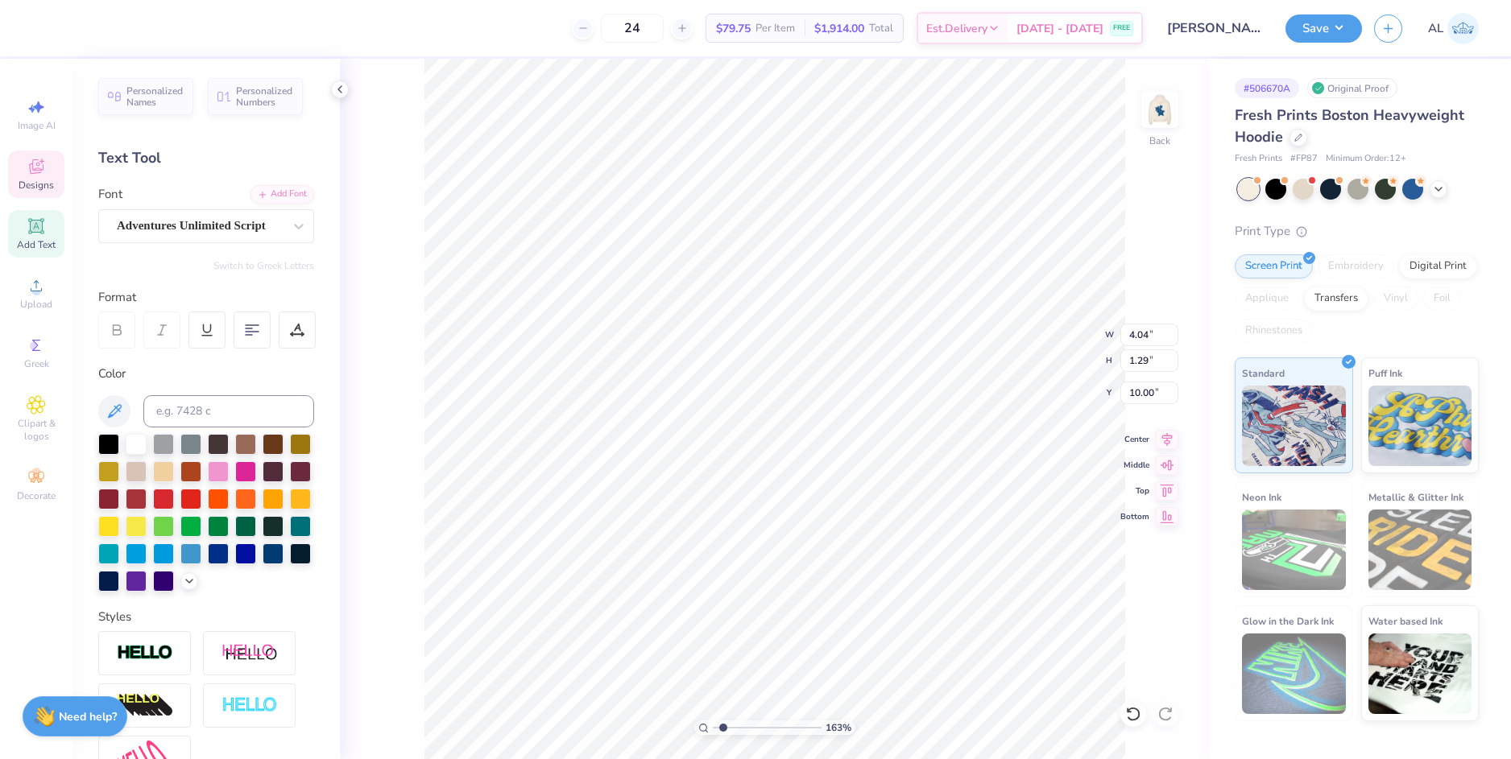
type input "9.53"
type input "3.15"
click at [751, 731] on input "range" at bounding box center [767, 728] width 109 height 14
click at [900, 457] on li "Duplicate" at bounding box center [906, 456] width 126 height 31
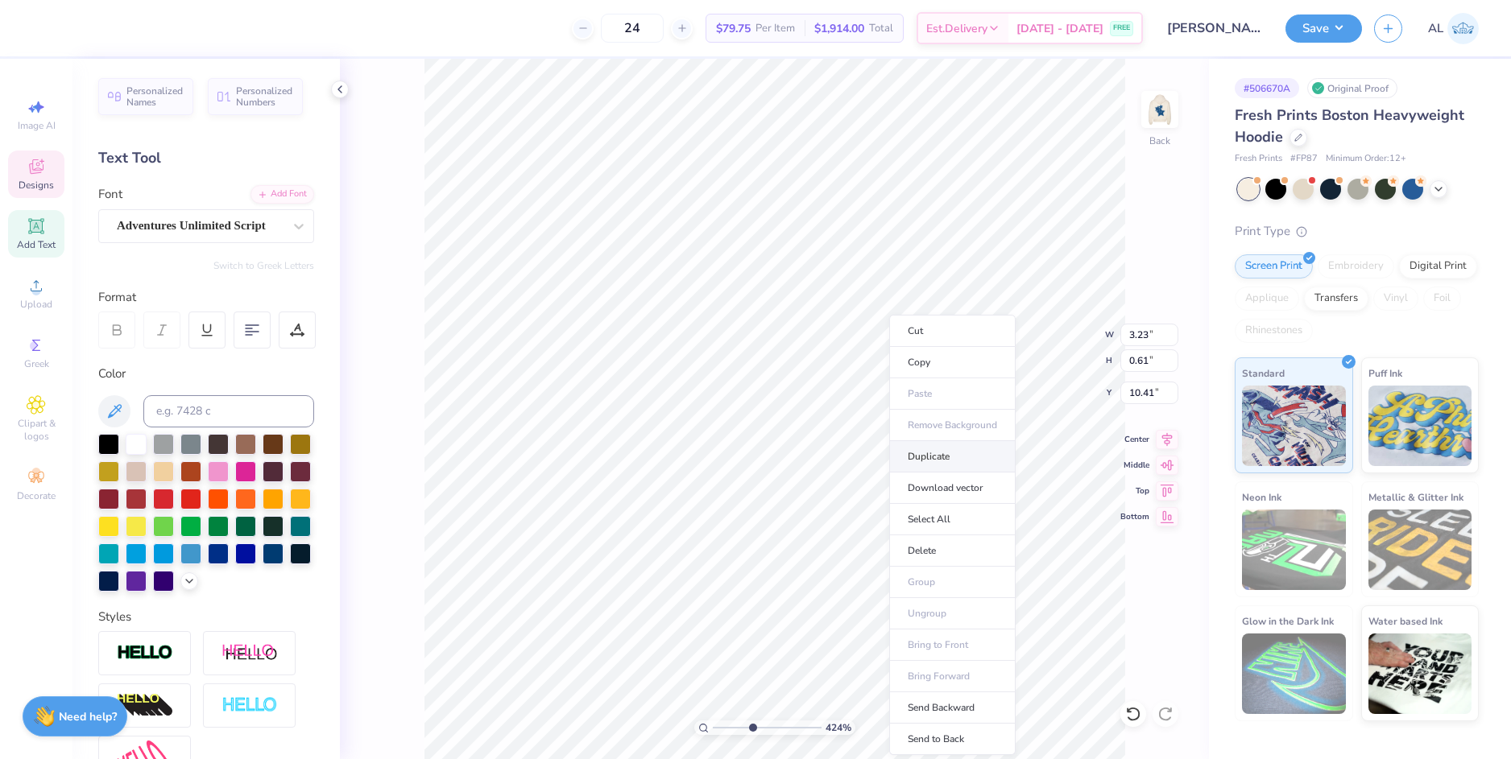
click at [947, 459] on li "Duplicate" at bounding box center [952, 456] width 126 height 31
drag, startPoint x: 421, startPoint y: 353, endPoint x: 722, endPoint y: 736, distance: 487.0
click at [722, 735] on input "range" at bounding box center [767, 728] width 109 height 14
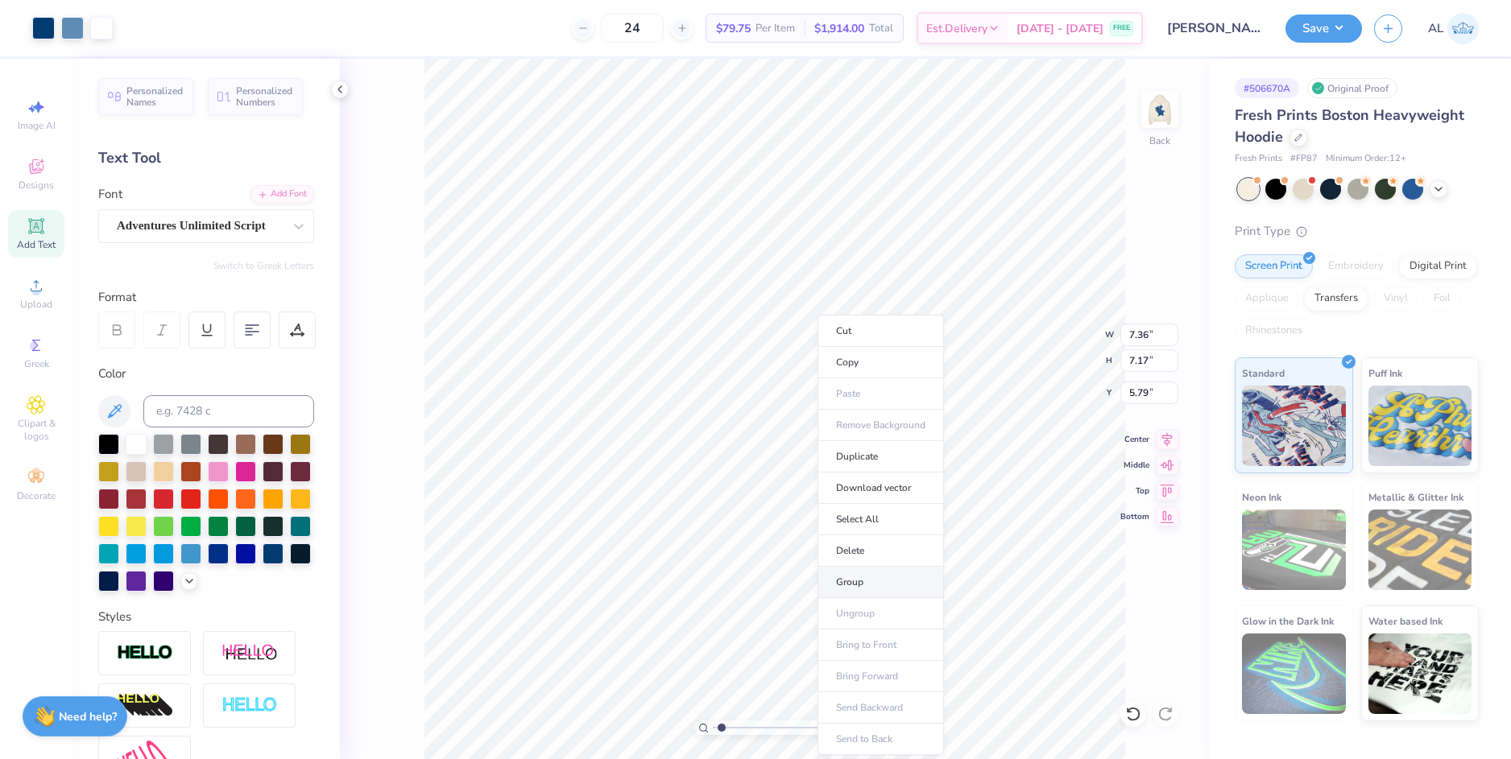
click at [866, 580] on li "Group" at bounding box center [880, 582] width 126 height 31
click at [1143, 333] on input "7.36" at bounding box center [1149, 335] width 58 height 23
click at [1137, 389] on input "5.79" at bounding box center [1149, 393] width 58 height 23
click at [1135, 393] on input "5.79" at bounding box center [1149, 393] width 58 height 23
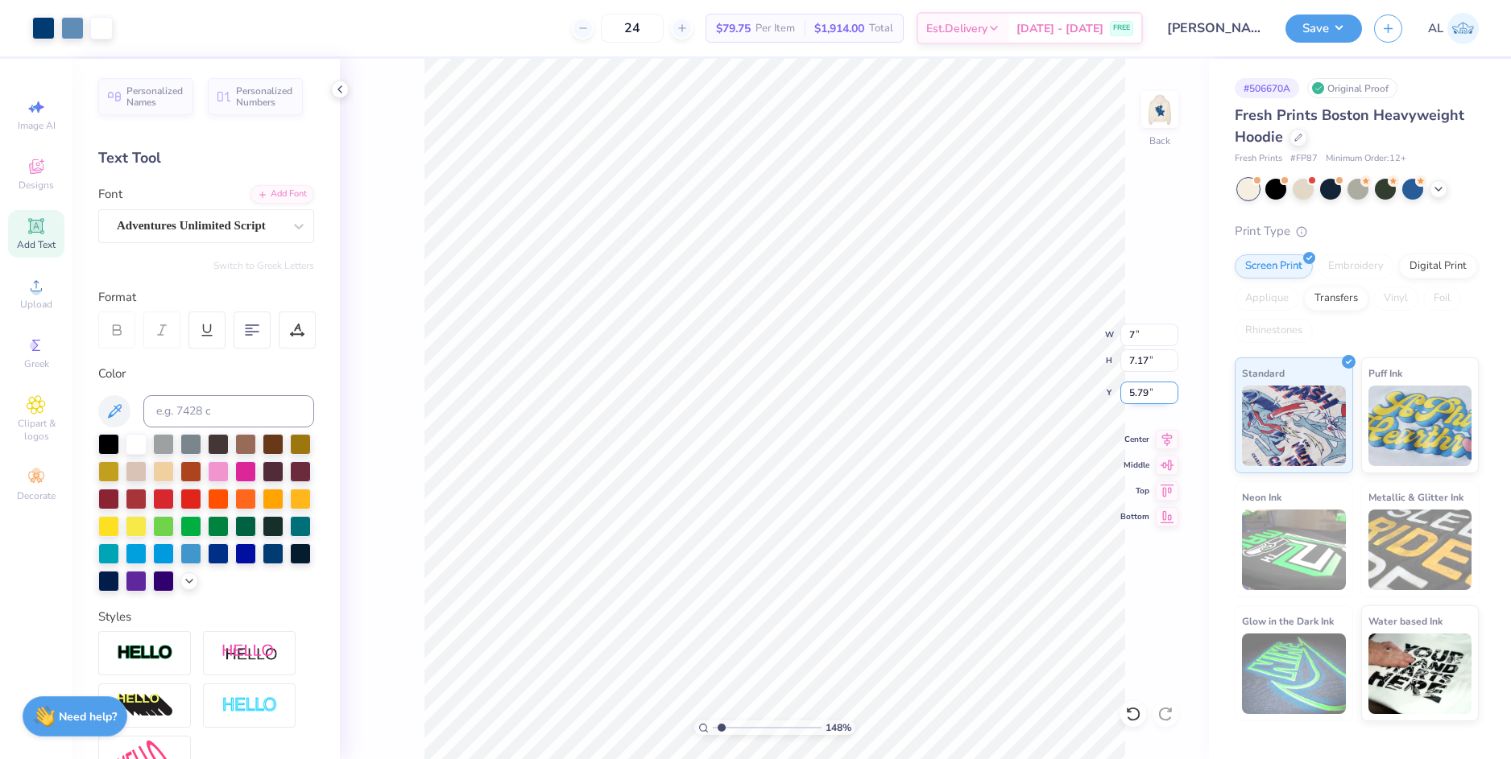
click at [1135, 393] on input "5.79" at bounding box center [1149, 393] width 58 height 23
click at [1138, 361] on input "7.17" at bounding box center [1149, 360] width 58 height 23
click at [1130, 705] on div at bounding box center [1133, 714] width 26 height 26
click at [1133, 719] on icon at bounding box center [1133, 714] width 16 height 16
drag, startPoint x: 740, startPoint y: 730, endPoint x: 749, endPoint y: 729, distance: 9.0
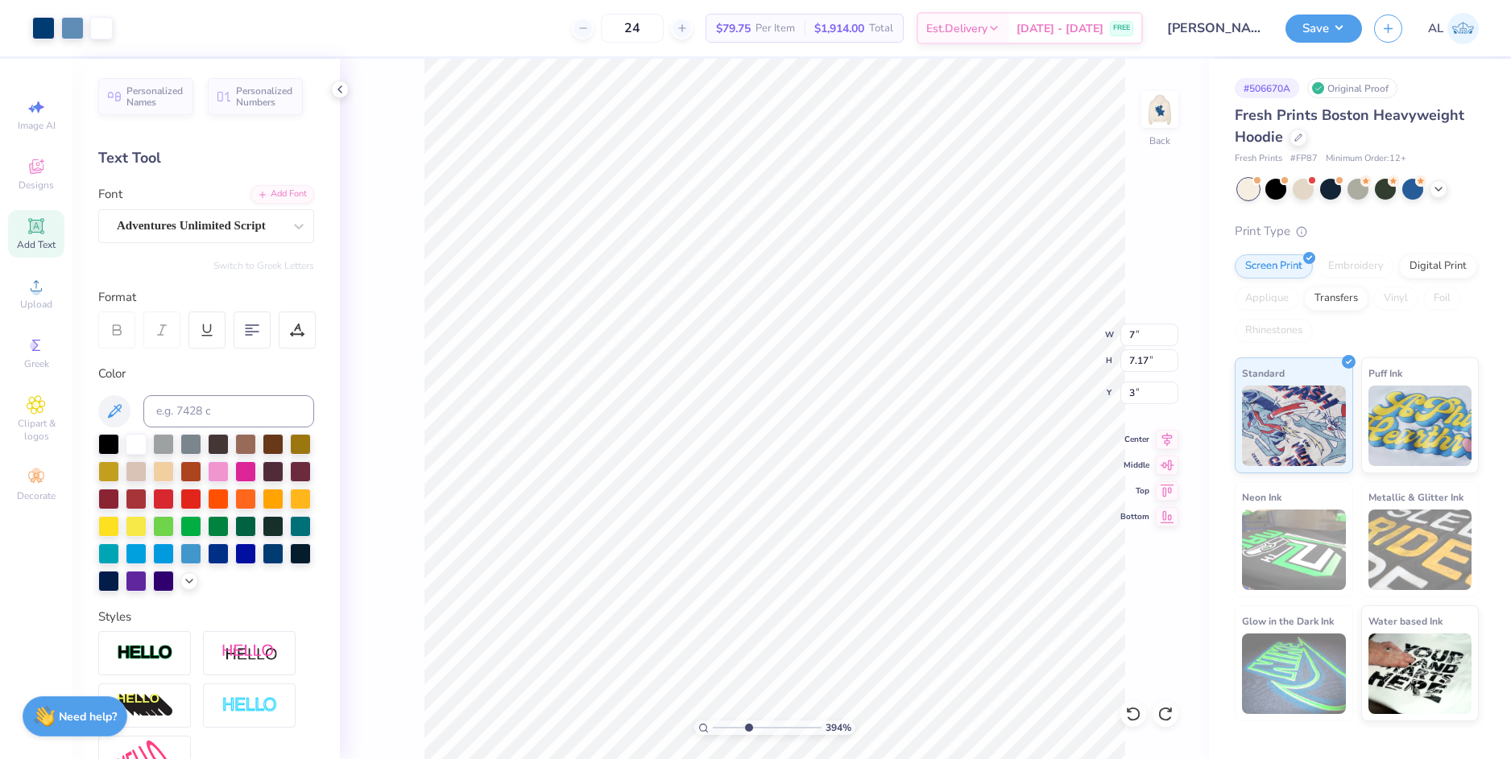
click at [749, 729] on input "range" at bounding box center [767, 728] width 109 height 14
drag, startPoint x: 744, startPoint y: 727, endPoint x: 728, endPoint y: 731, distance: 16.6
click at [728, 731] on input "range" at bounding box center [767, 728] width 109 height 14
click at [900, 580] on li "Group" at bounding box center [930, 582] width 126 height 31
click at [1144, 338] on input "7.36" at bounding box center [1149, 335] width 58 height 23
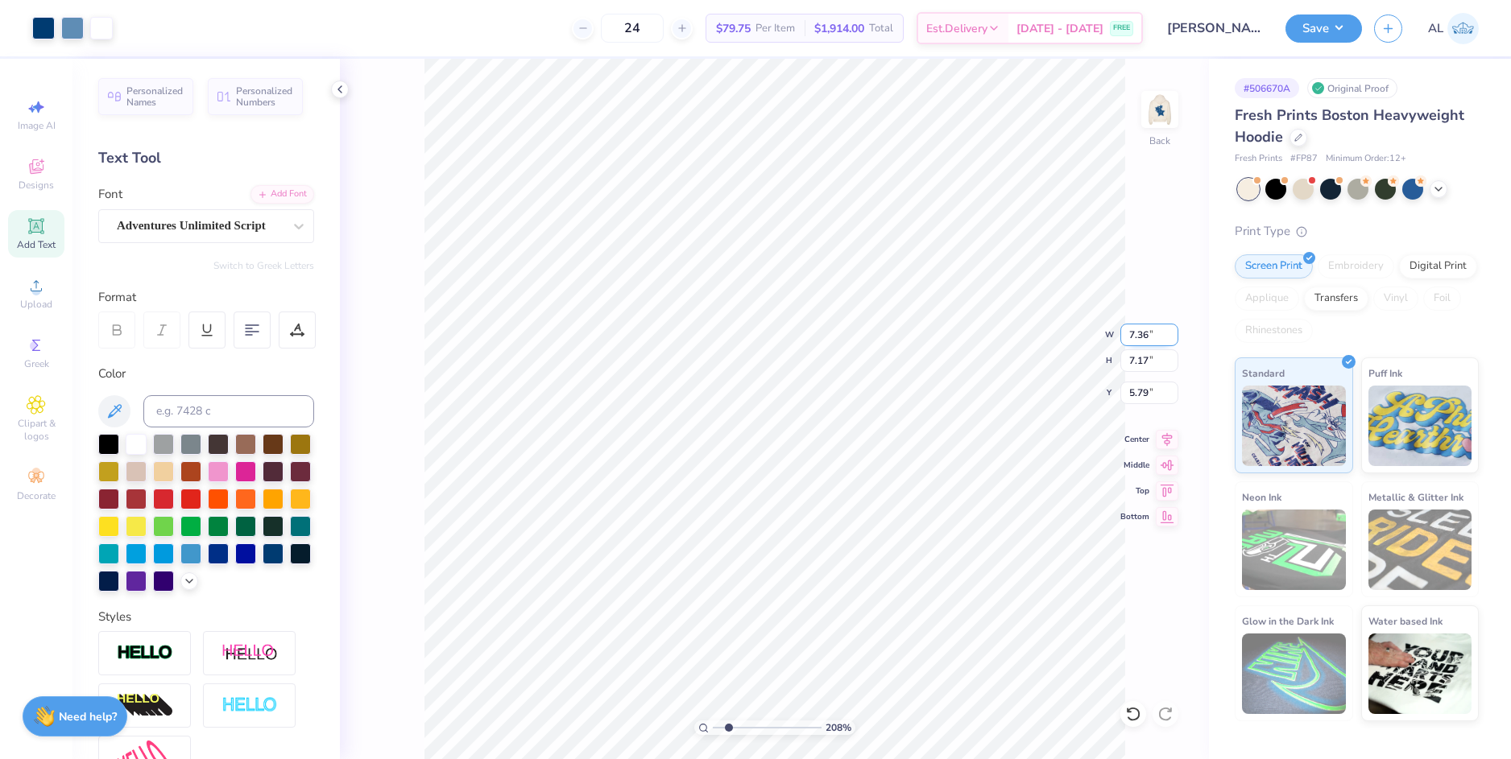
click at [1144, 338] on input "7.36" at bounding box center [1149, 335] width 58 height 23
click at [1145, 383] on input "5.79" at bounding box center [1149, 393] width 58 height 23
click at [1138, 393] on input "5.96" at bounding box center [1149, 393] width 58 height 23
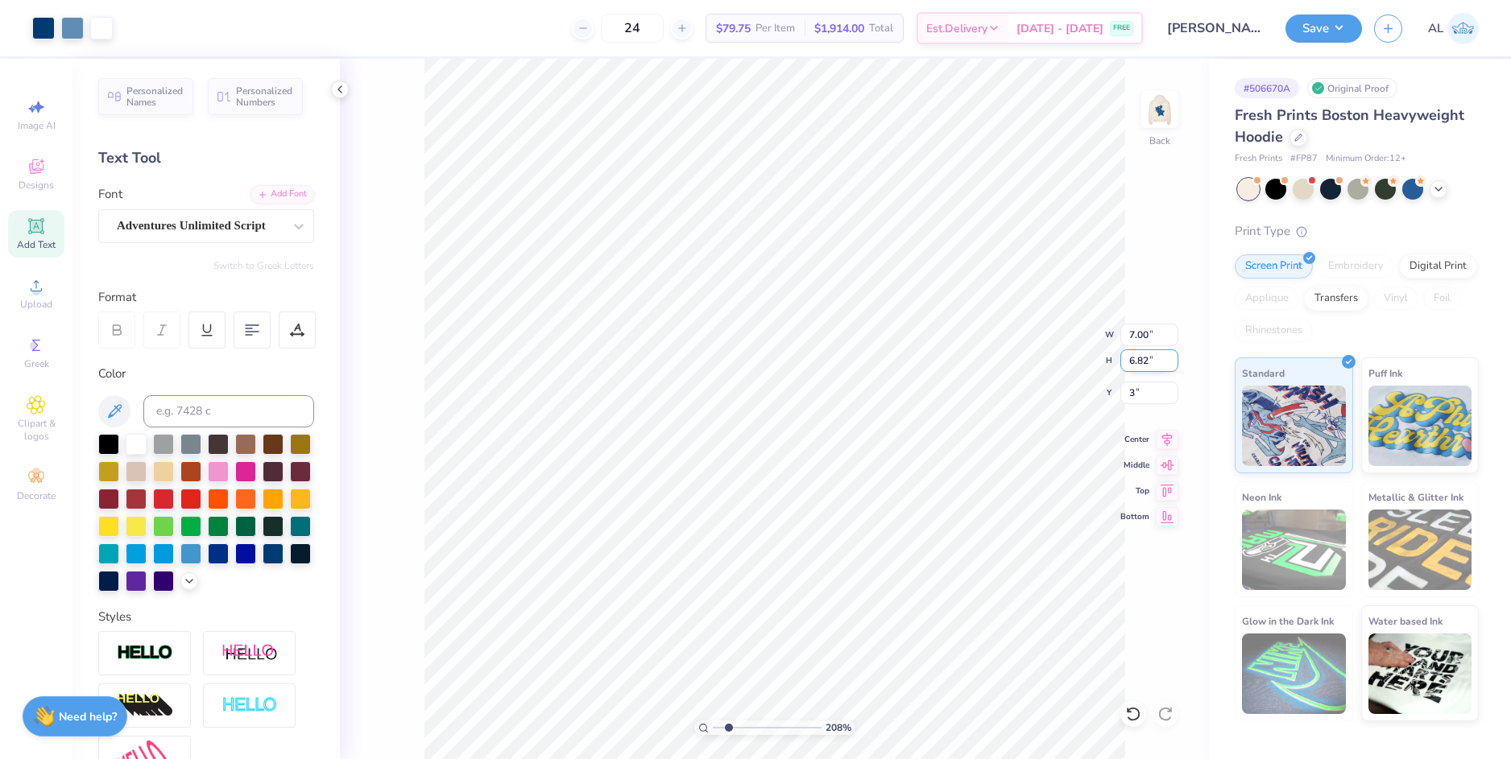
click at [1142, 361] on input "6.82" at bounding box center [1149, 360] width 58 height 23
drag, startPoint x: 734, startPoint y: 730, endPoint x: 691, endPoint y: 716, distance: 44.8
click at [713, 721] on input "range" at bounding box center [767, 728] width 109 height 14
click at [1131, 334] on input "7.00" at bounding box center [1149, 335] width 58 height 23
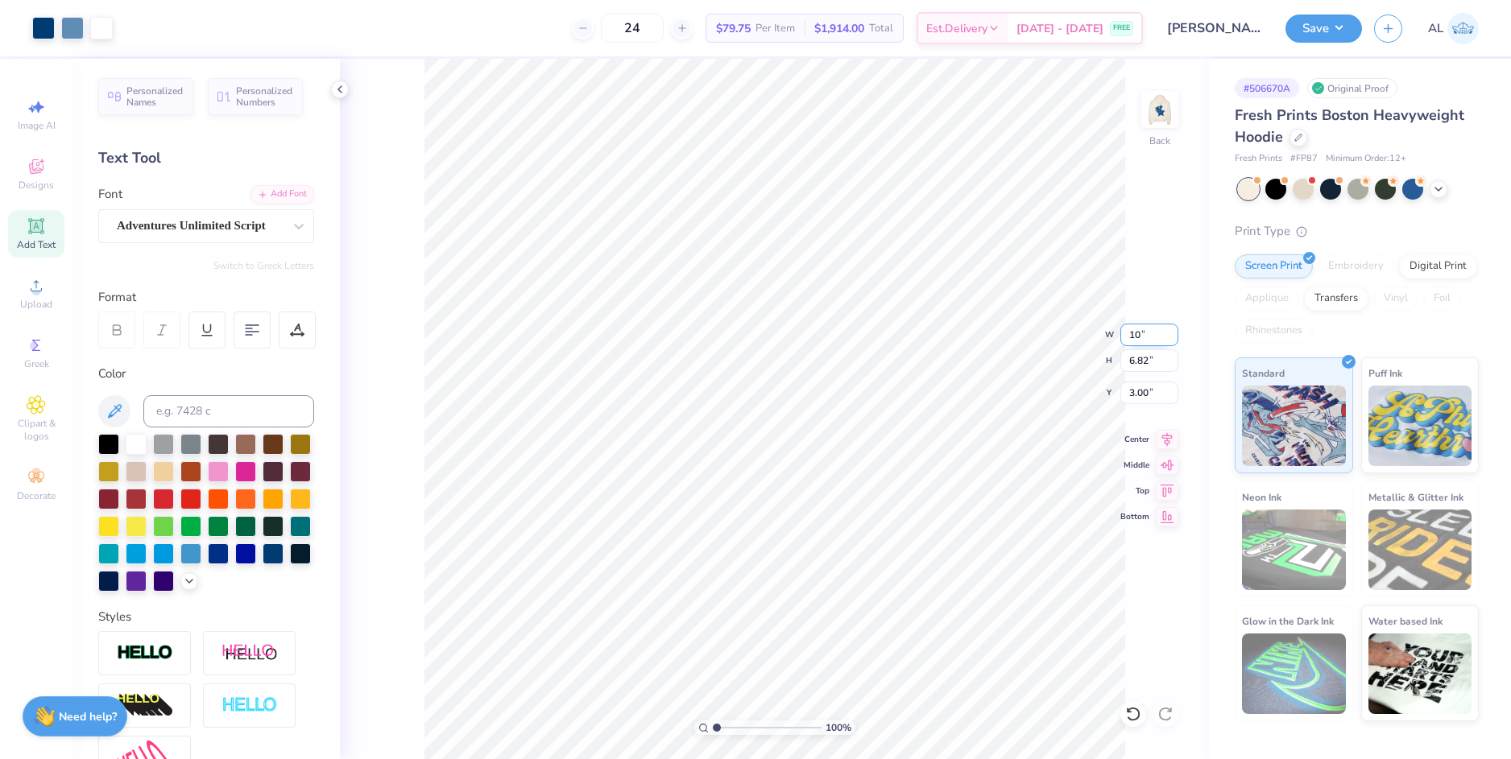
click at [1132, 335] on input "10" at bounding box center [1149, 335] width 58 height 23
click at [1139, 361] on input "6.82" at bounding box center [1149, 360] width 58 height 23
click at [1138, 398] on input "2.03" at bounding box center [1149, 393] width 58 height 23
click at [1138, 397] on input "2.03" at bounding box center [1149, 393] width 58 height 23
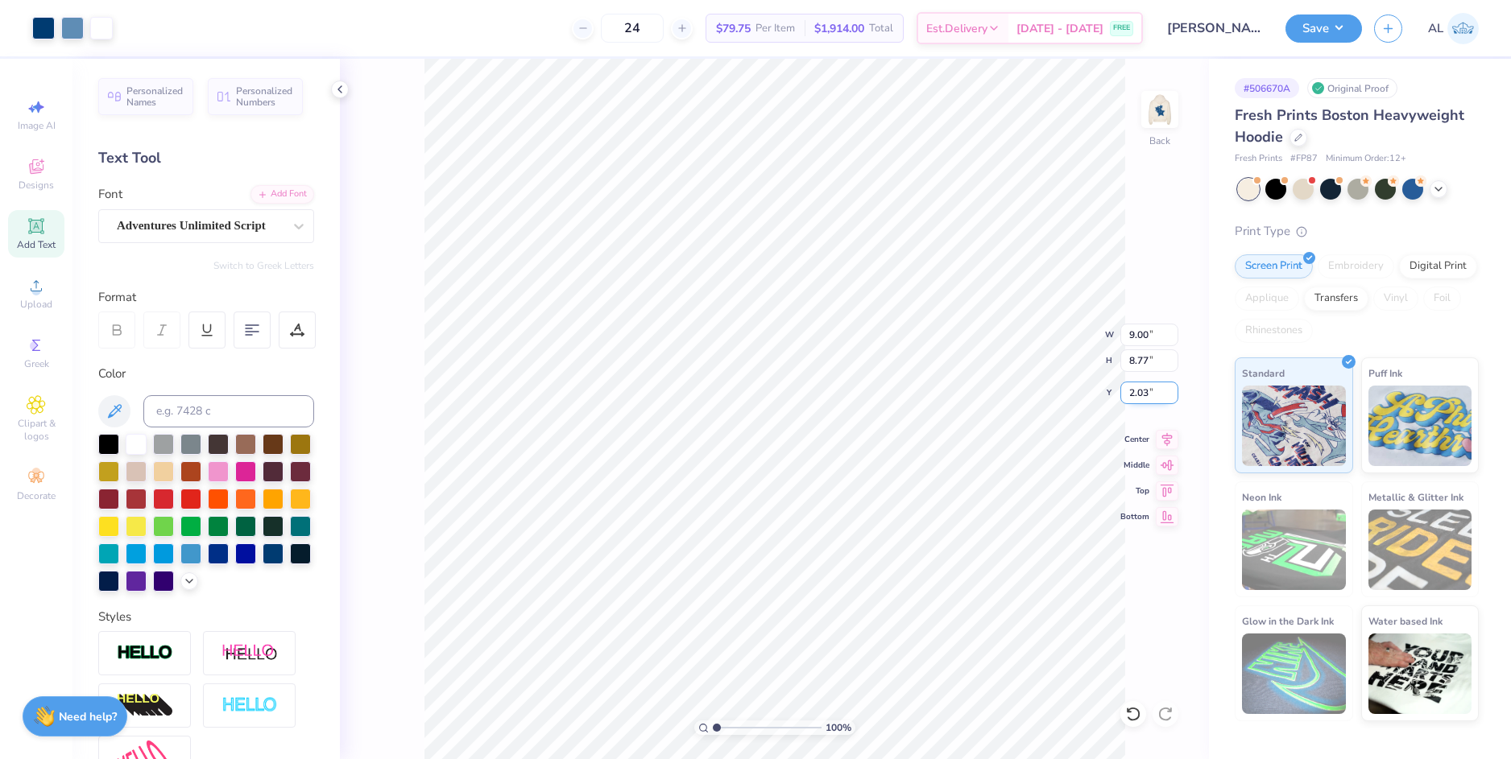
click at [1138, 397] on input "2.03" at bounding box center [1149, 393] width 58 height 23
click at [1138, 357] on input "8.77" at bounding box center [1149, 360] width 58 height 23
click at [1168, 109] on img at bounding box center [1159, 109] width 64 height 64
click at [750, 723] on input "range" at bounding box center [767, 728] width 109 height 14
drag, startPoint x: 746, startPoint y: 734, endPoint x: 730, endPoint y: 736, distance: 16.3
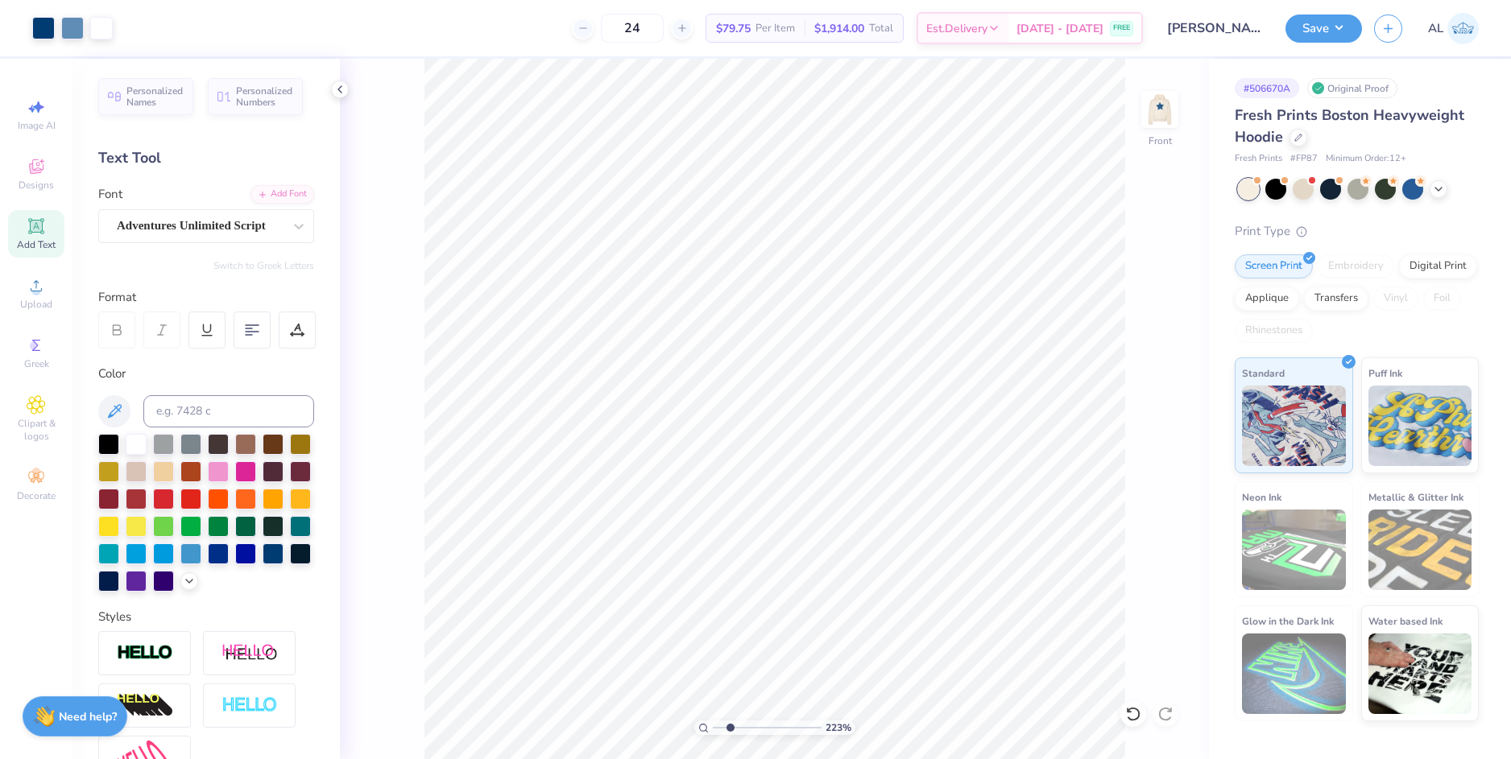
click at [730, 735] on input "range" at bounding box center [767, 728] width 109 height 14
drag, startPoint x: 842, startPoint y: 729, endPoint x: 716, endPoint y: 730, distance: 126.4
click at [716, 730] on input "range" at bounding box center [767, 728] width 109 height 14
click at [713, 731] on input "range" at bounding box center [767, 728] width 109 height 14
click at [866, 584] on li "Group" at bounding box center [877, 582] width 126 height 31
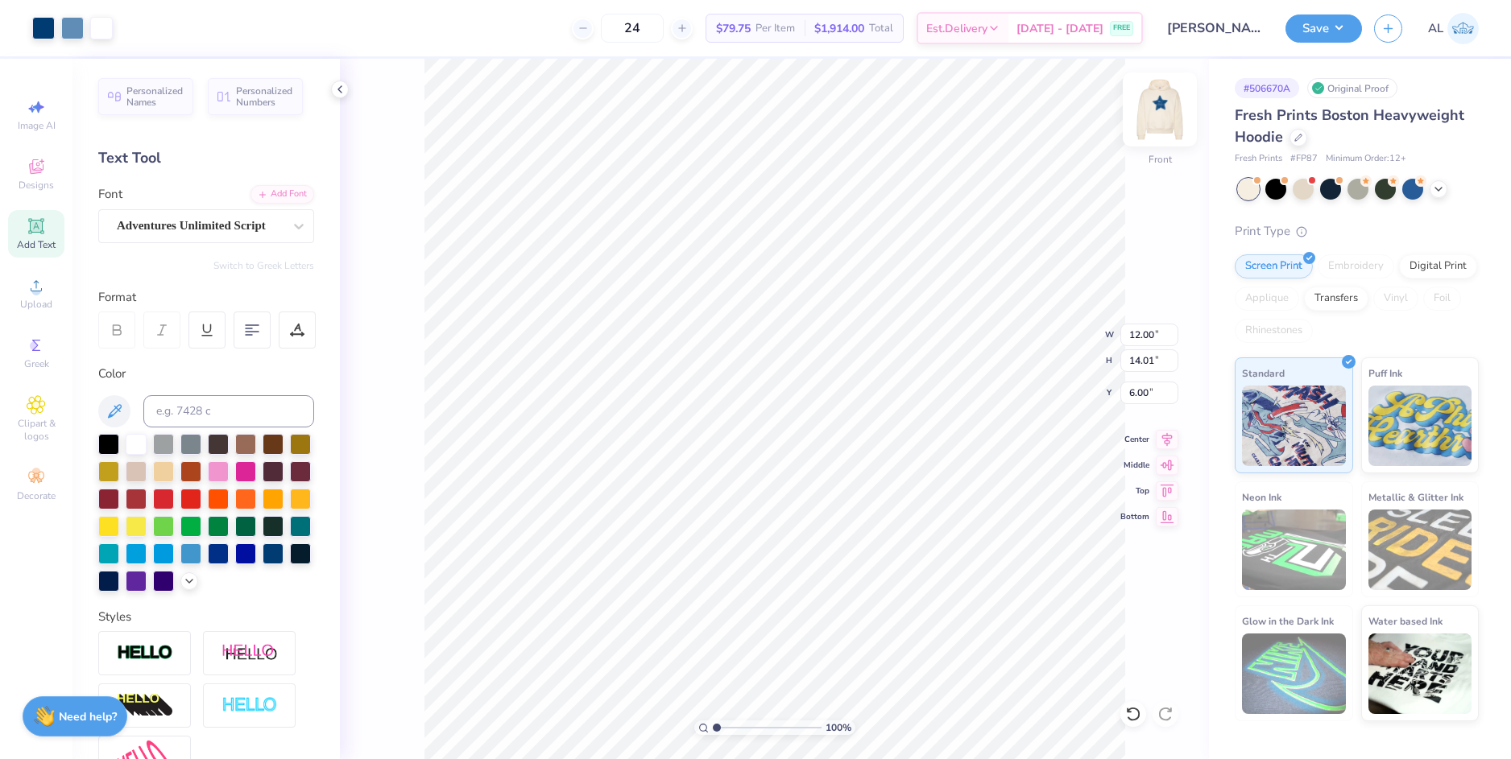
click at [1157, 122] on img at bounding box center [1159, 109] width 64 height 64
click at [1134, 395] on input "3.00" at bounding box center [1149, 393] width 58 height 23
click at [1151, 357] on input "8.77" at bounding box center [1149, 360] width 58 height 23
click at [1157, 107] on img at bounding box center [1159, 109] width 64 height 64
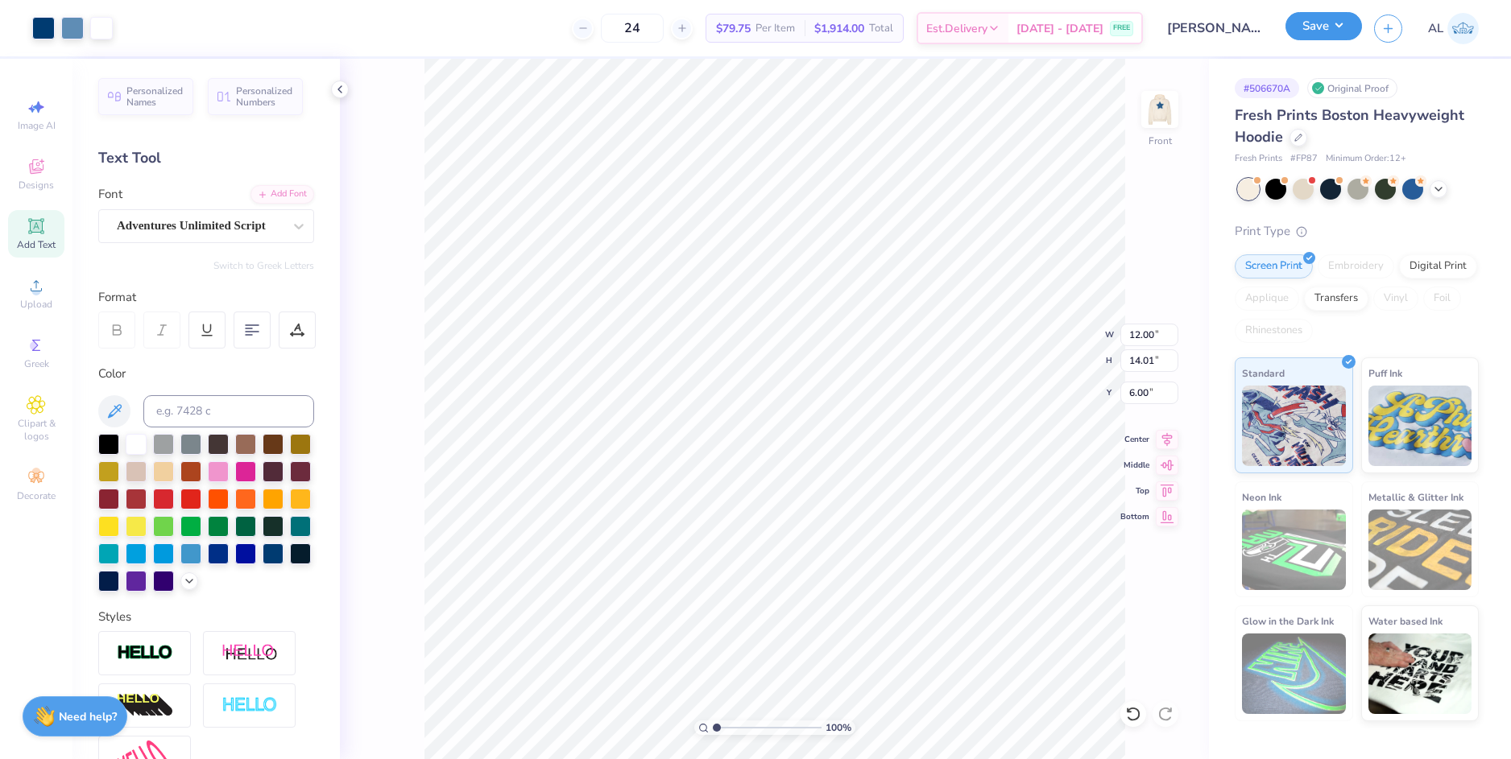
click at [1304, 34] on button "Save" at bounding box center [1323, 26] width 77 height 28
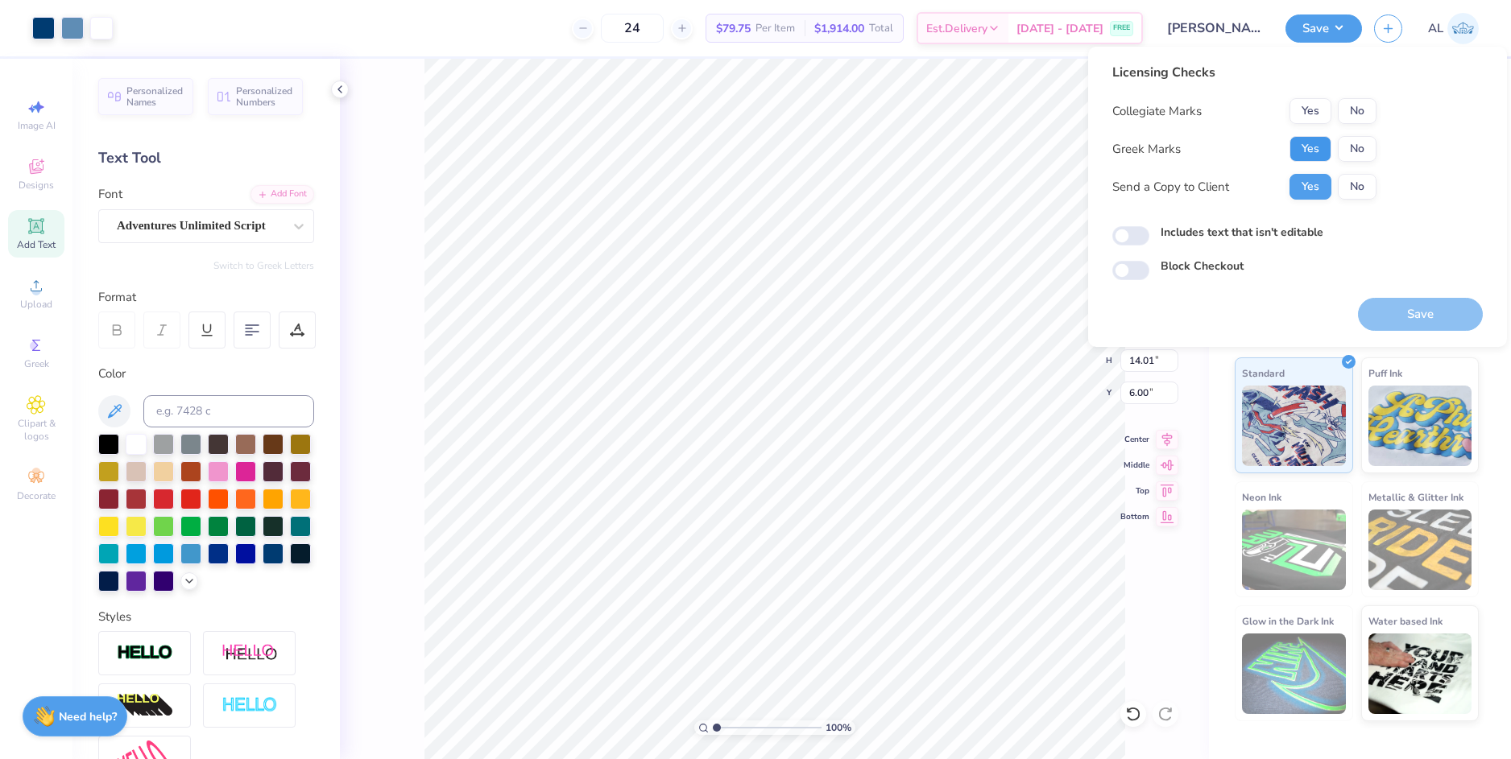
click at [1320, 140] on button "Yes" at bounding box center [1310, 149] width 42 height 26
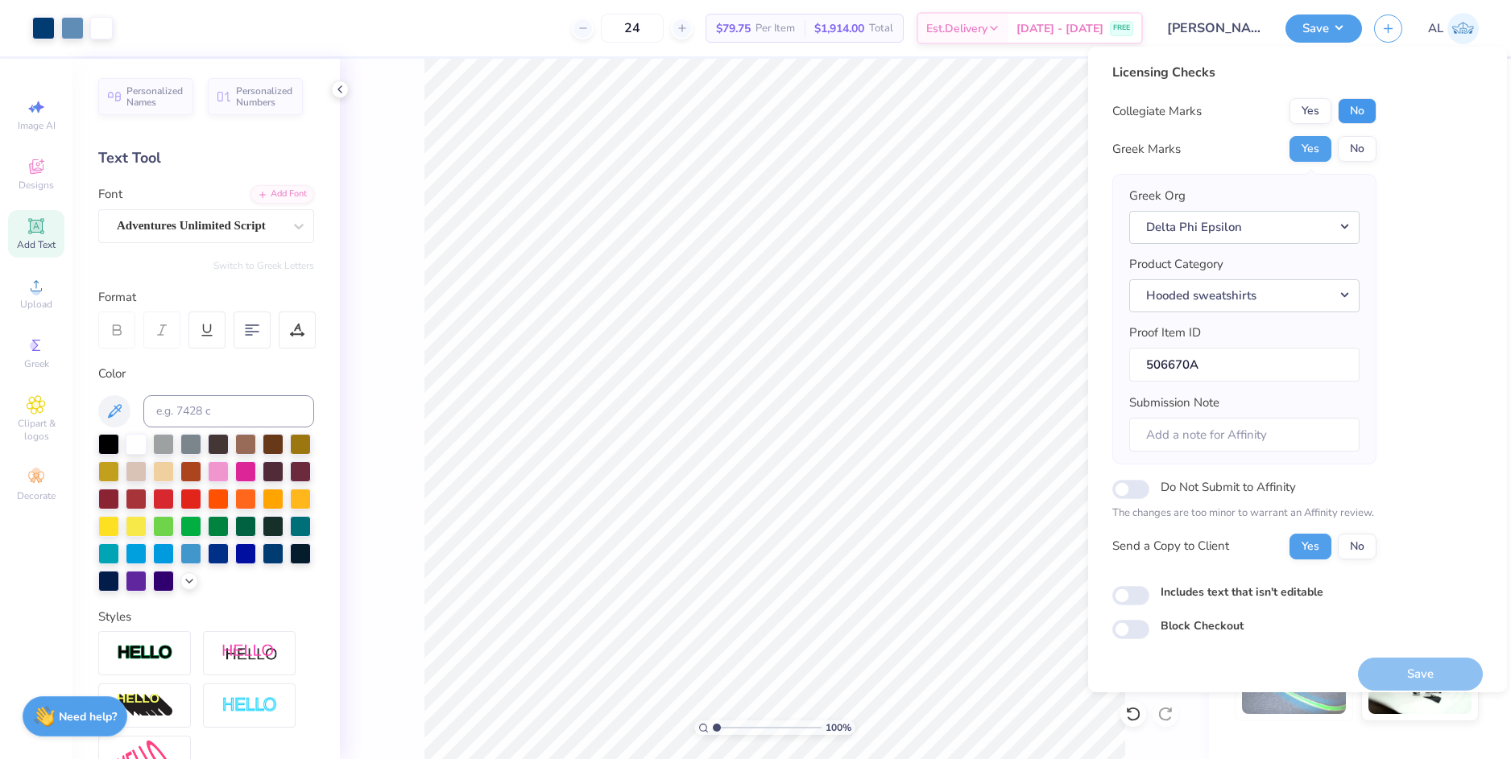
click at [1355, 115] on button "No" at bounding box center [1357, 111] width 39 height 26
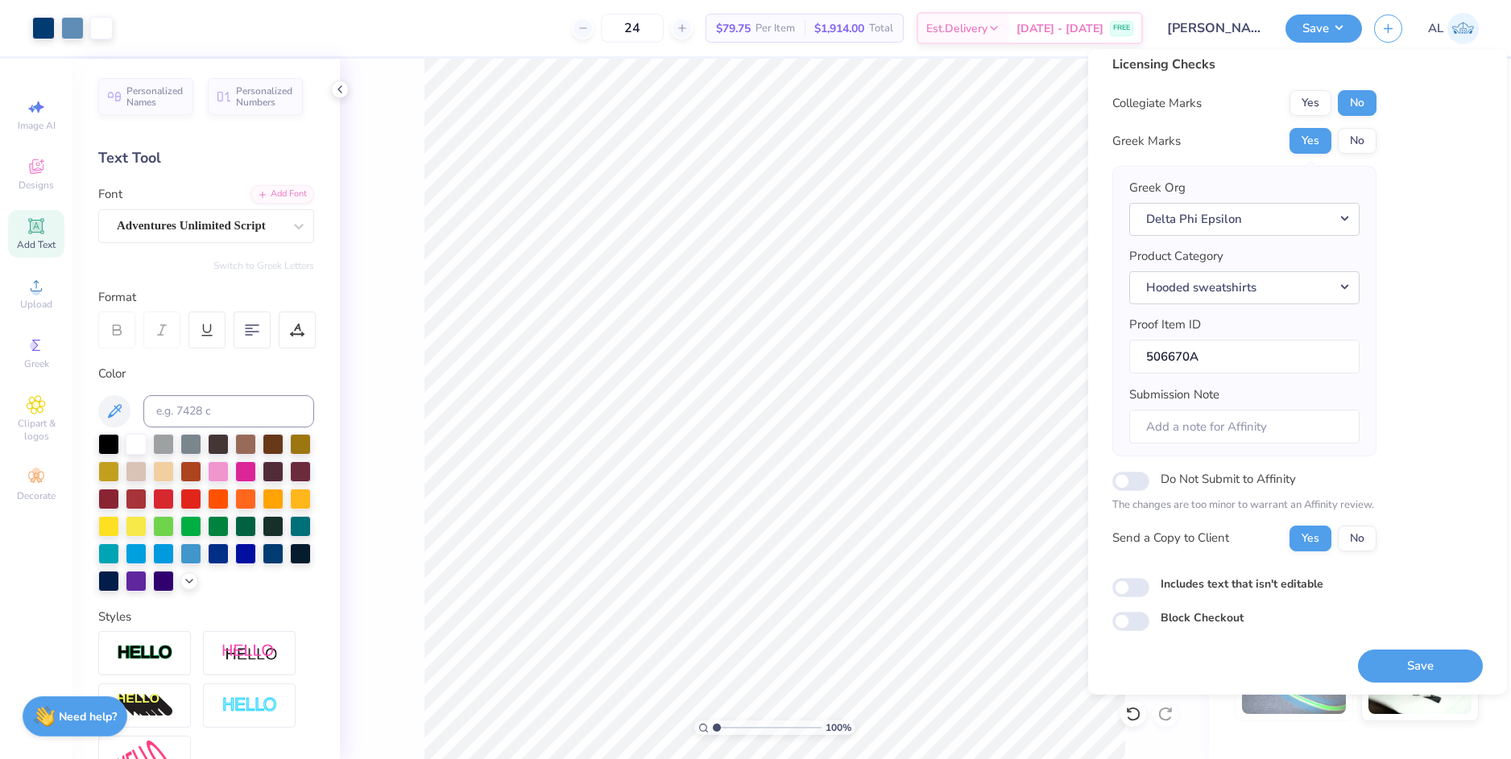
scroll to position [14, 0]
click at [1419, 660] on button "Save" at bounding box center [1420, 663] width 125 height 33
